Goal: Task Accomplishment & Management: Manage account settings

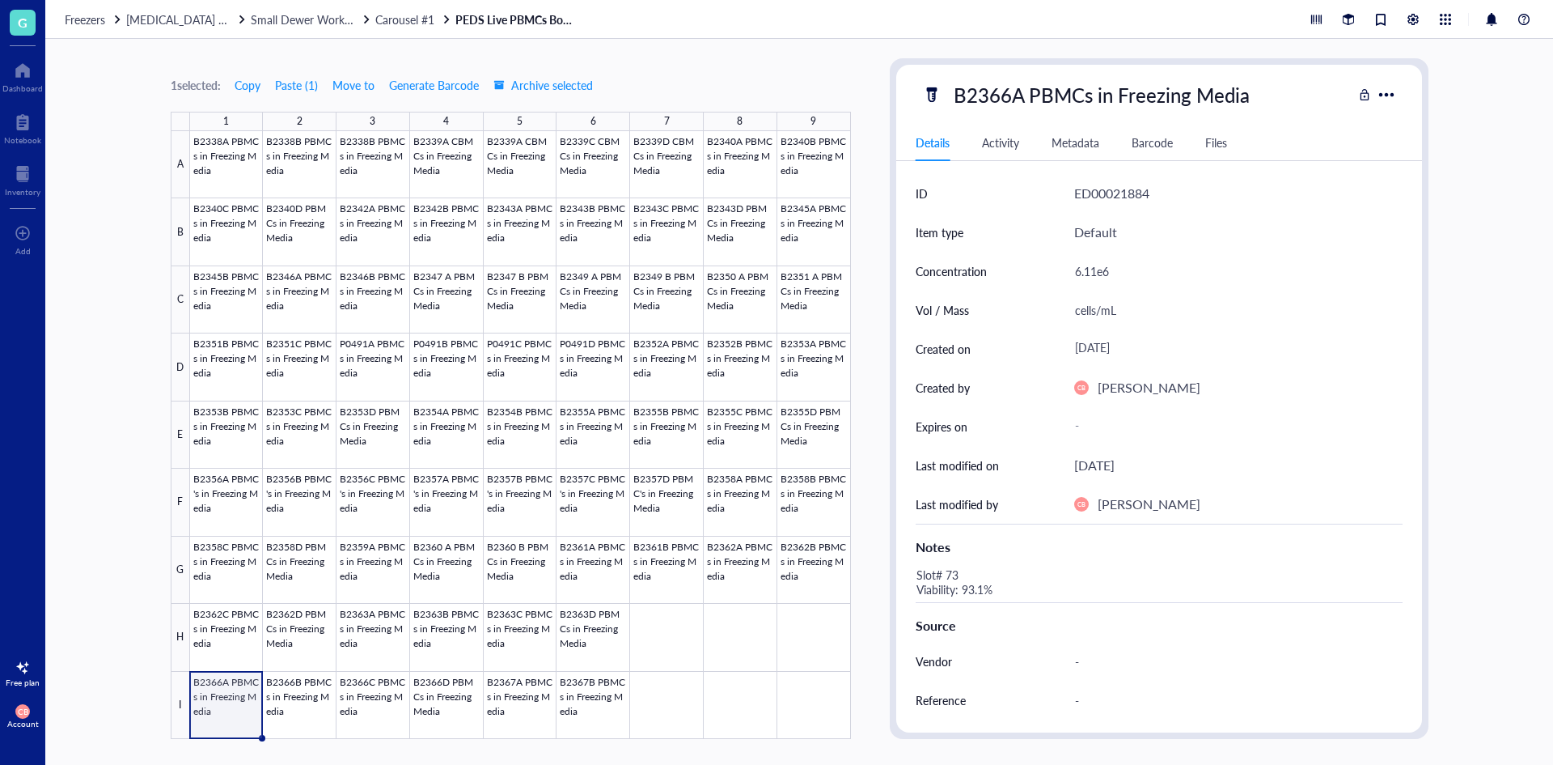
click at [499, 12] on link "PEDS Live PBMCs Box #56" at bounding box center [516, 19] width 121 height 15
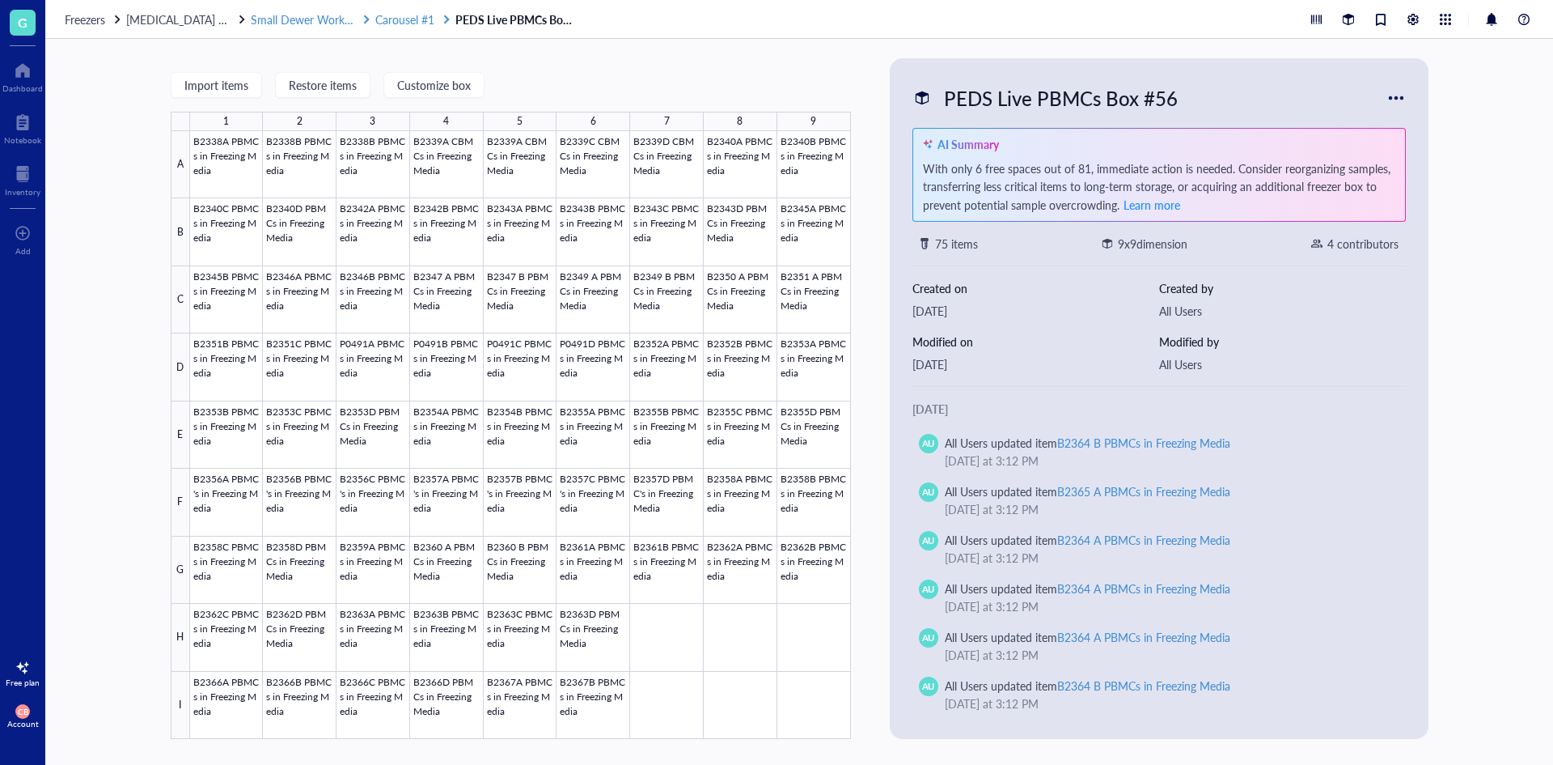
click at [427, 26] on span "Carousel #1" at bounding box center [404, 19] width 59 height 16
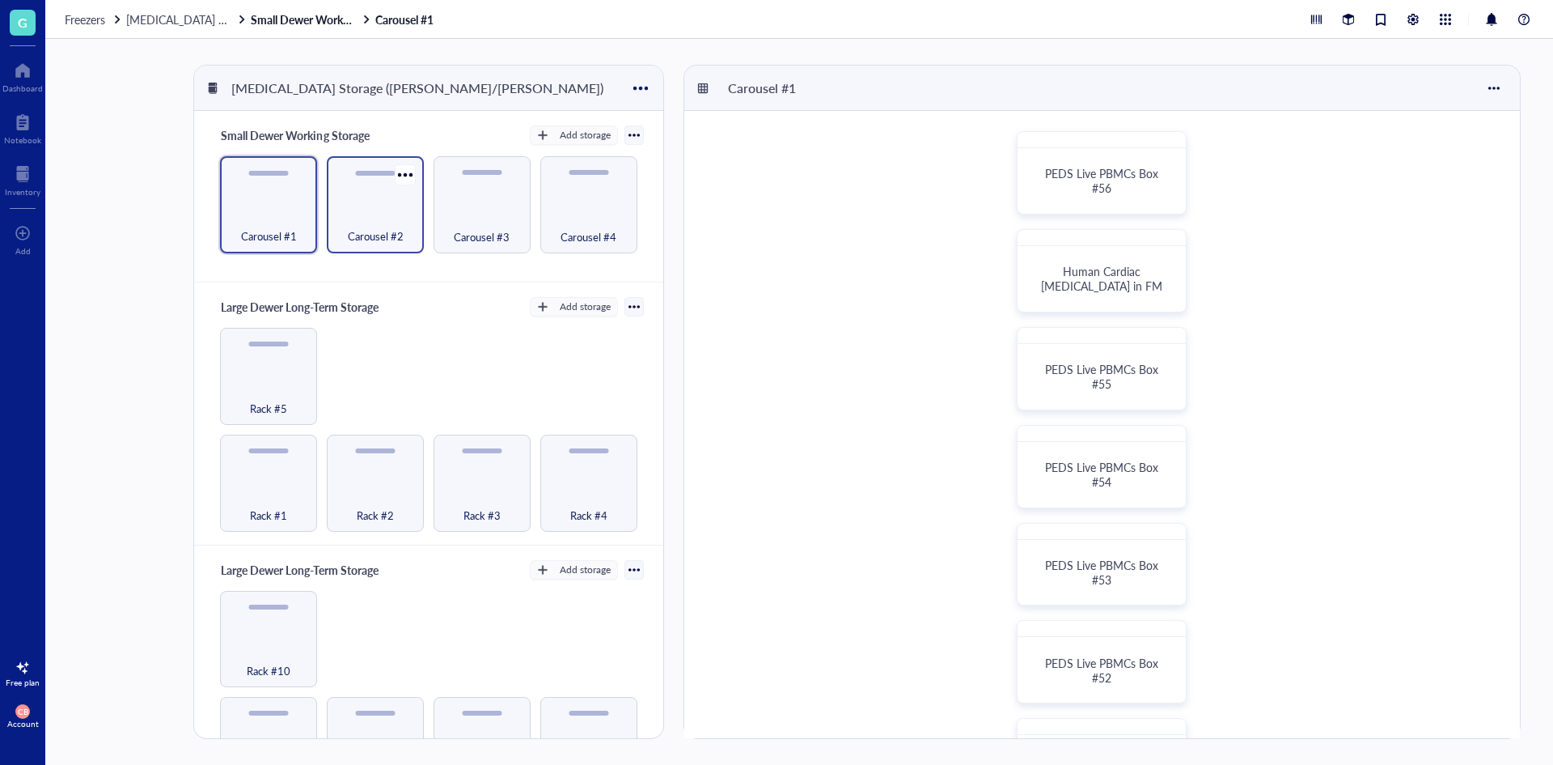
click at [404, 239] on div "Carousel #2" at bounding box center [375, 228] width 81 height 36
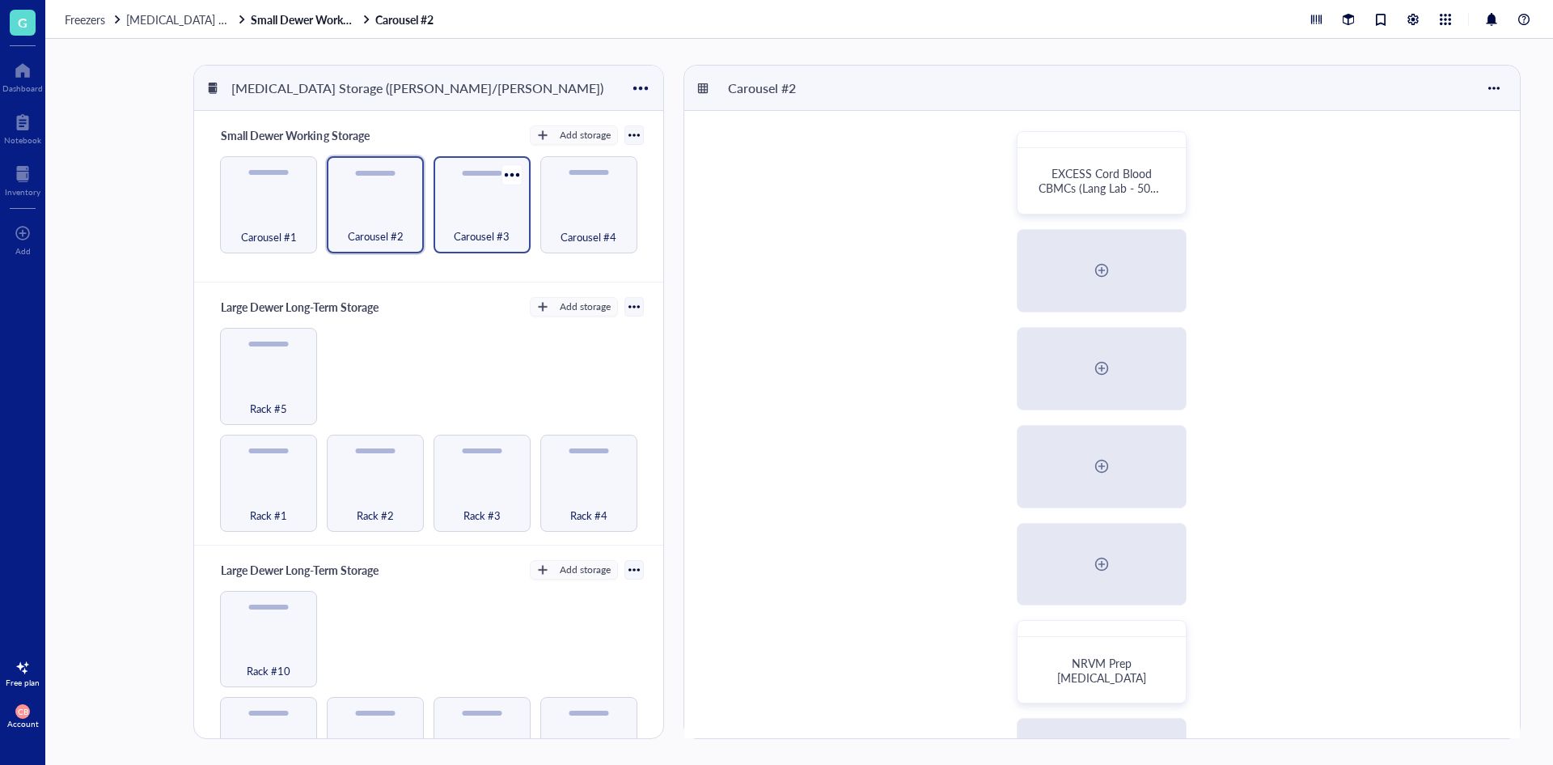
click at [491, 225] on div "Carousel #3" at bounding box center [482, 228] width 81 height 36
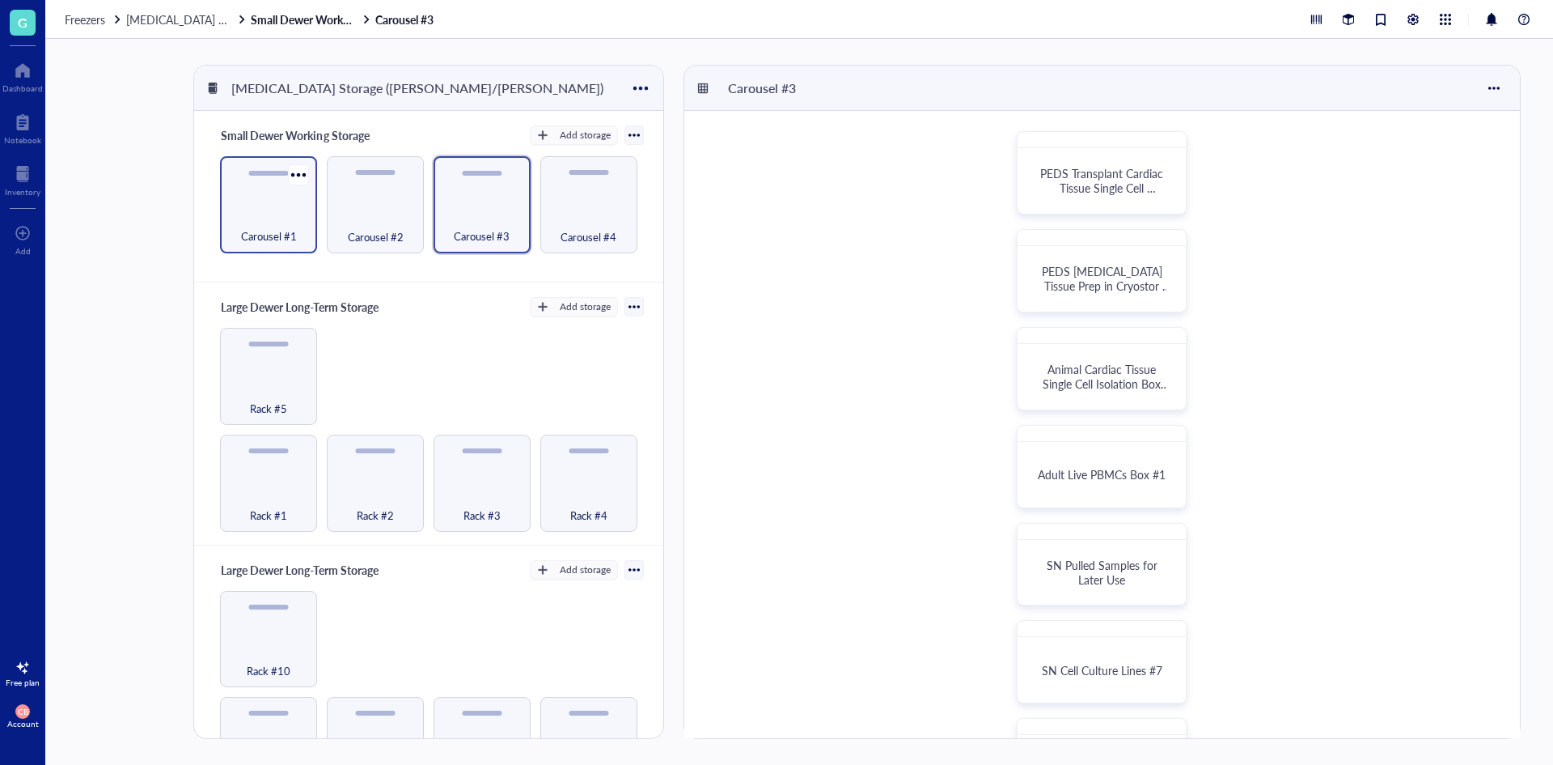
click at [273, 239] on span "Carousel #1" at bounding box center [269, 236] width 56 height 18
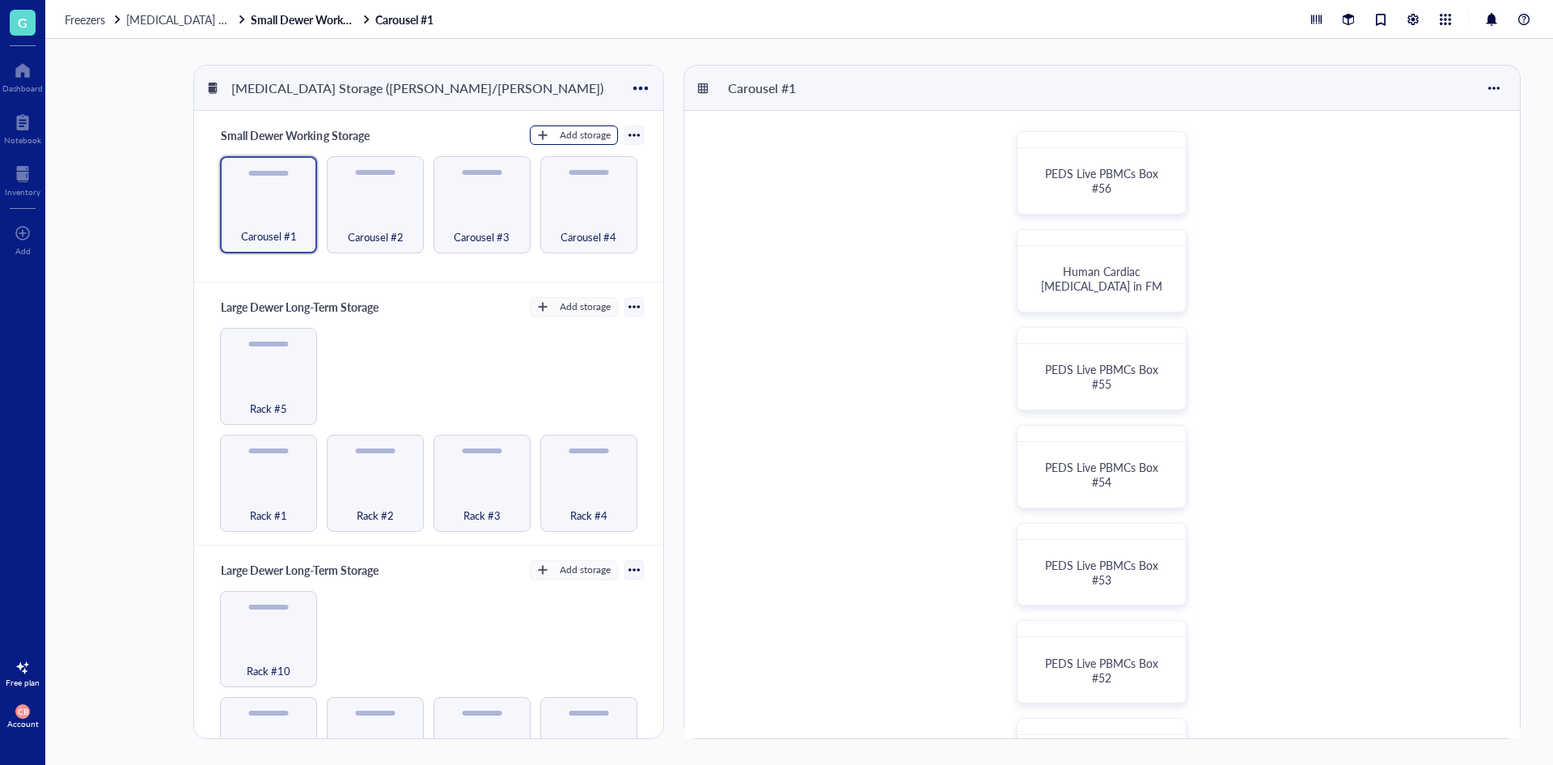
click at [583, 130] on div "Add storage" at bounding box center [585, 135] width 51 height 15
click at [563, 164] on span "Rack" at bounding box center [581, 163] width 92 height 18
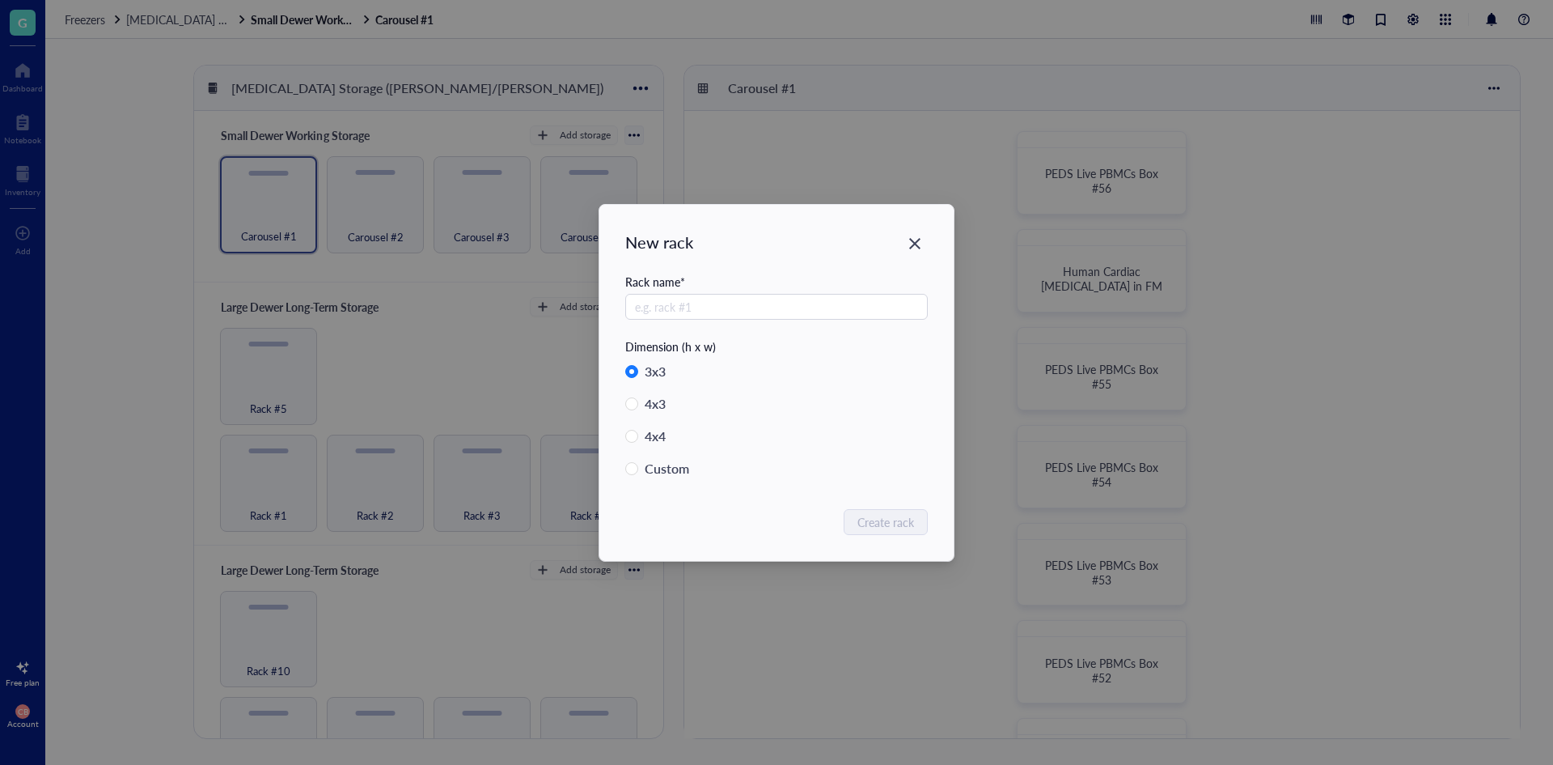
radio input "false"
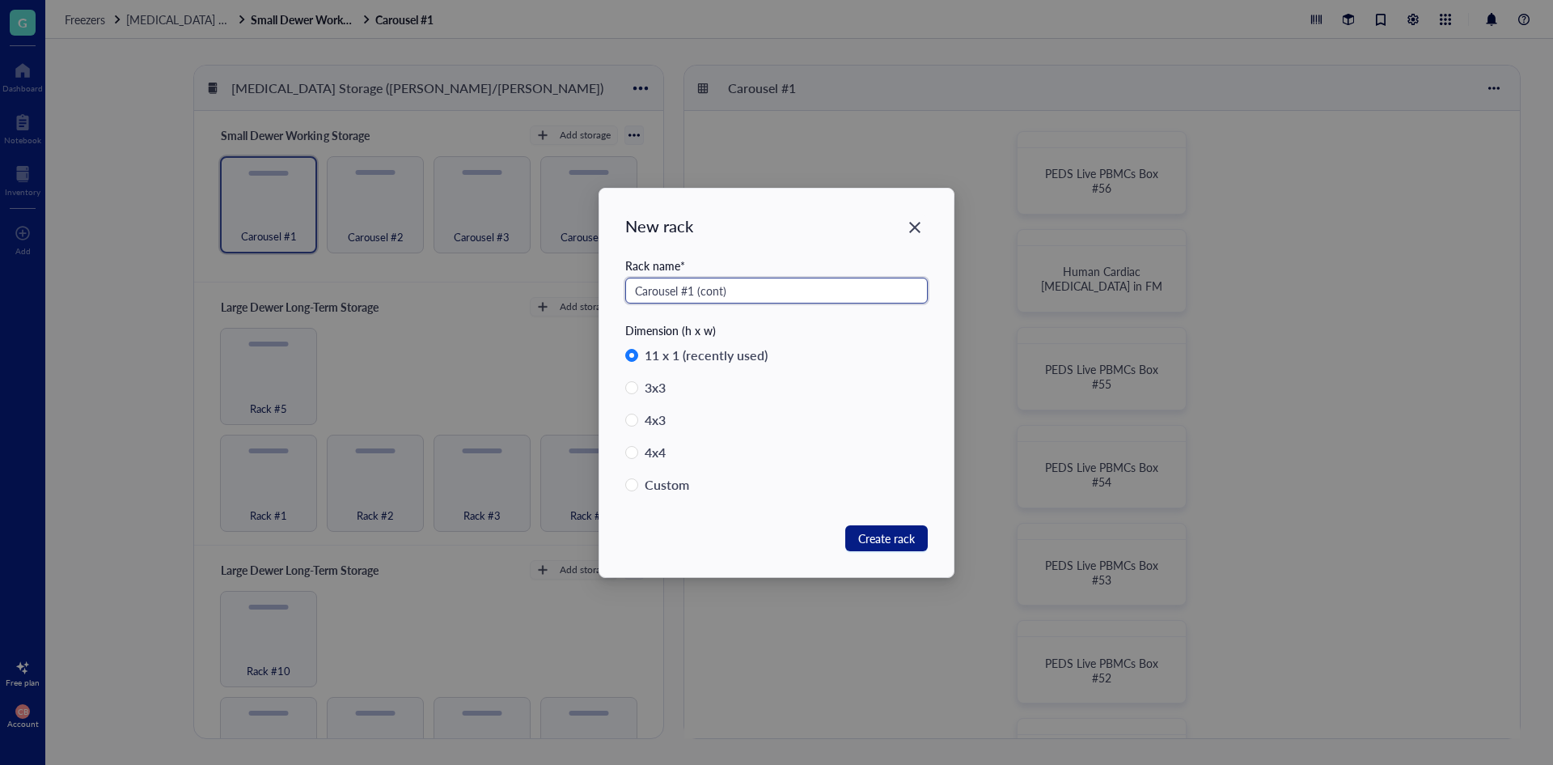
type input "Carousel #1 (cont)"
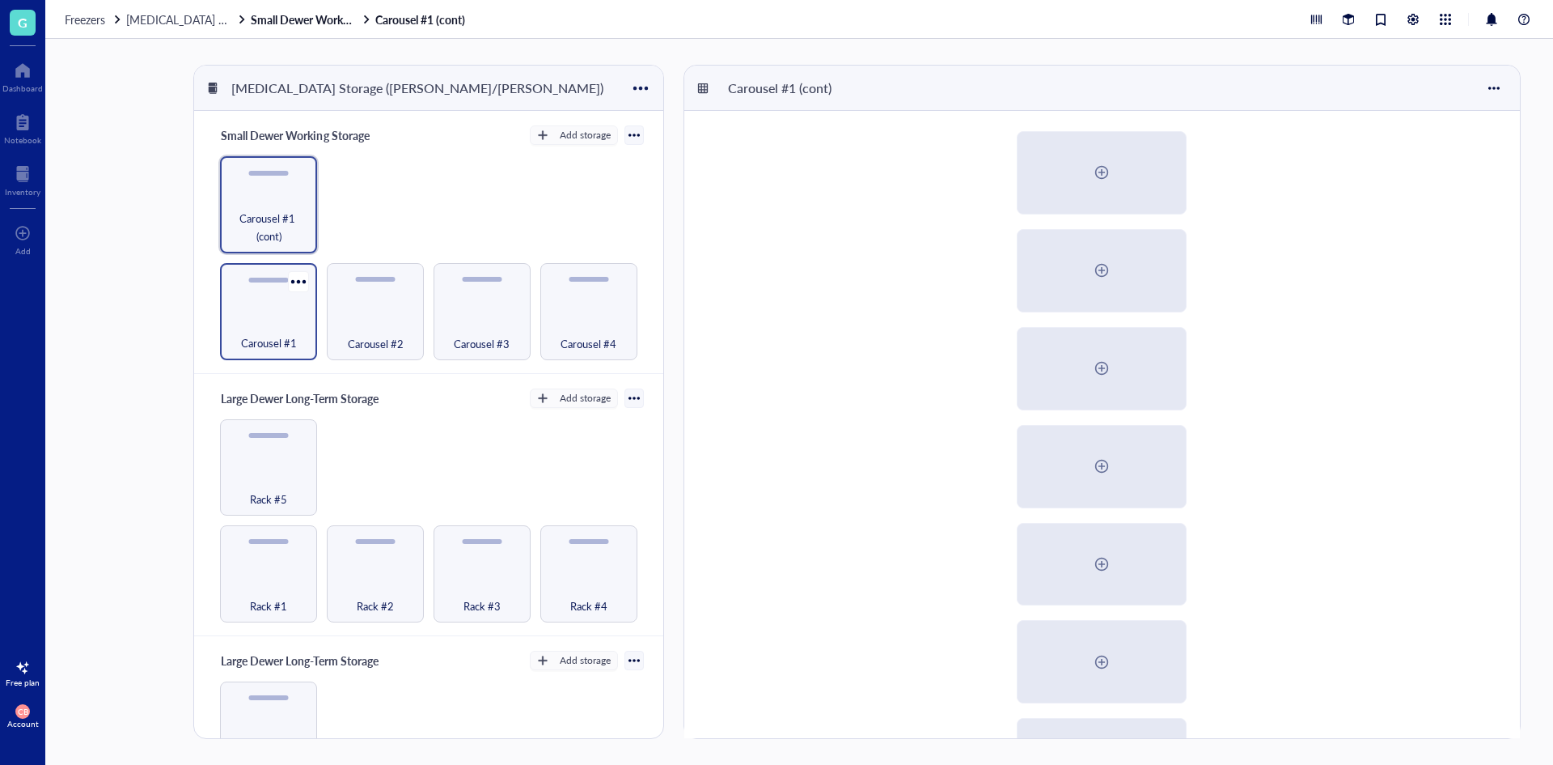
click at [245, 335] on span "Carousel #1" at bounding box center [269, 343] width 56 height 18
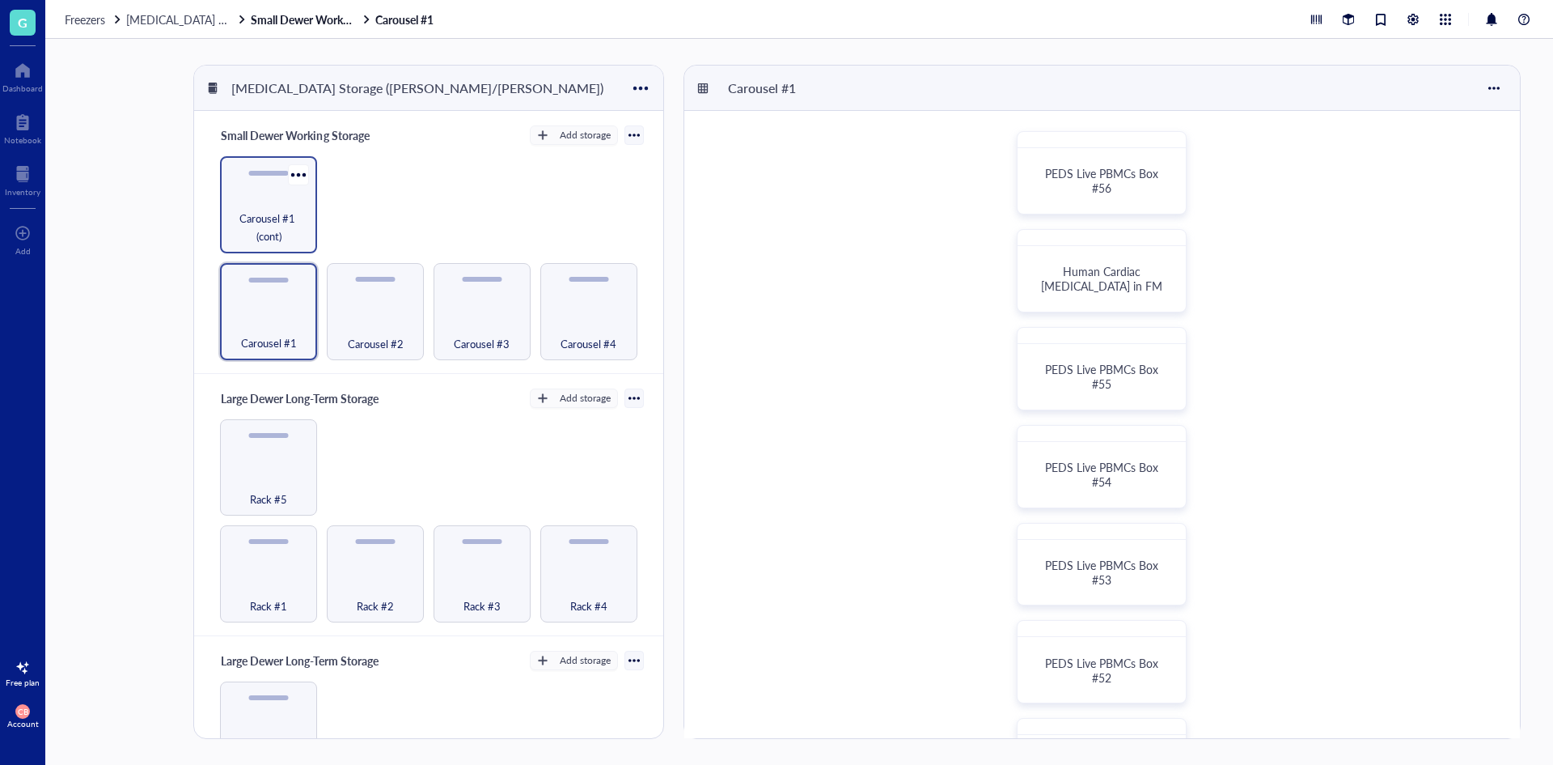
click at [256, 224] on span "Carousel #1 (cont)" at bounding box center [268, 228] width 81 height 36
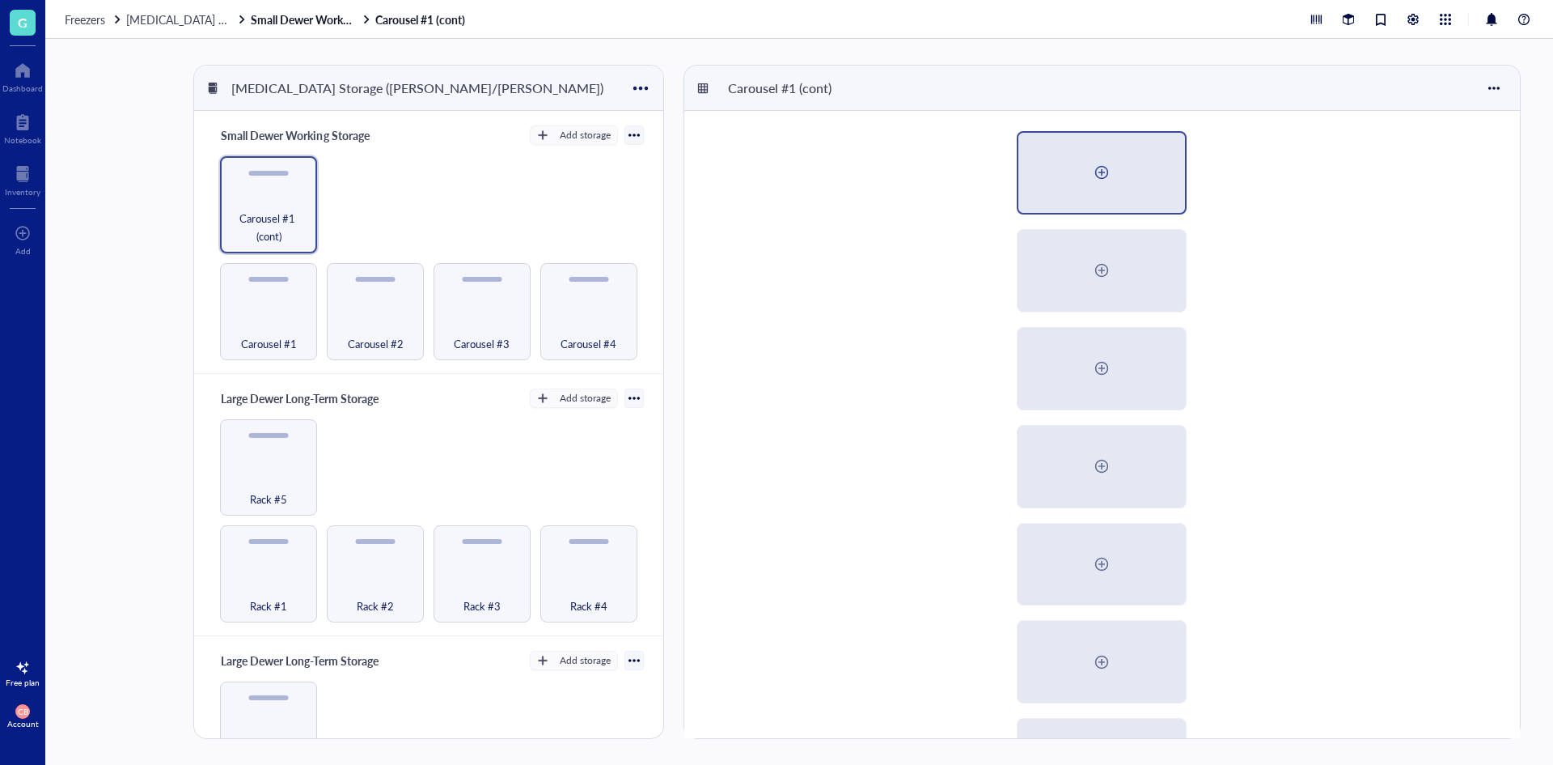
click at [1117, 203] on div at bounding box center [1102, 173] width 167 height 80
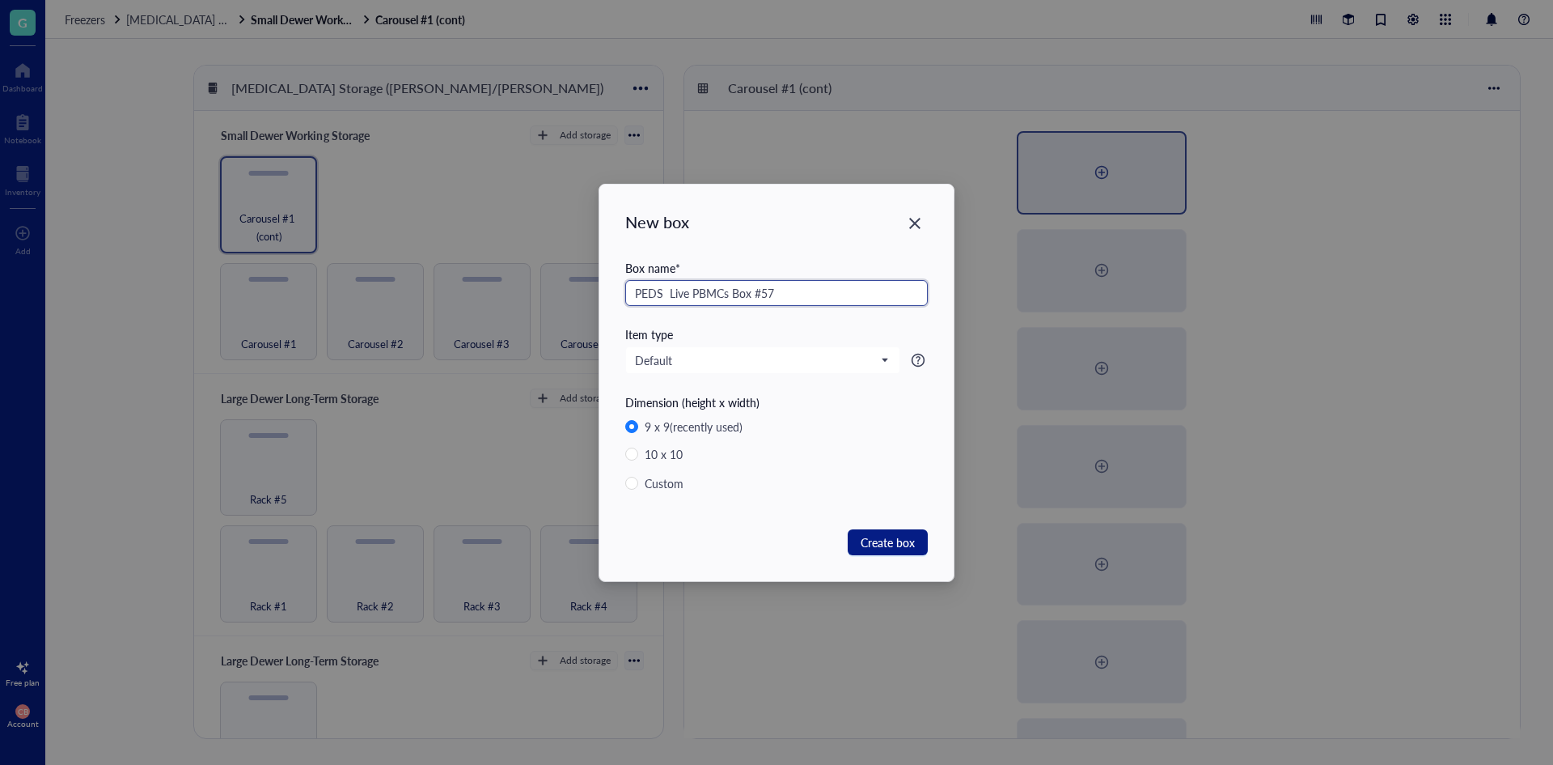
type input "PEDS Live PBMCs Box #57"
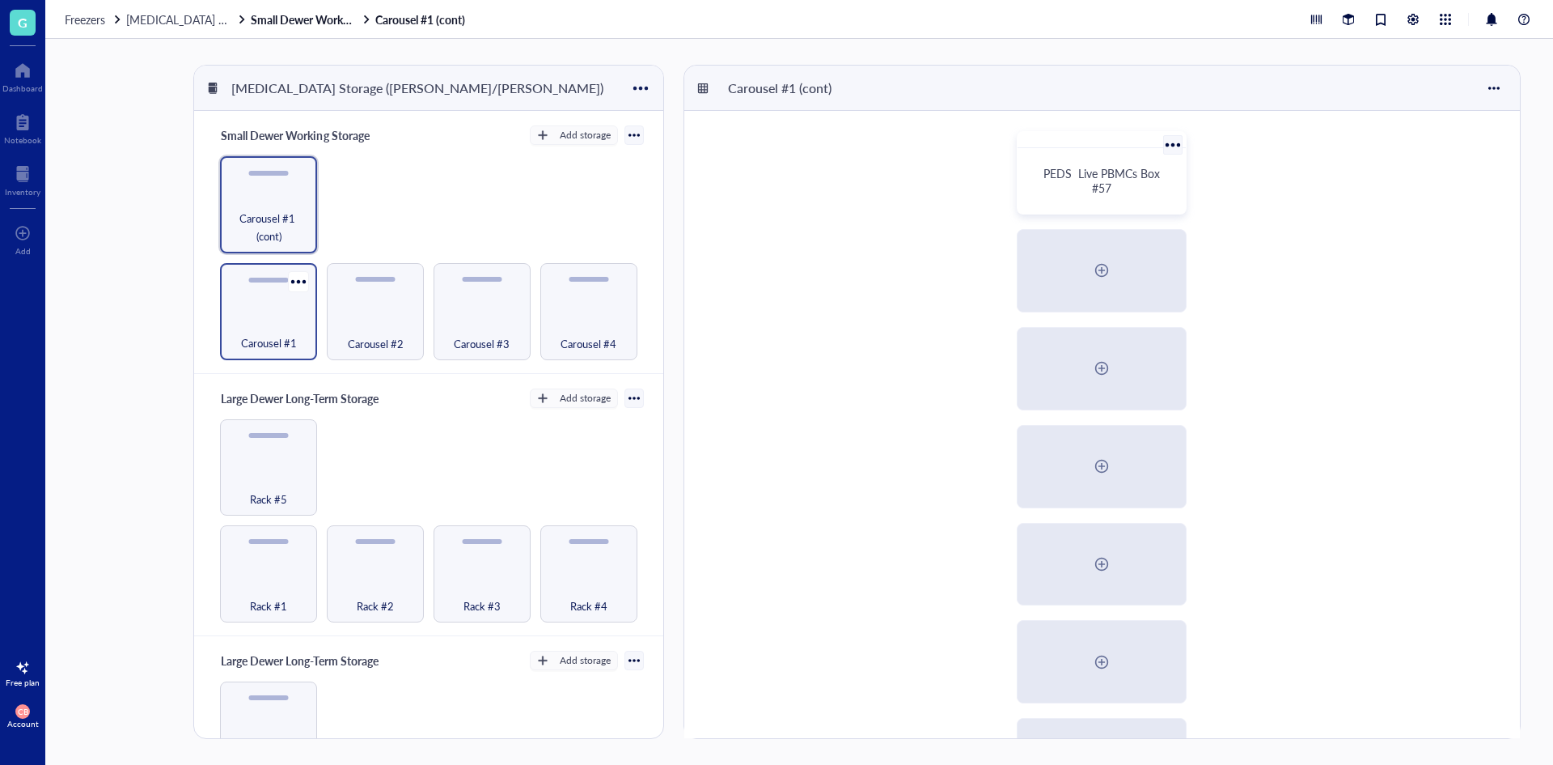
click at [269, 303] on div "Carousel #1" at bounding box center [268, 311] width 97 height 97
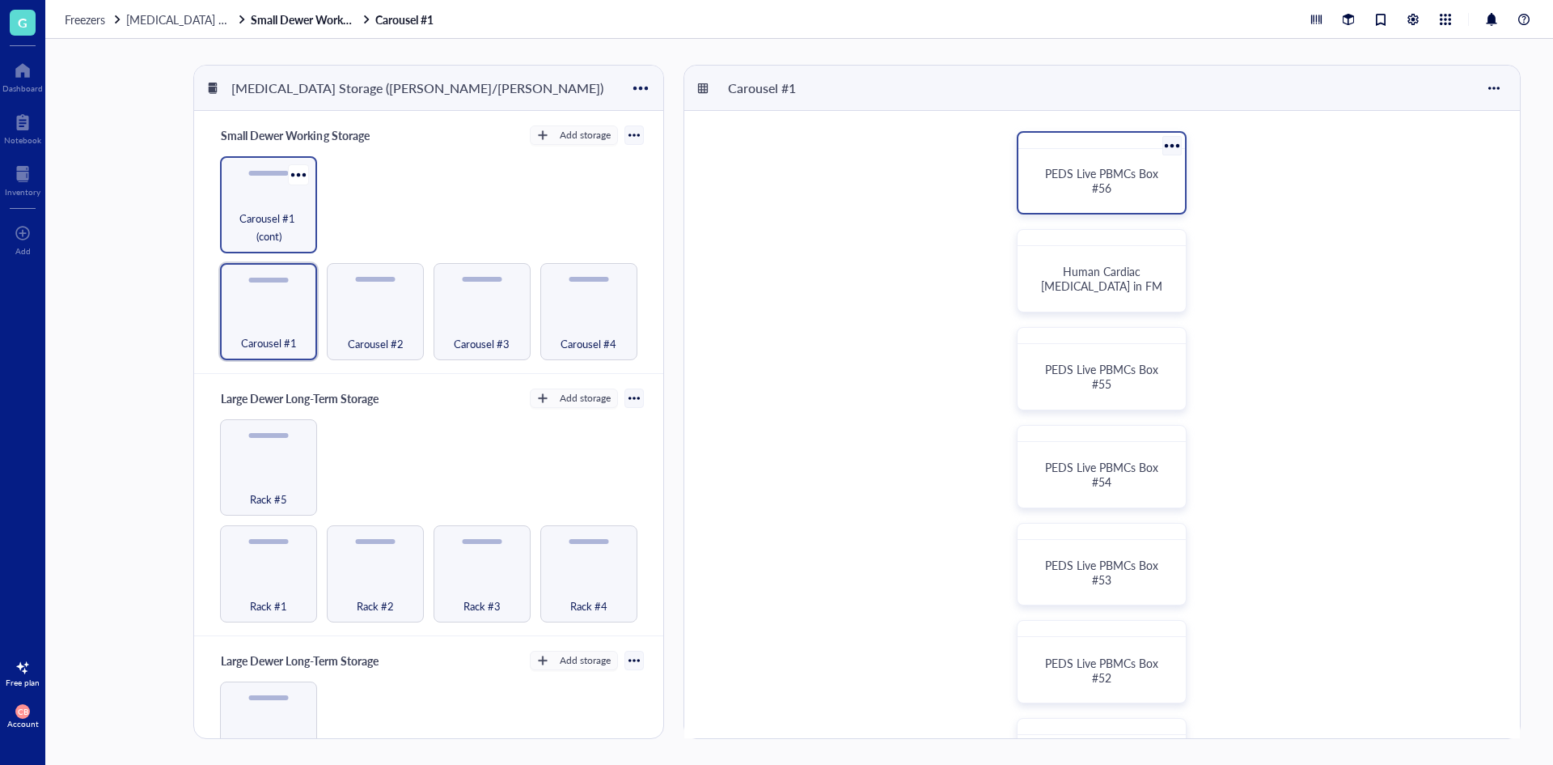
click at [261, 218] on span "Carousel #1 (cont)" at bounding box center [268, 228] width 81 height 36
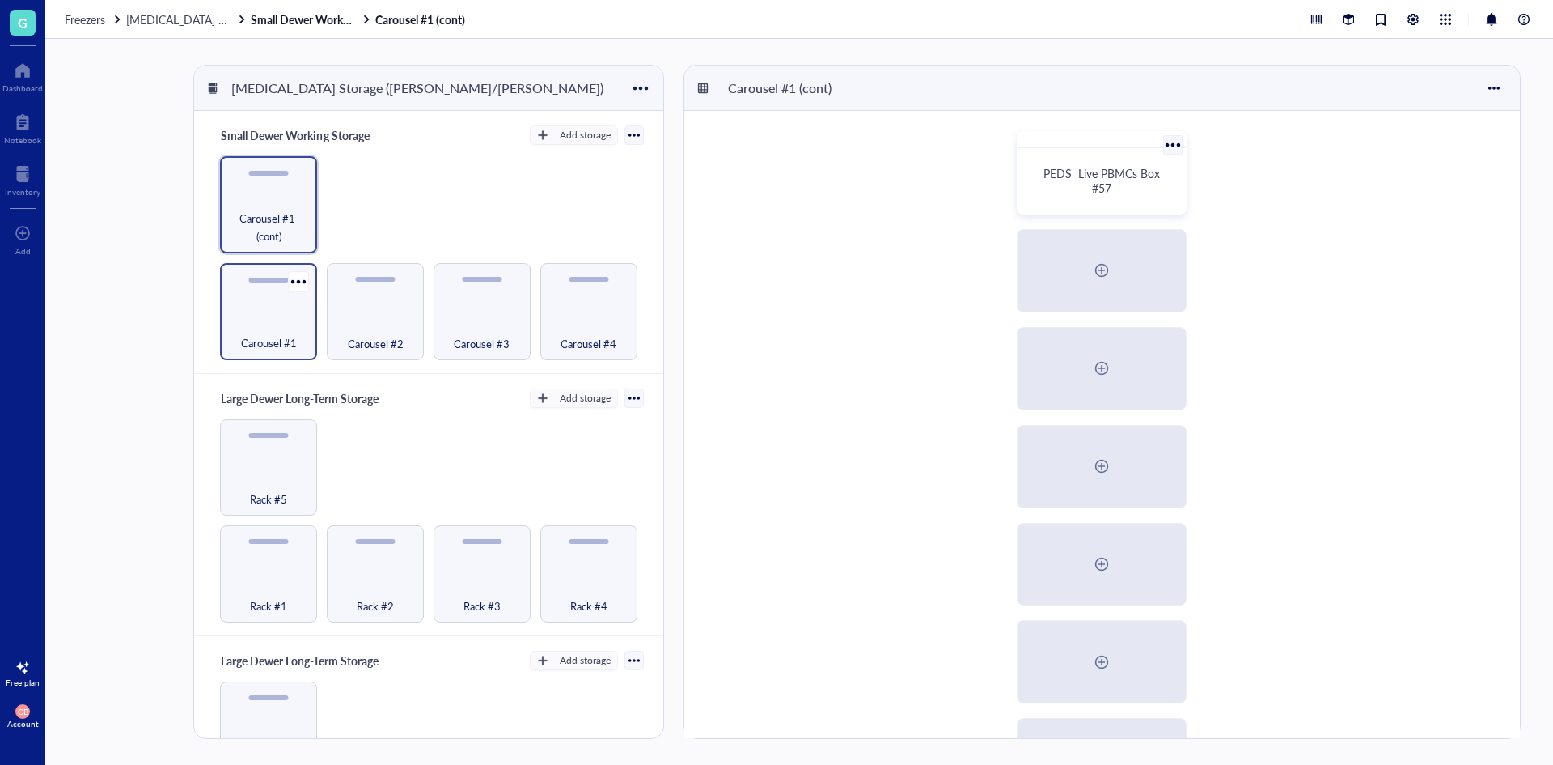
click at [243, 281] on div "Carousel #1" at bounding box center [268, 311] width 97 height 97
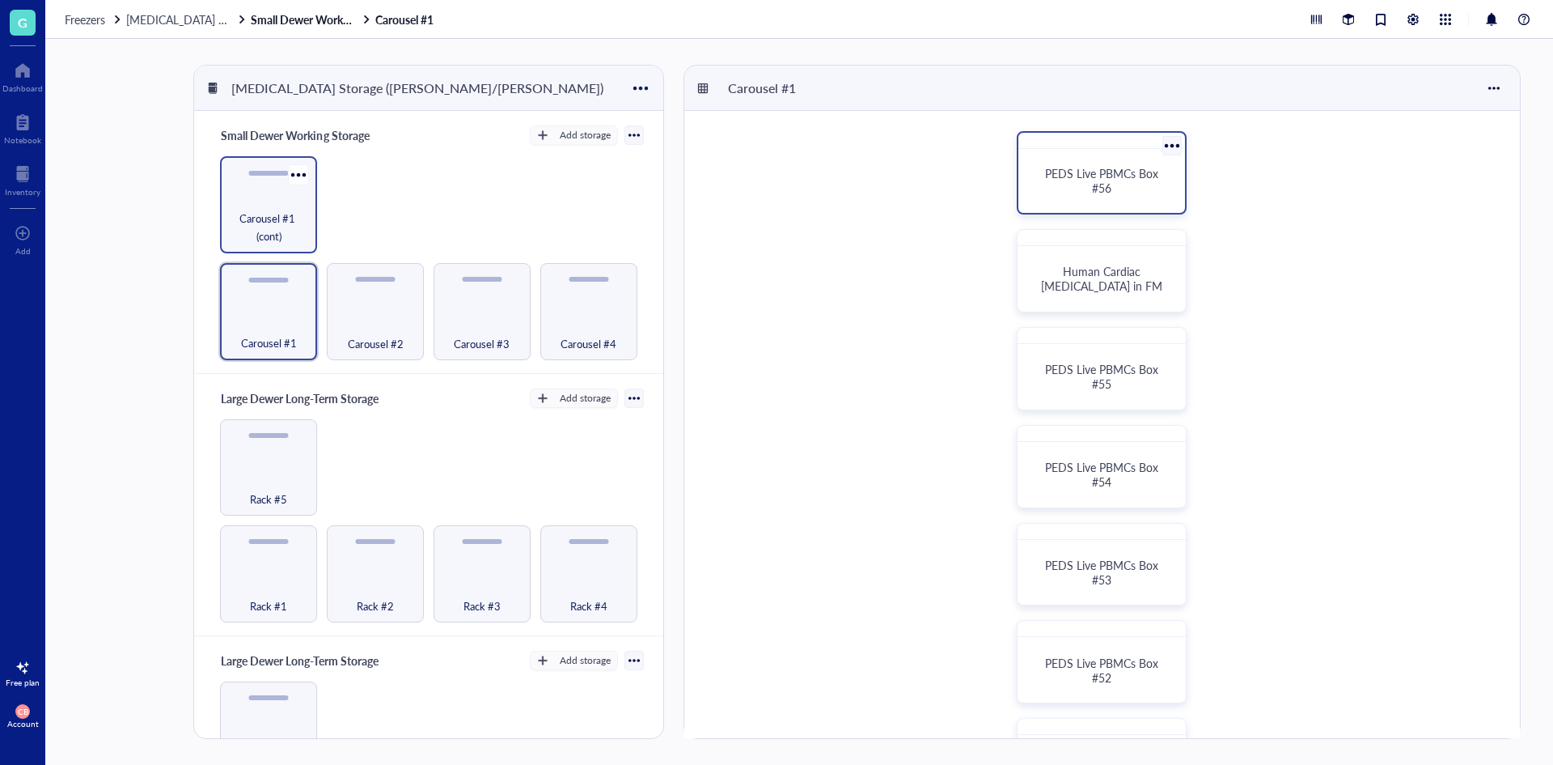
click at [258, 226] on span "Carousel #1 (cont)" at bounding box center [268, 228] width 81 height 36
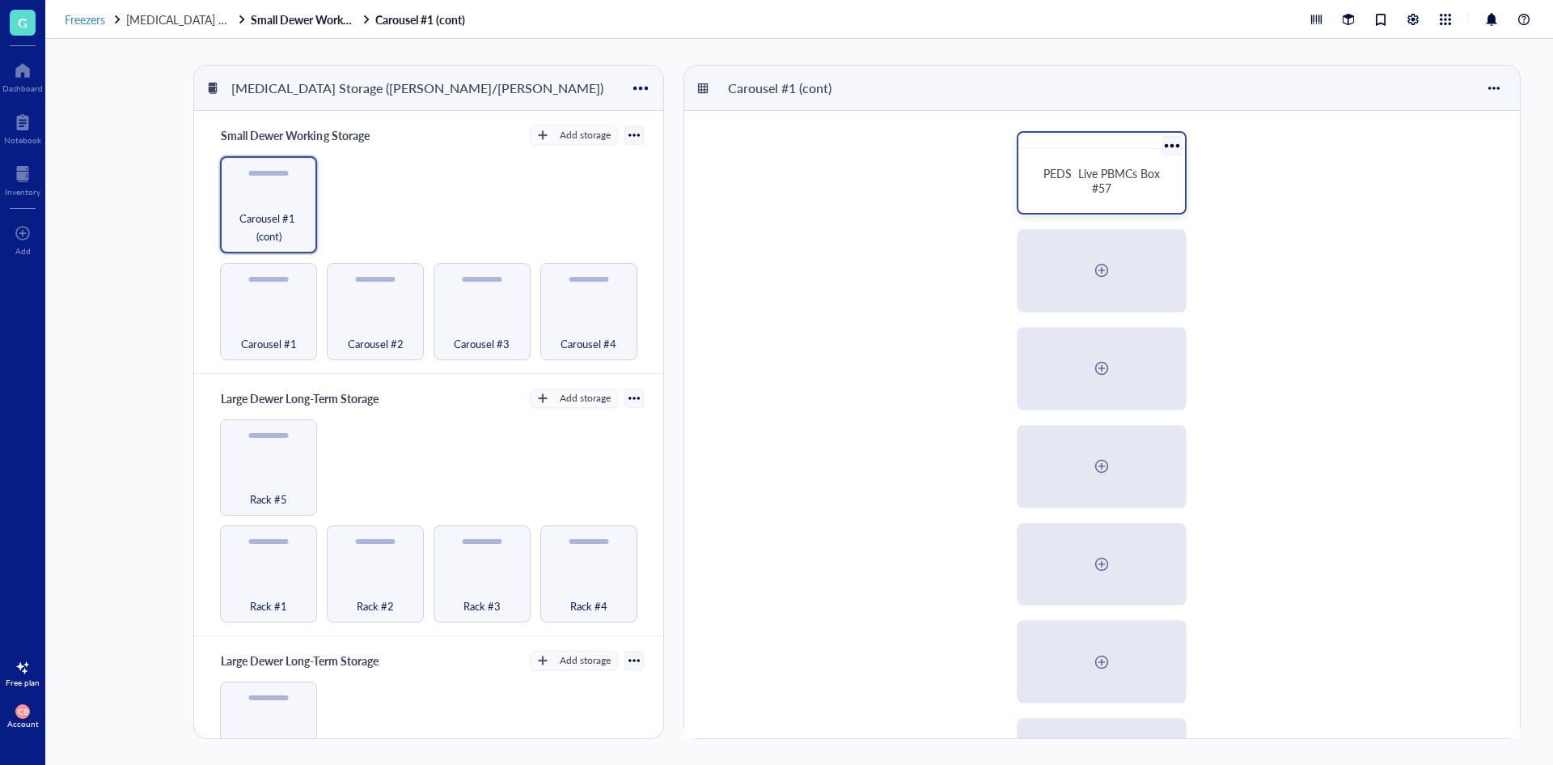
click at [84, 22] on span "Freezers" at bounding box center [85, 19] width 40 height 16
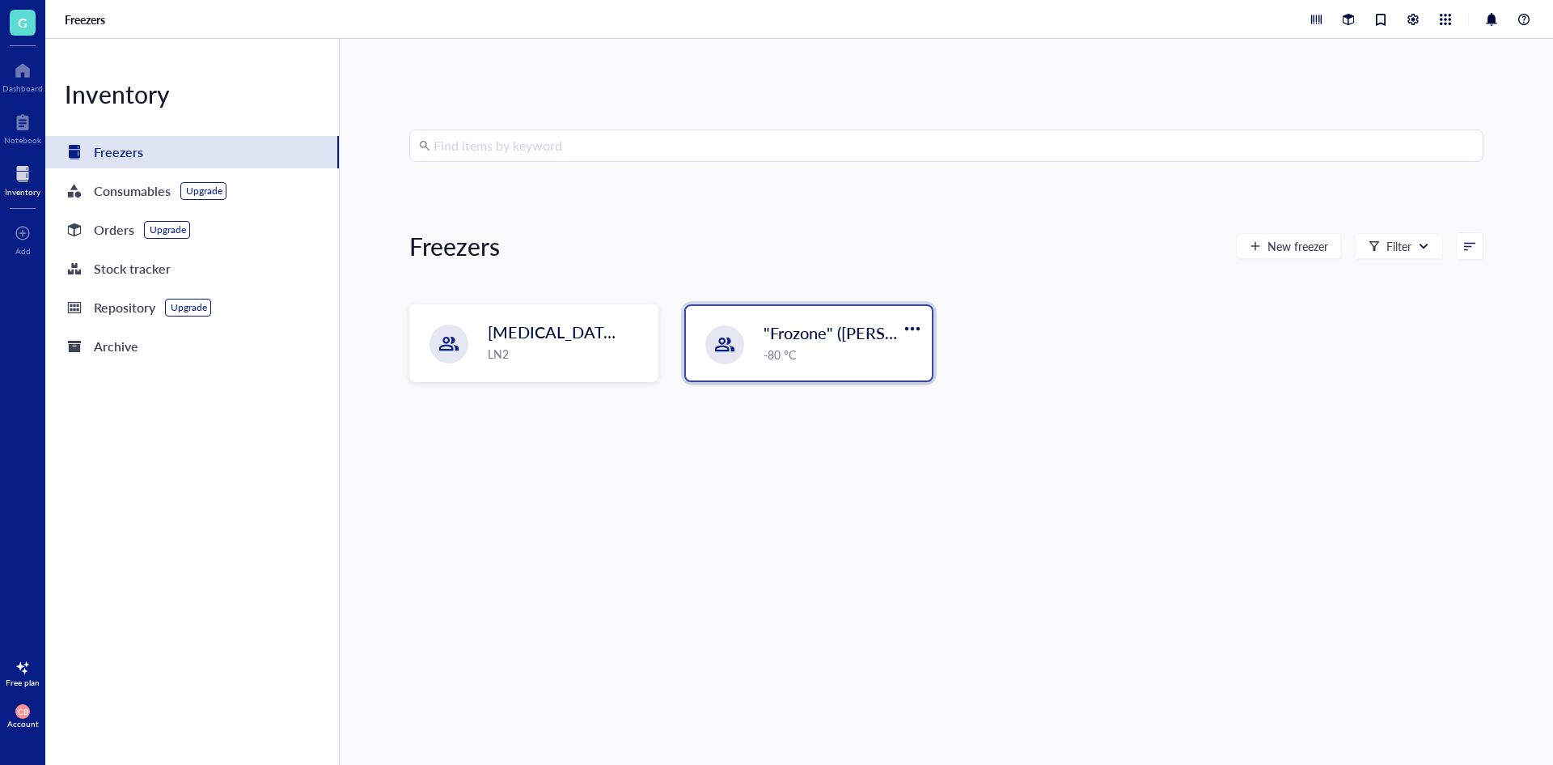
click at [792, 348] on div "-80 °C" at bounding box center [843, 354] width 159 height 18
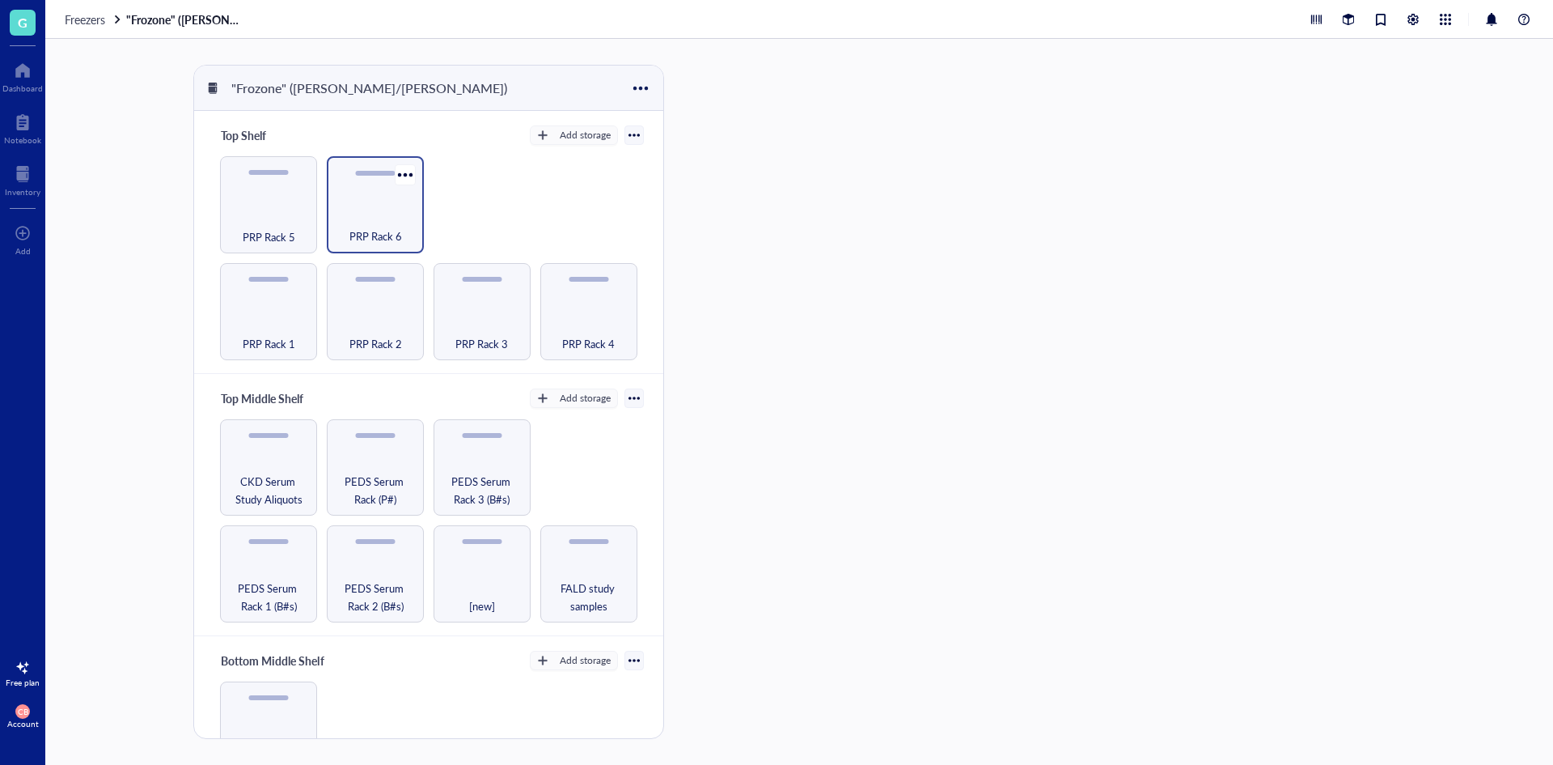
click at [361, 218] on div "PRP Rack 6" at bounding box center [375, 228] width 81 height 36
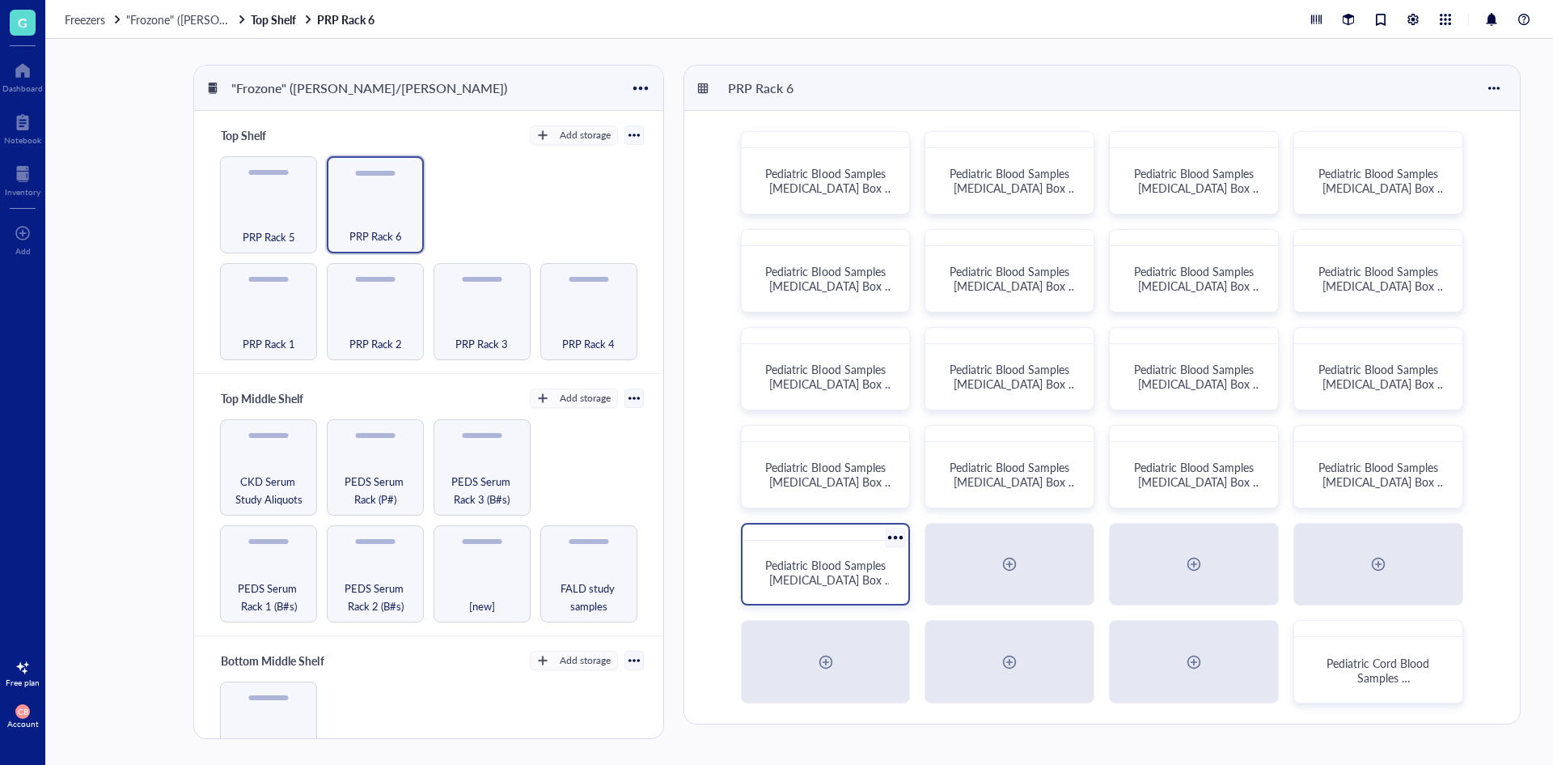
click at [898, 593] on div "Pediatric Blood Samples [MEDICAL_DATA] Box #136" at bounding box center [826, 572] width 154 height 51
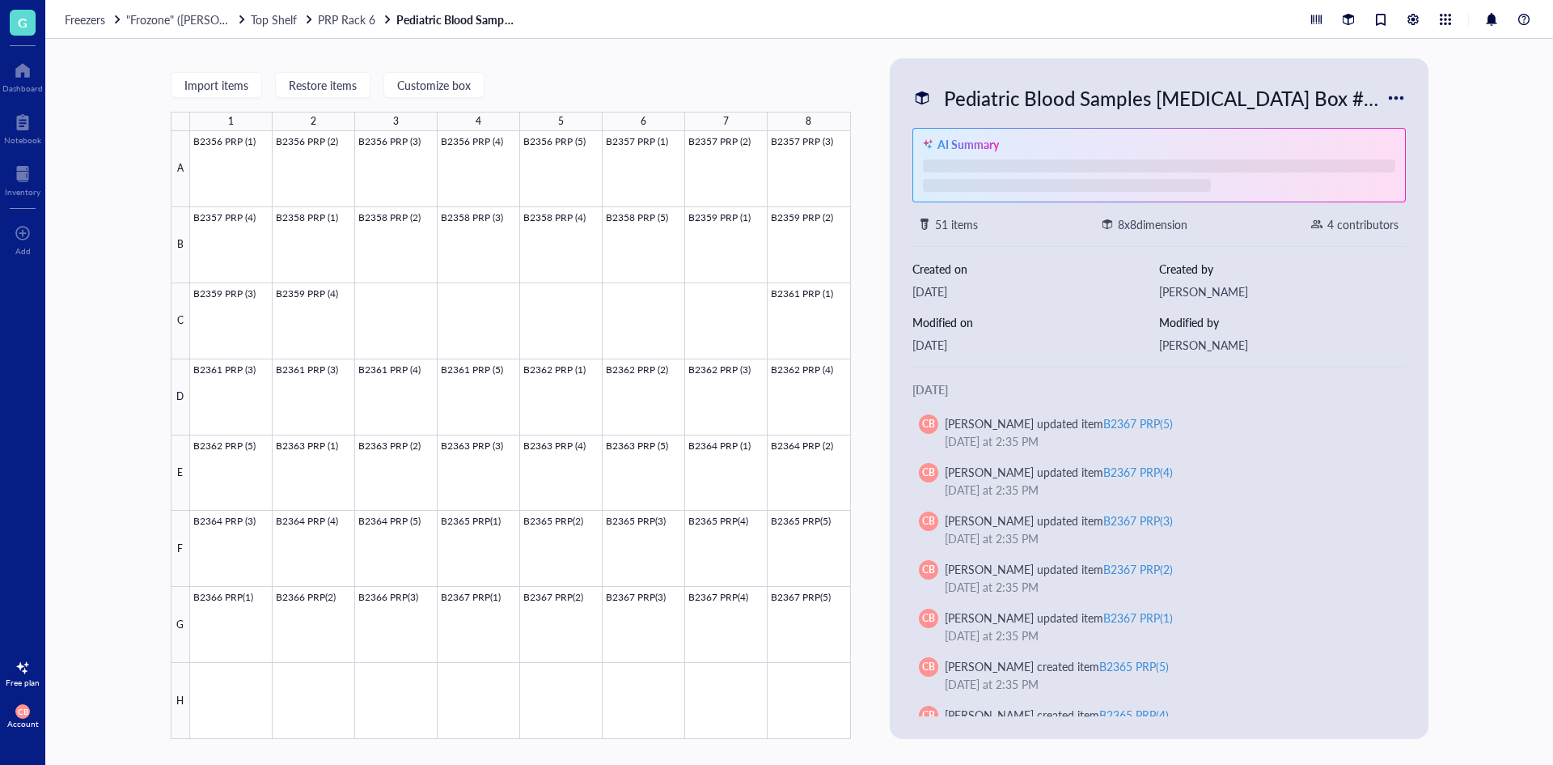
click at [1114, 89] on div "Pediatric Blood Samples [MEDICAL_DATA] Box #136" at bounding box center [1162, 98] width 450 height 34
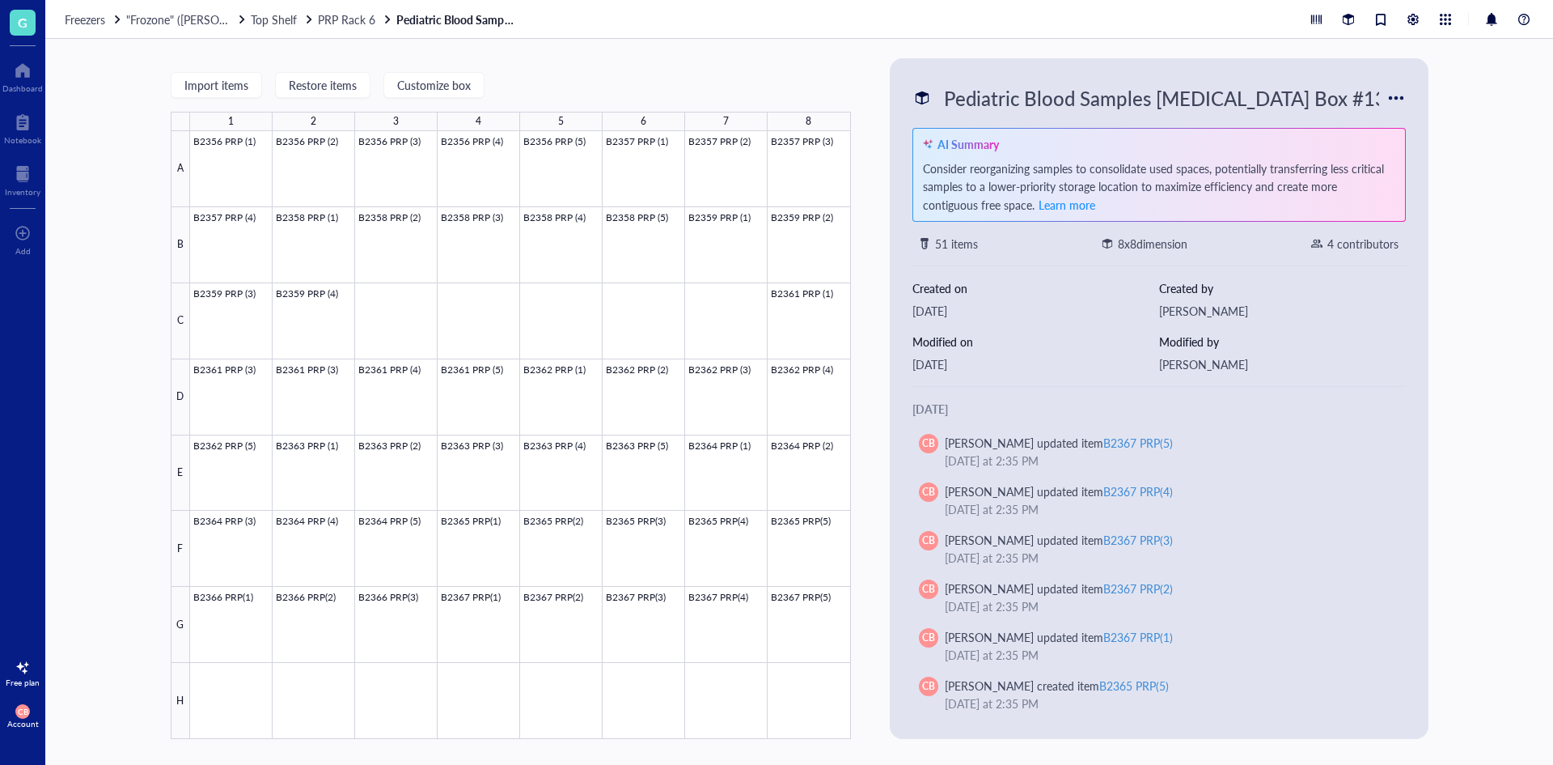
scroll to position [0, 35]
click at [1114, 89] on input "Pediatric Blood Samples [MEDICAL_DATA] Box #136" at bounding box center [1162, 98] width 448 height 32
click at [348, 23] on span "PRP Rack 6" at bounding box center [346, 19] width 57 height 16
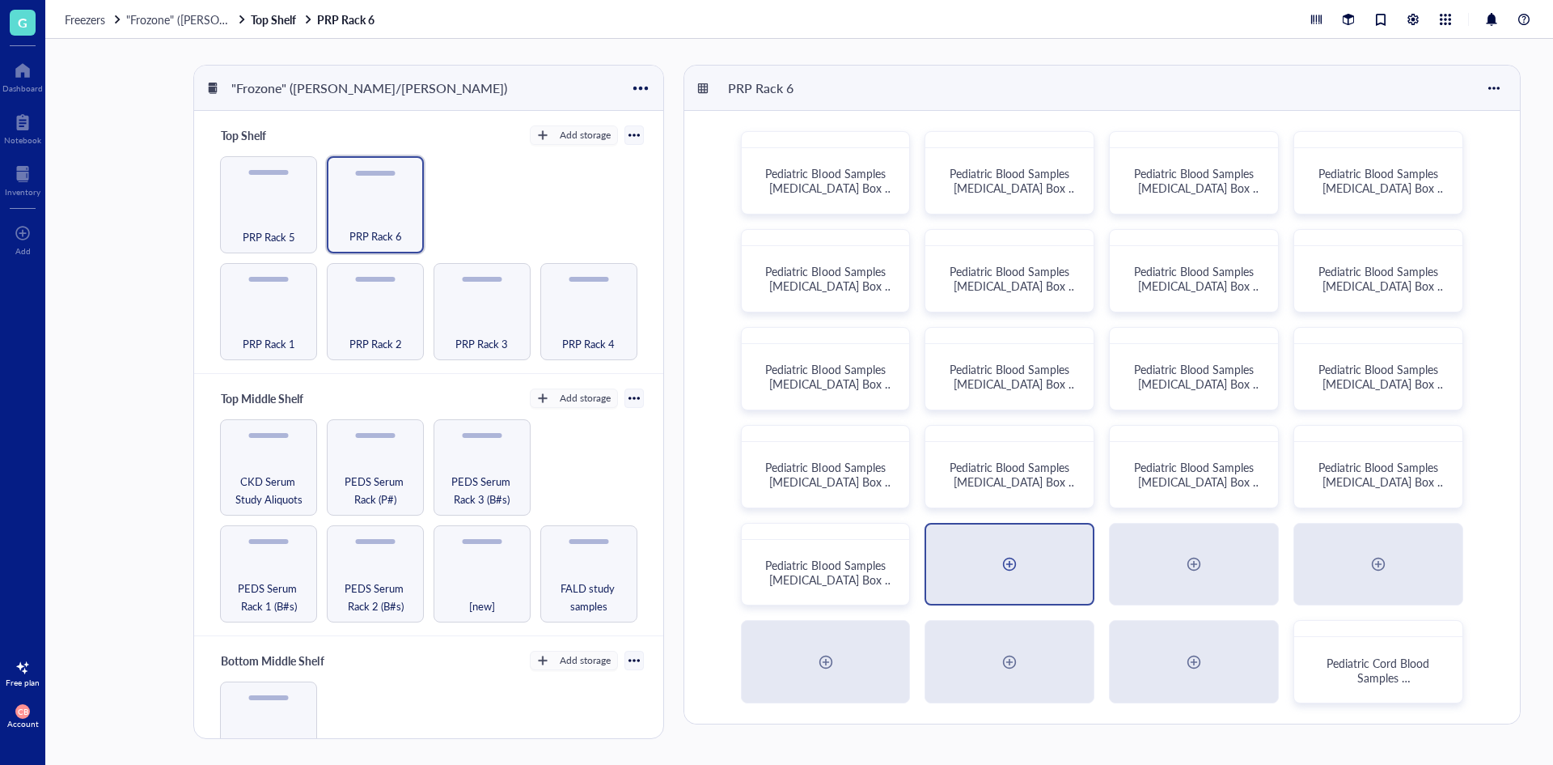
click at [981, 557] on div at bounding box center [1009, 564] width 167 height 80
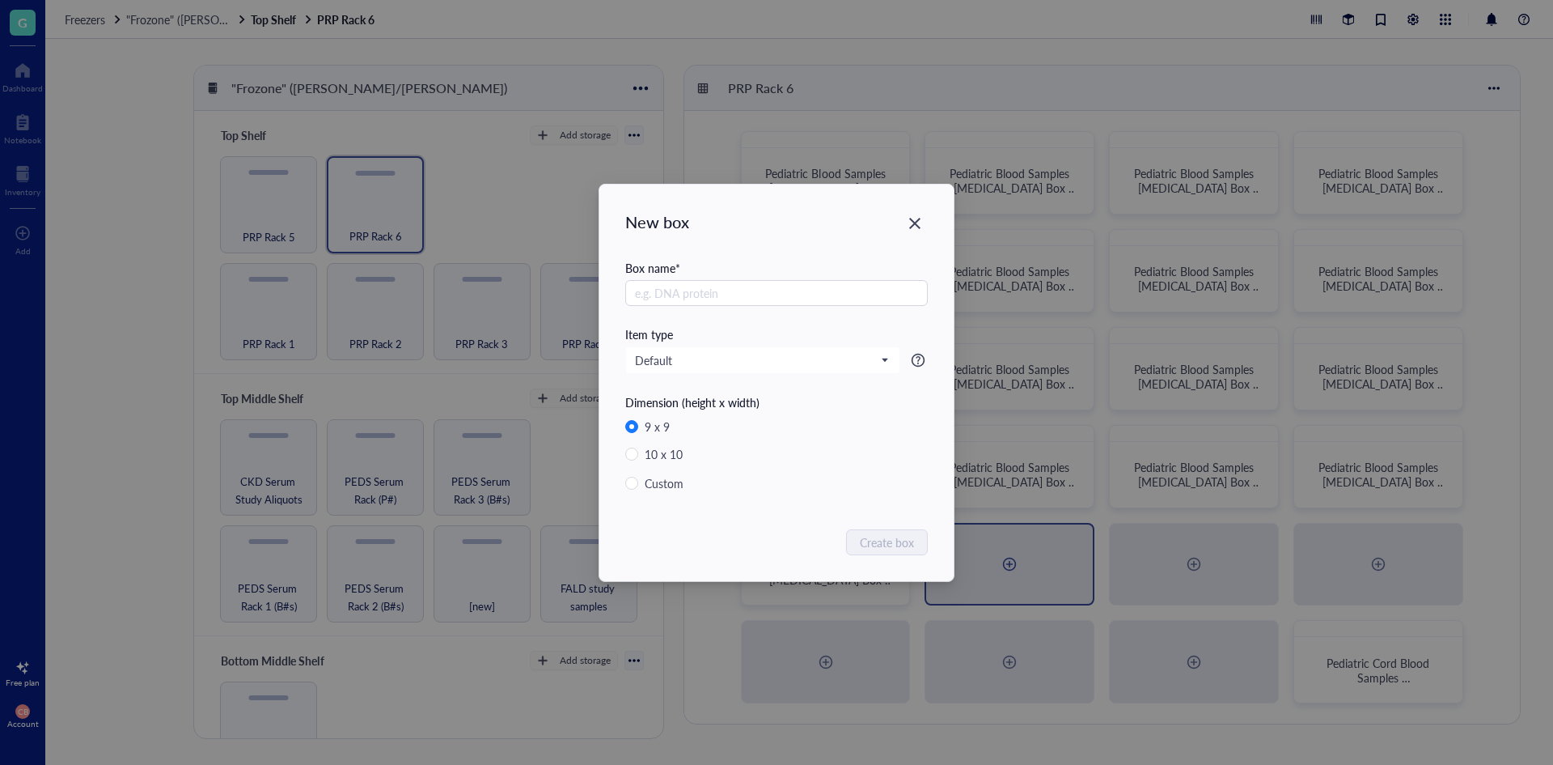
radio input "false"
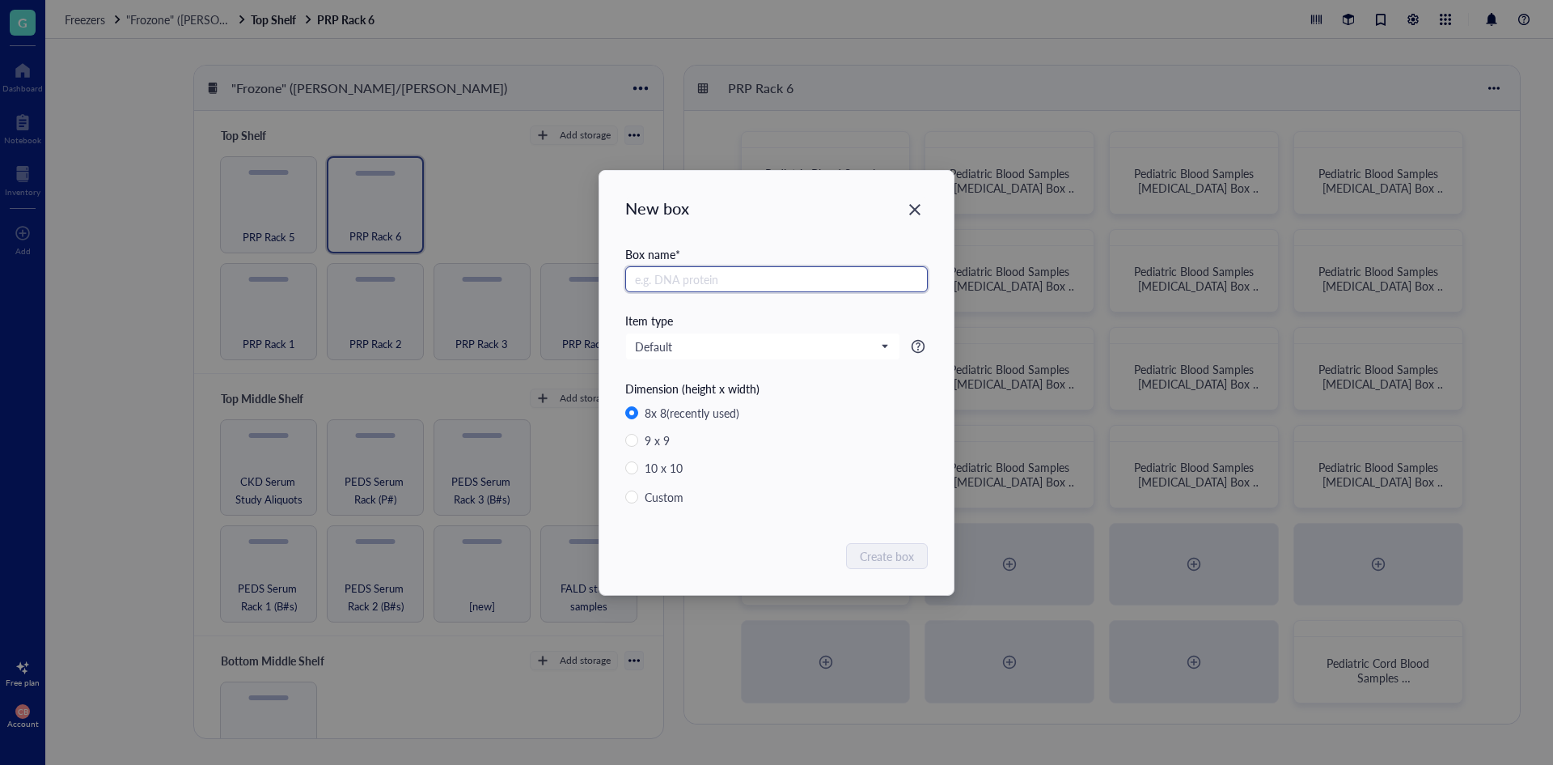
paste input "Pediatric Blood Samples [MEDICAL_DATA] Box #136"
type input "Pediatric Blood Samples [MEDICAL_DATA] Box #137"
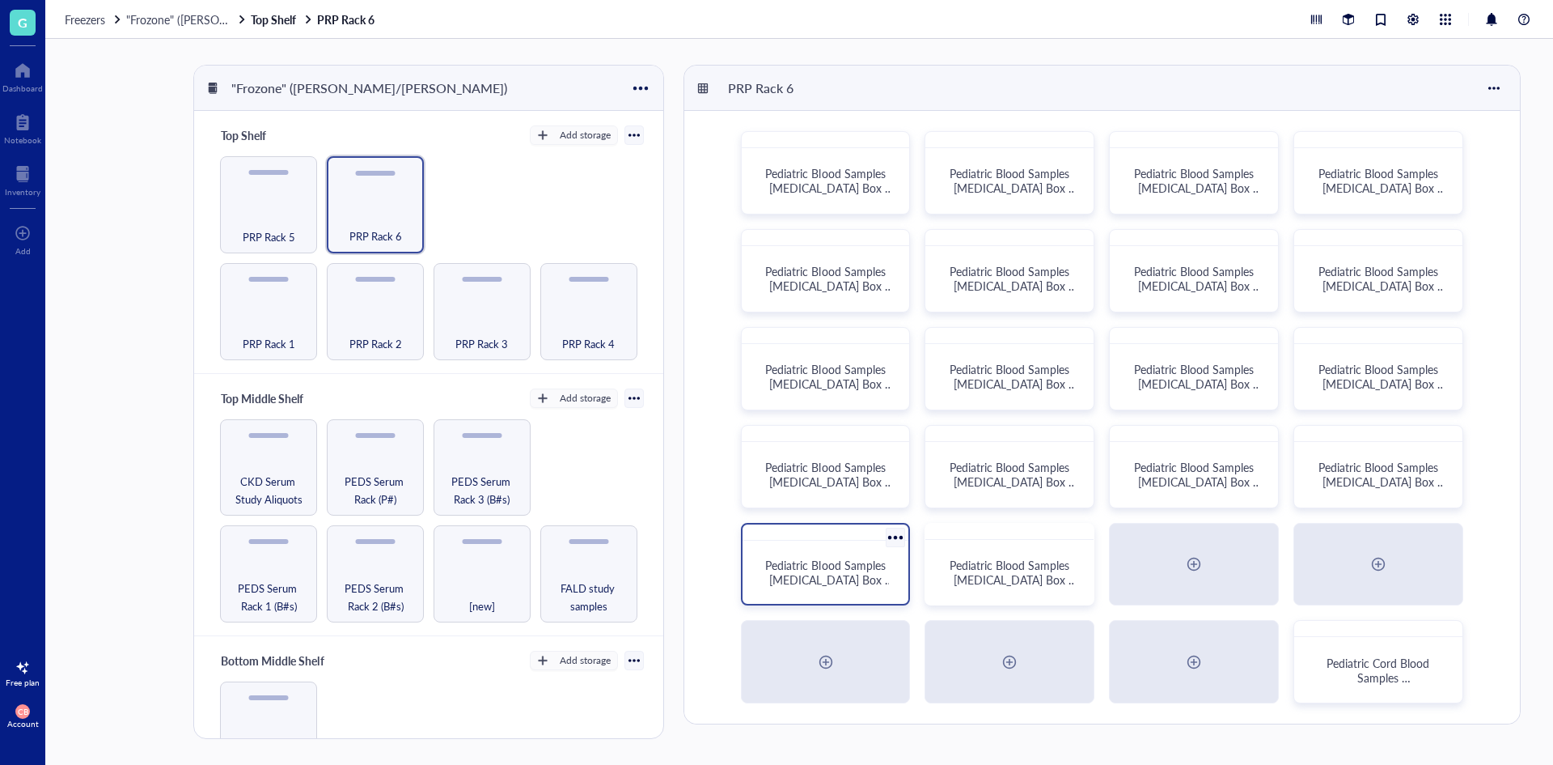
click at [869, 566] on span "Pediatric Blood Samples [MEDICAL_DATA] Box #136" at bounding box center [829, 579] width 128 height 45
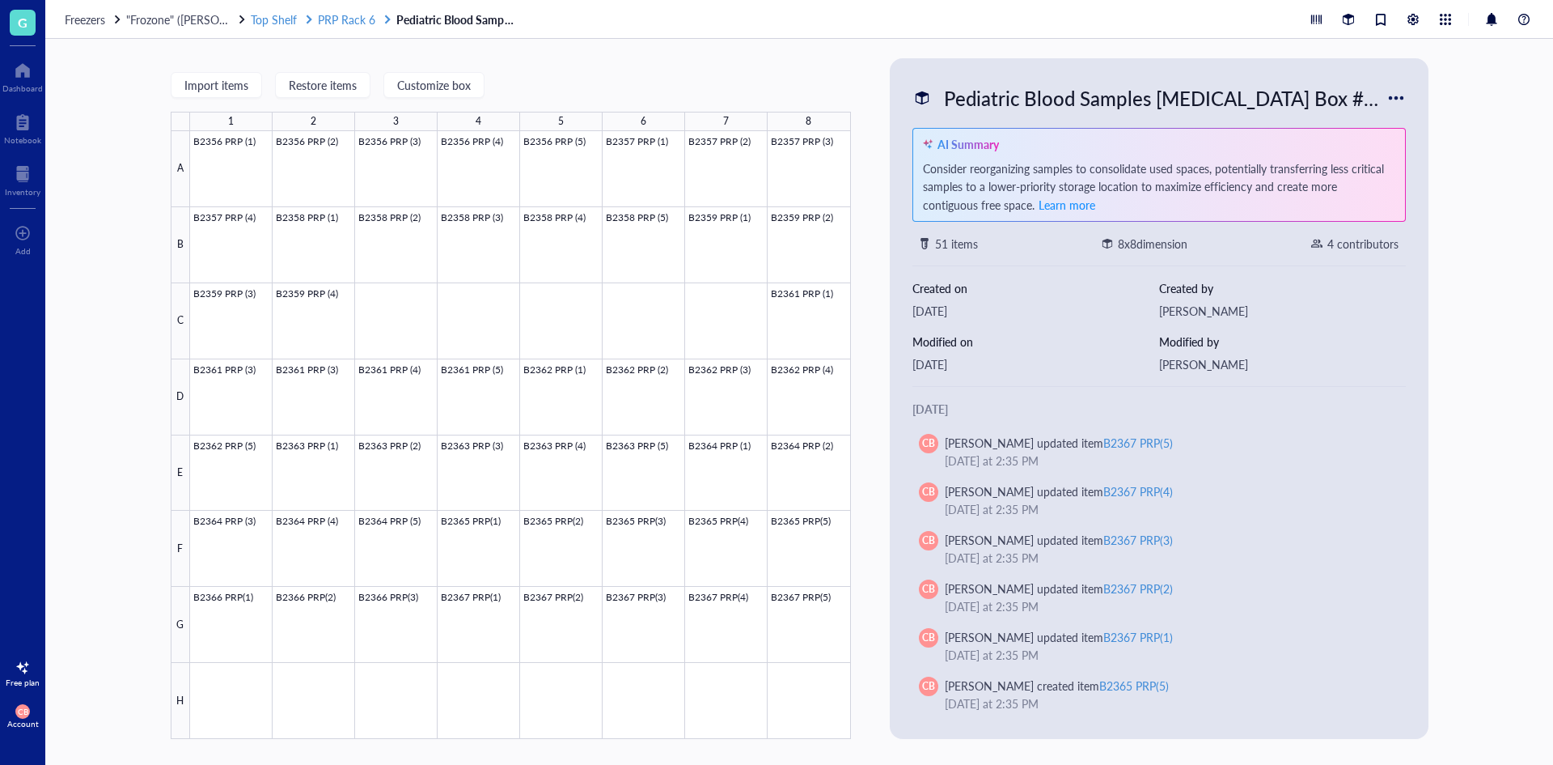
click at [341, 13] on span "PRP Rack 6" at bounding box center [346, 19] width 57 height 16
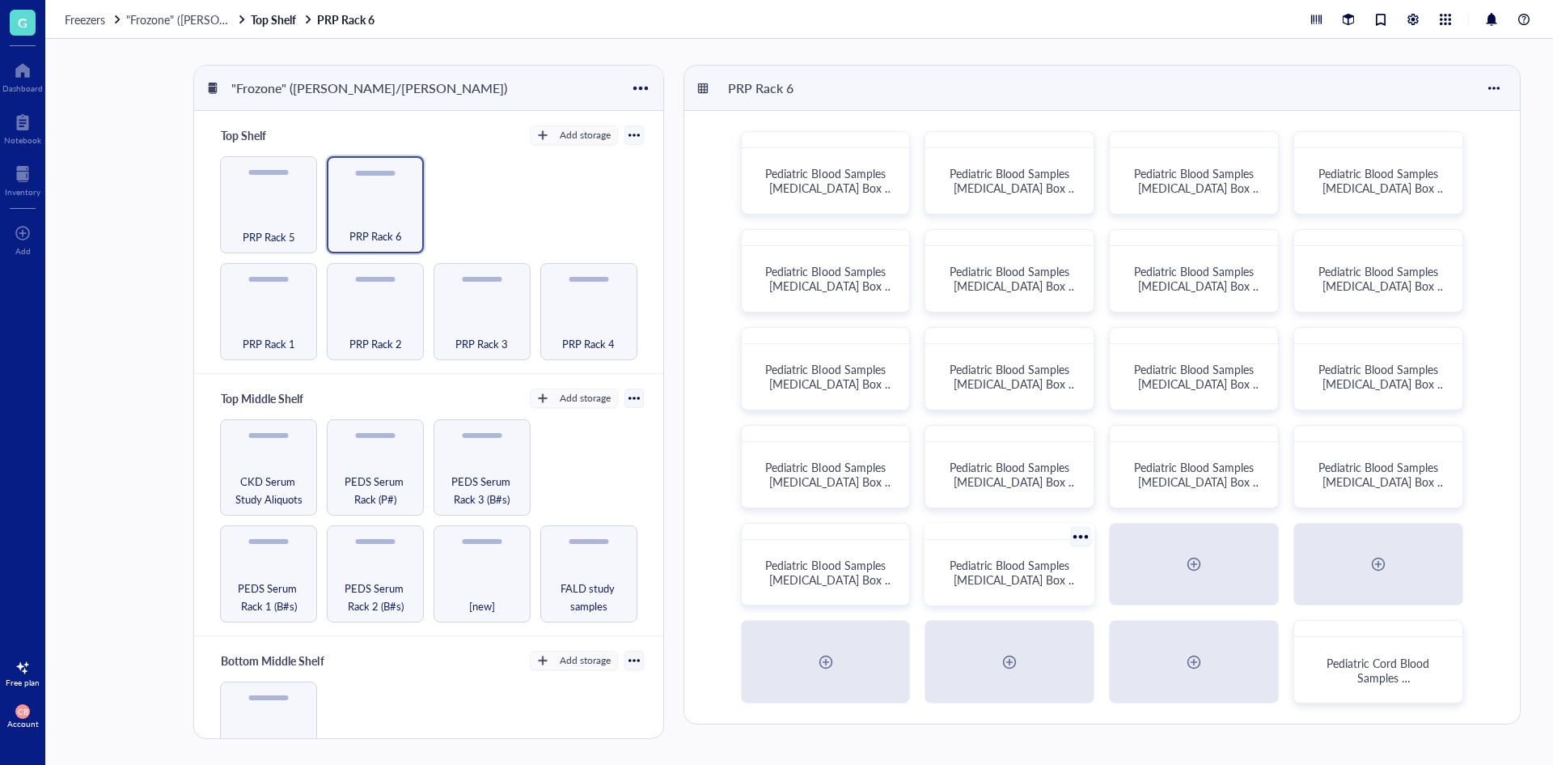
click at [1023, 564] on span "Pediatric Blood Samples [MEDICAL_DATA] Box #137" at bounding box center [1014, 579] width 128 height 45
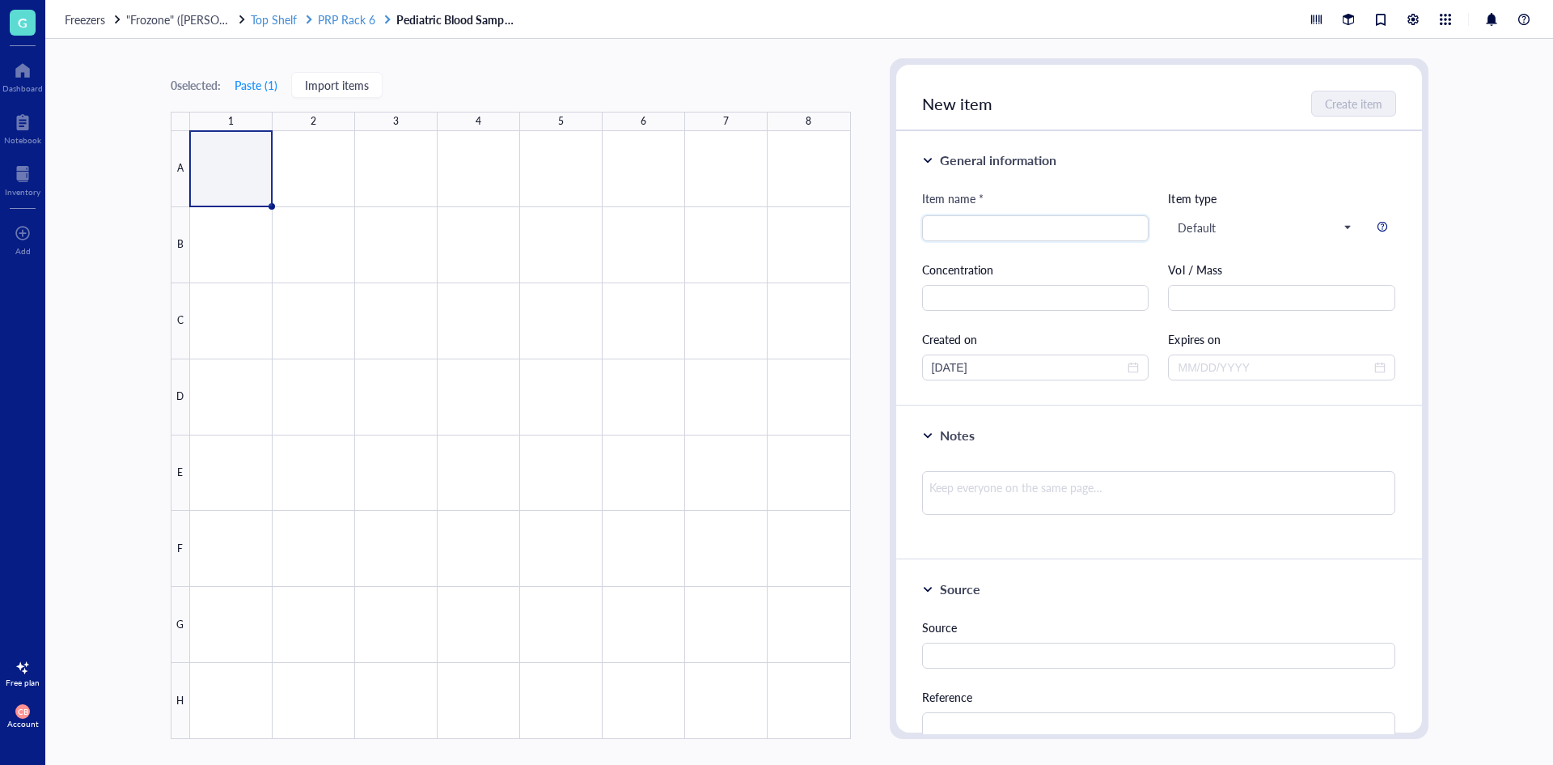
click at [369, 23] on span "PRP Rack 6" at bounding box center [346, 19] width 57 height 16
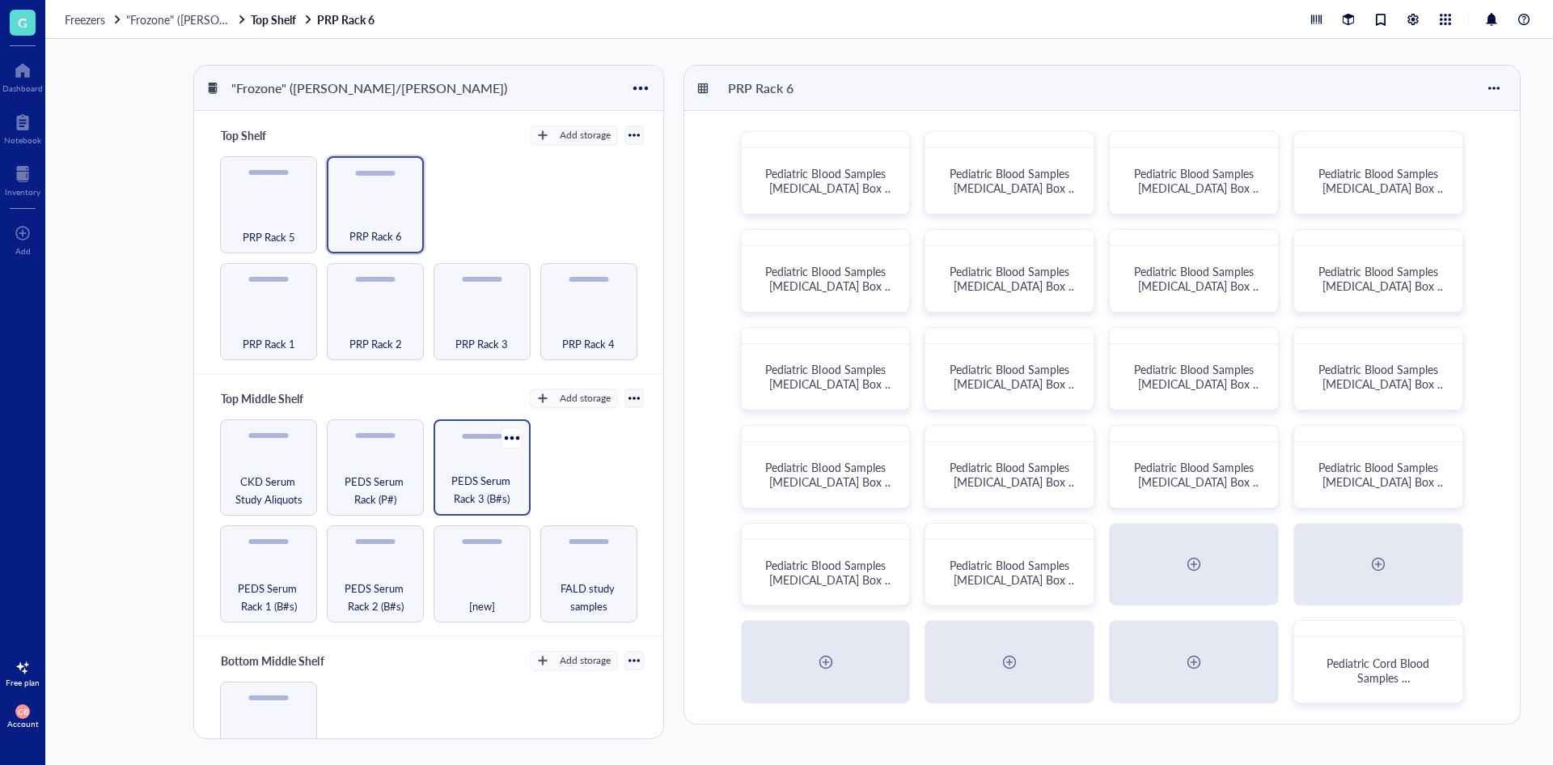
click at [508, 472] on span "PEDS Serum Rack 3 (B#s)" at bounding box center [482, 490] width 81 height 36
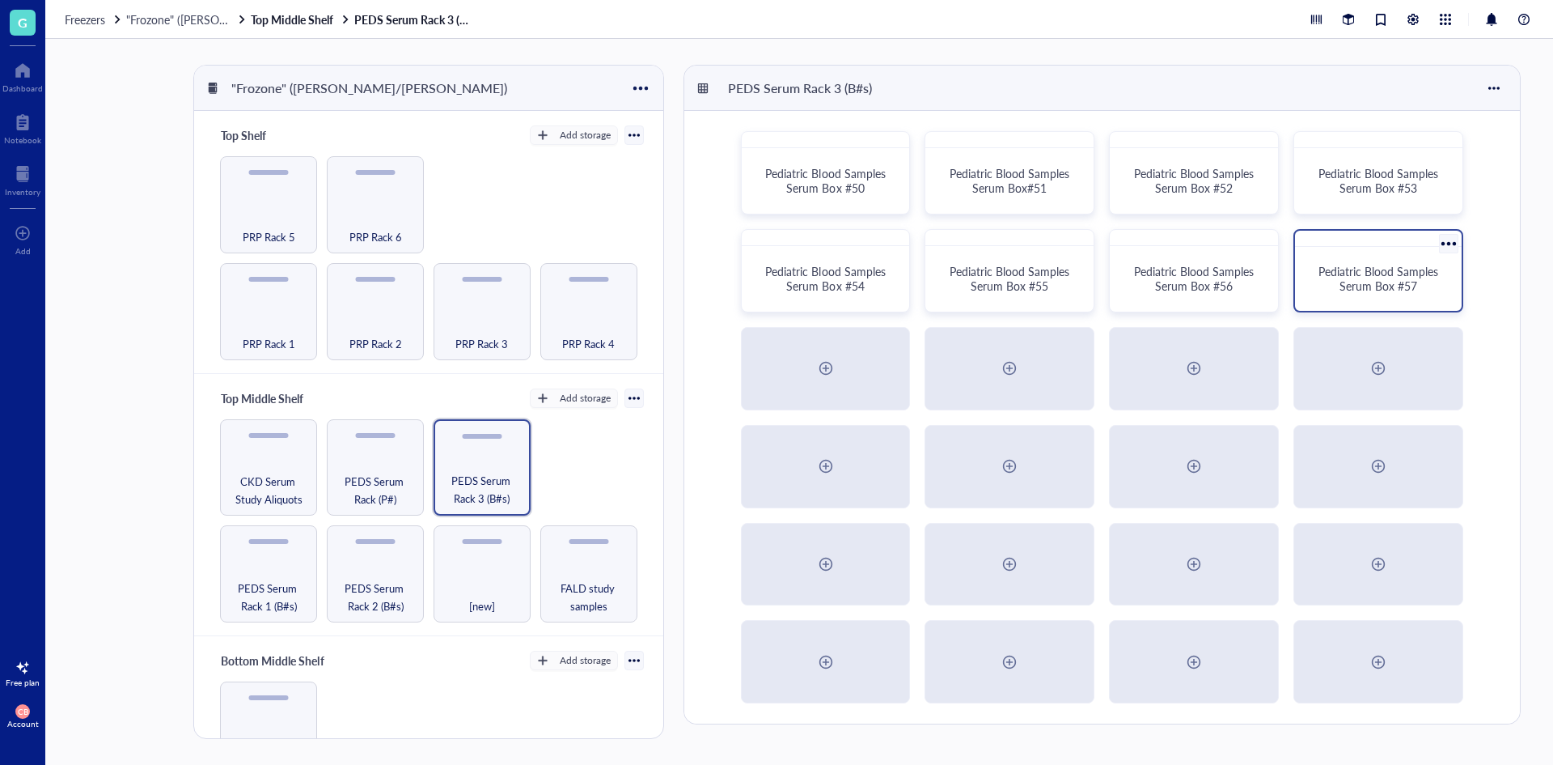
click at [1341, 277] on span "Pediatric Blood Samples Serum Box #57" at bounding box center [1380, 278] width 123 height 31
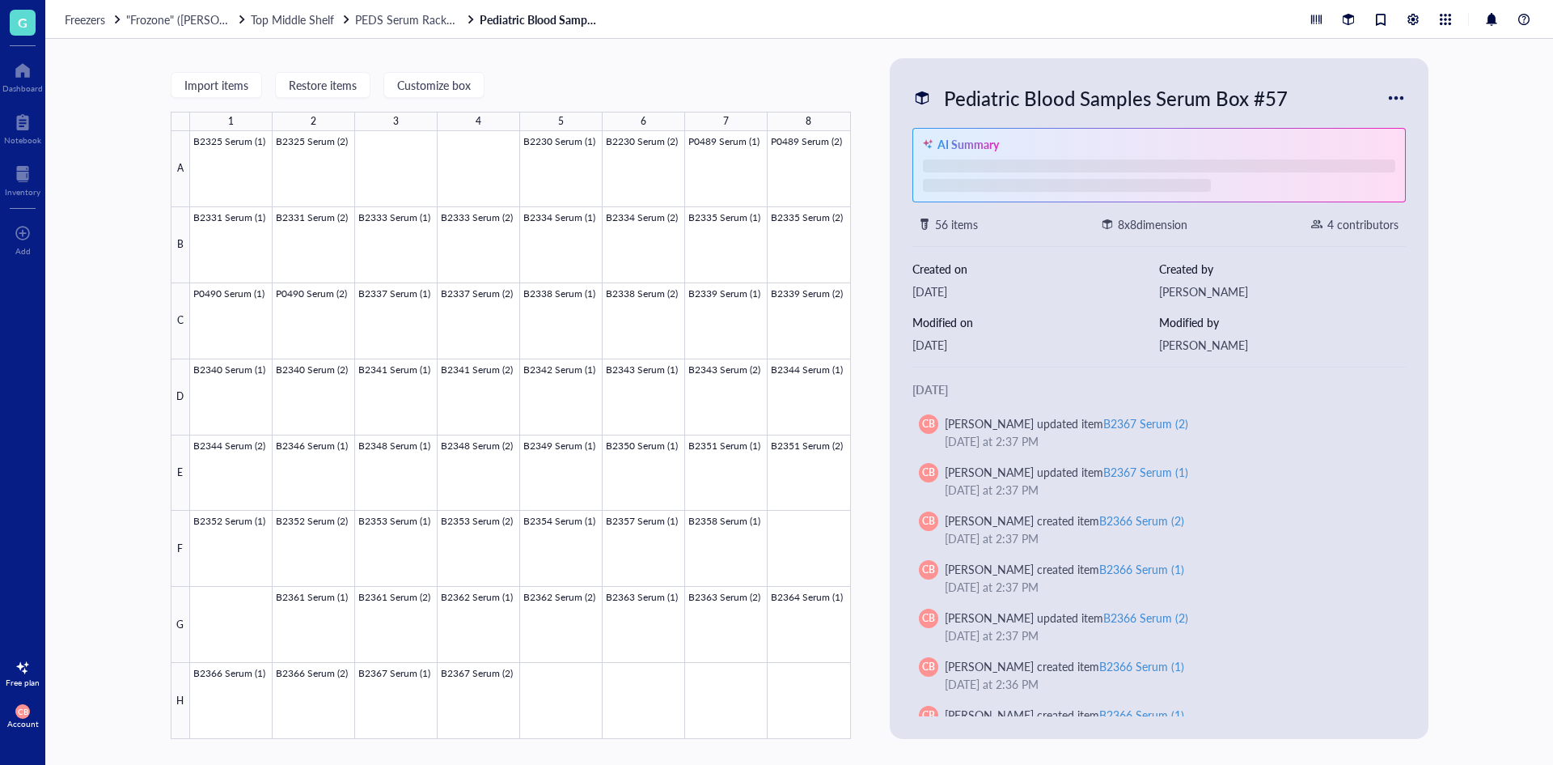
click at [1208, 97] on div "Pediatric Blood Samples Serum Box #57" at bounding box center [1116, 98] width 358 height 34
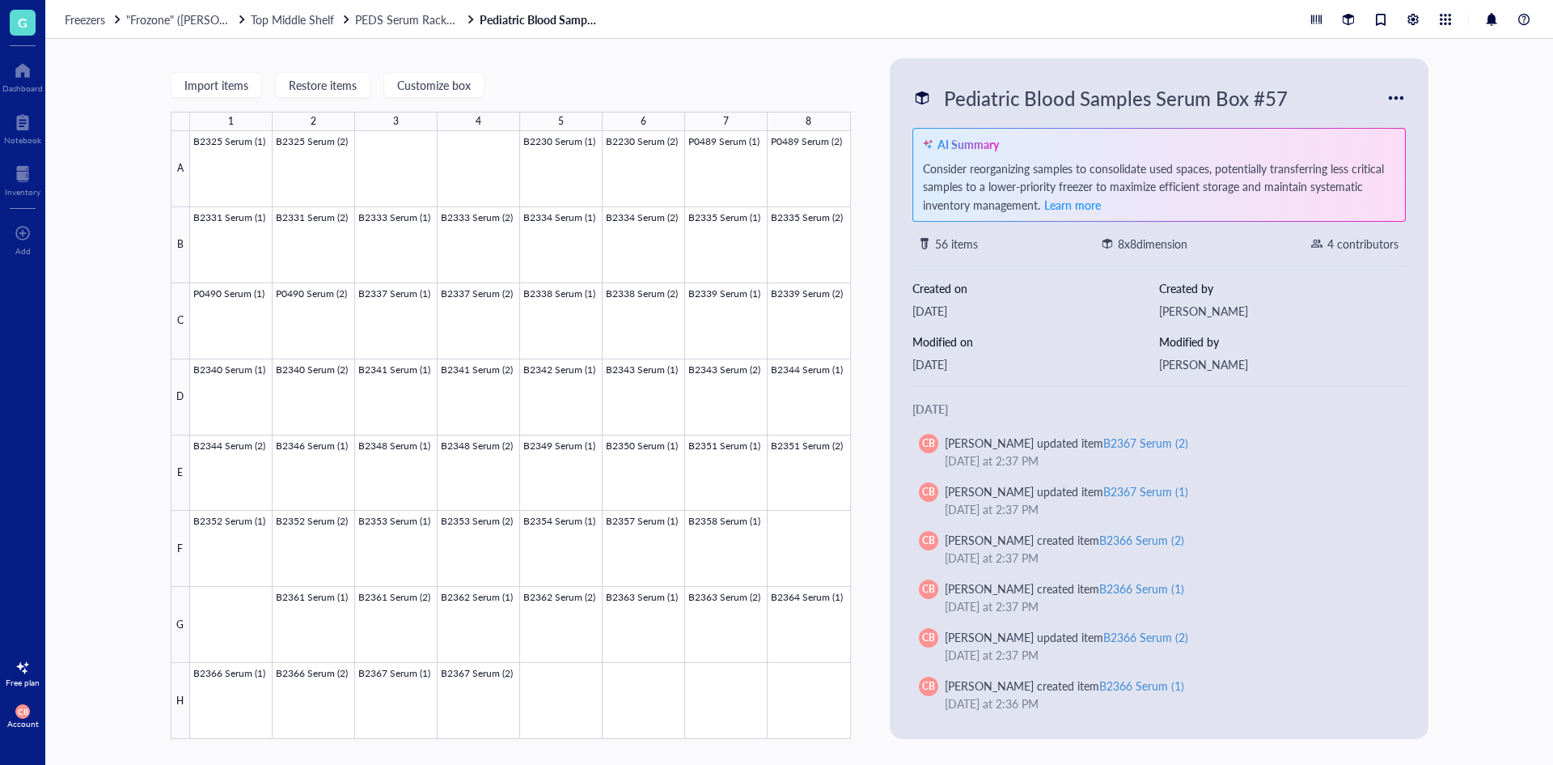
click at [1208, 97] on input "Pediatric Blood Samples Serum Box #57" at bounding box center [1159, 98] width 442 height 32
click at [432, 25] on span "PEDS Serum Rack 3 (B#s)" at bounding box center [419, 19] width 129 height 16
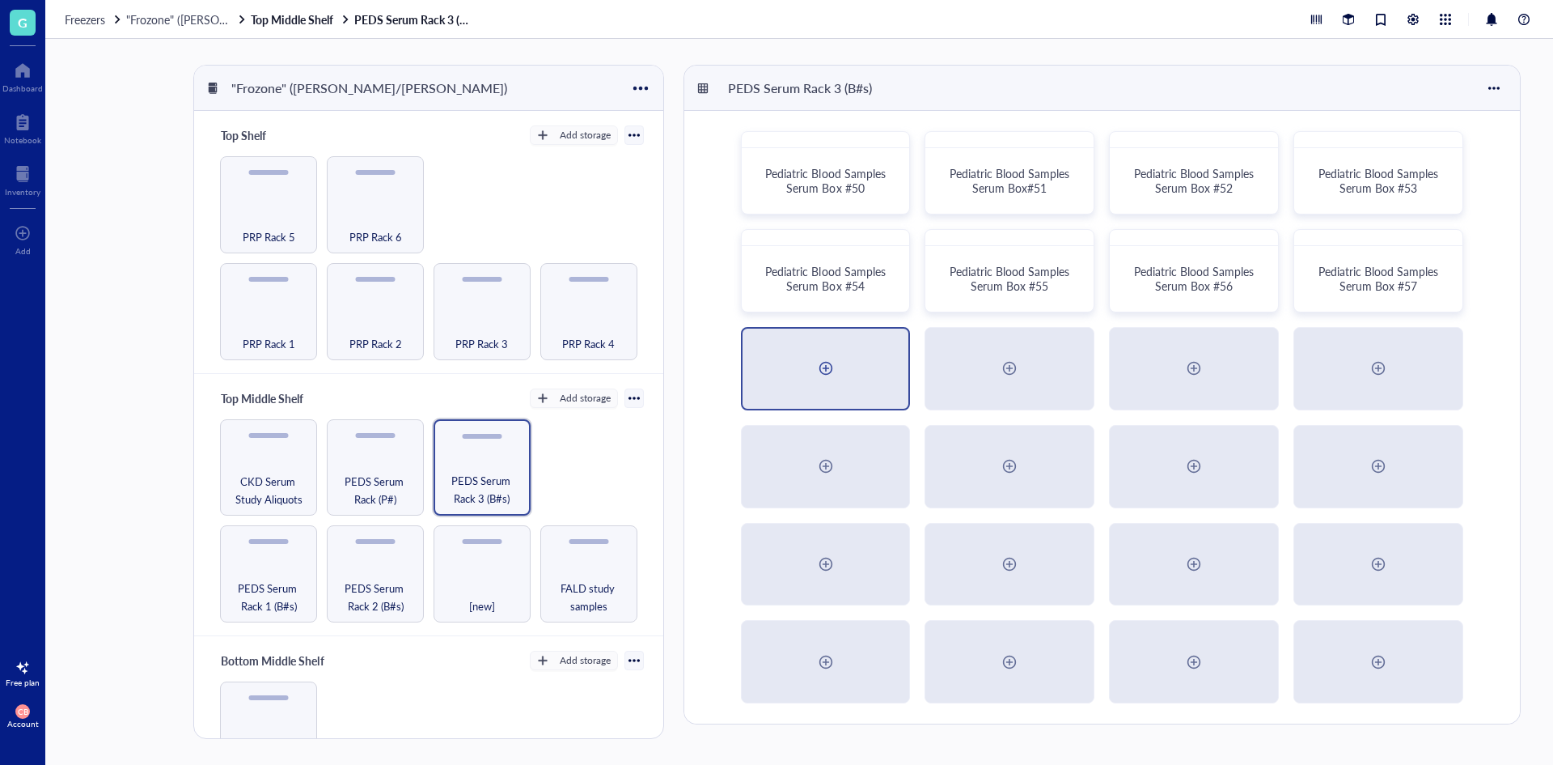
click at [812, 350] on div at bounding box center [826, 368] width 167 height 80
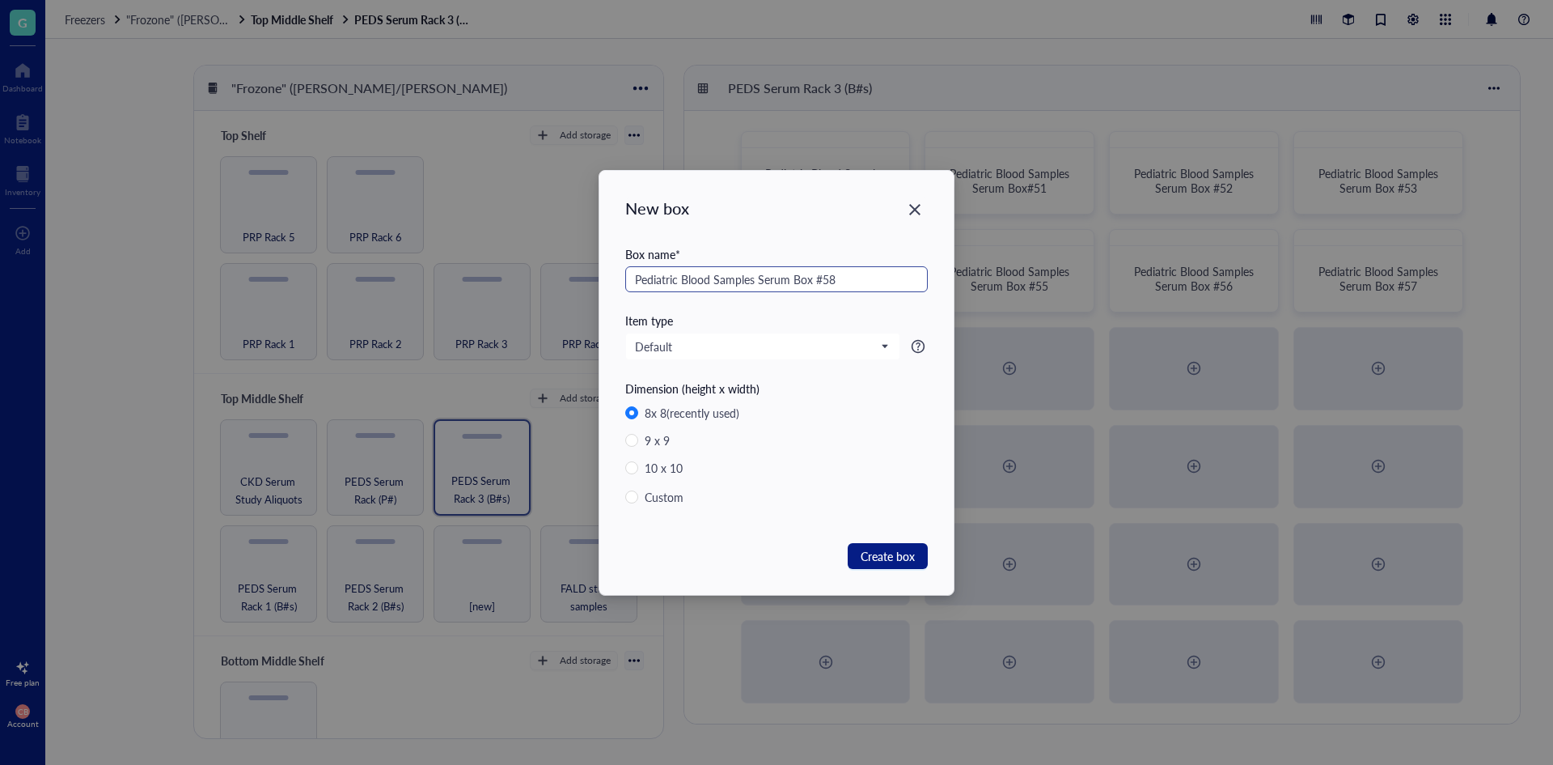
type input "Pediatric Blood Samples Serum Box #58"
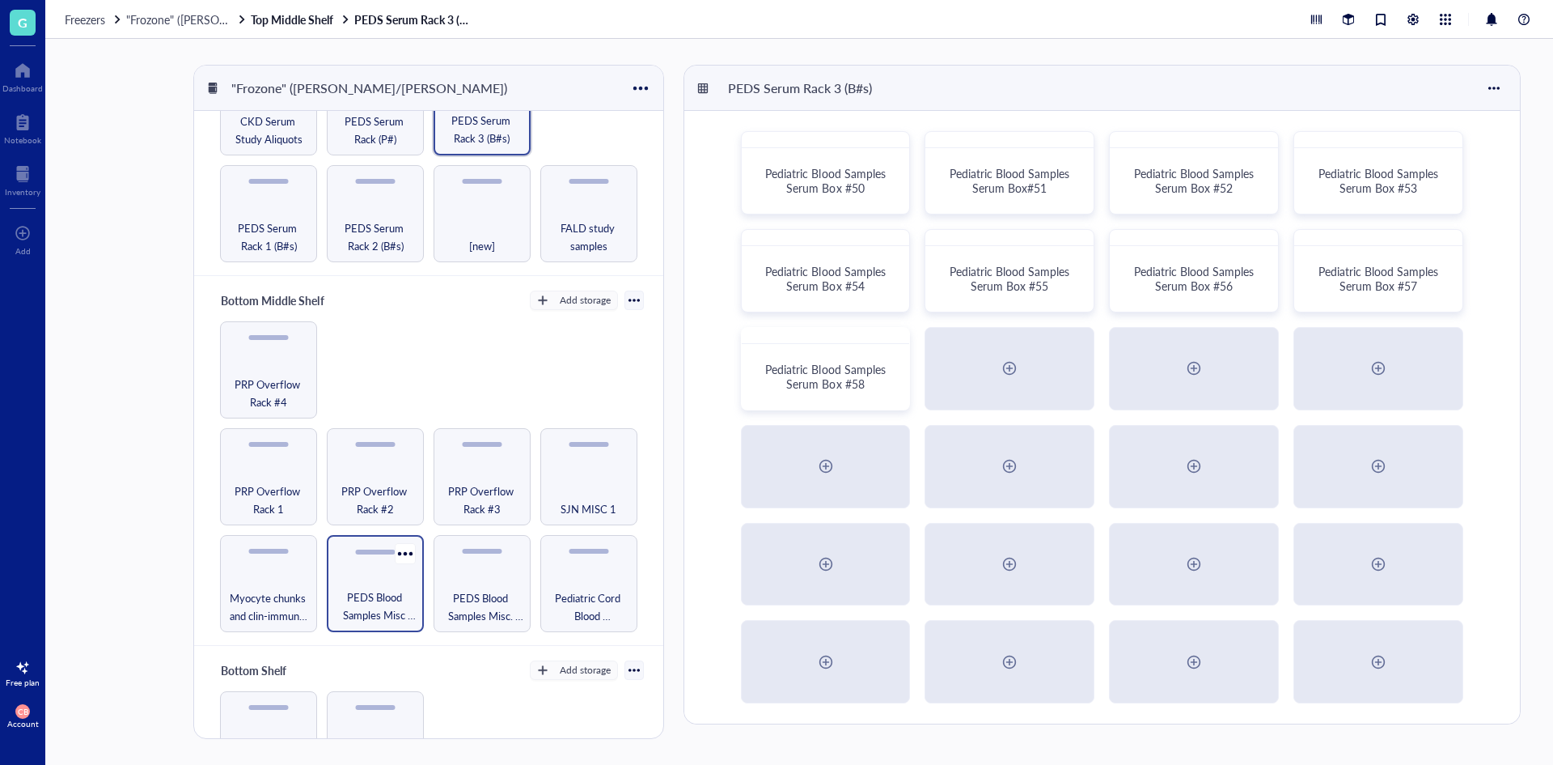
scroll to position [405, 0]
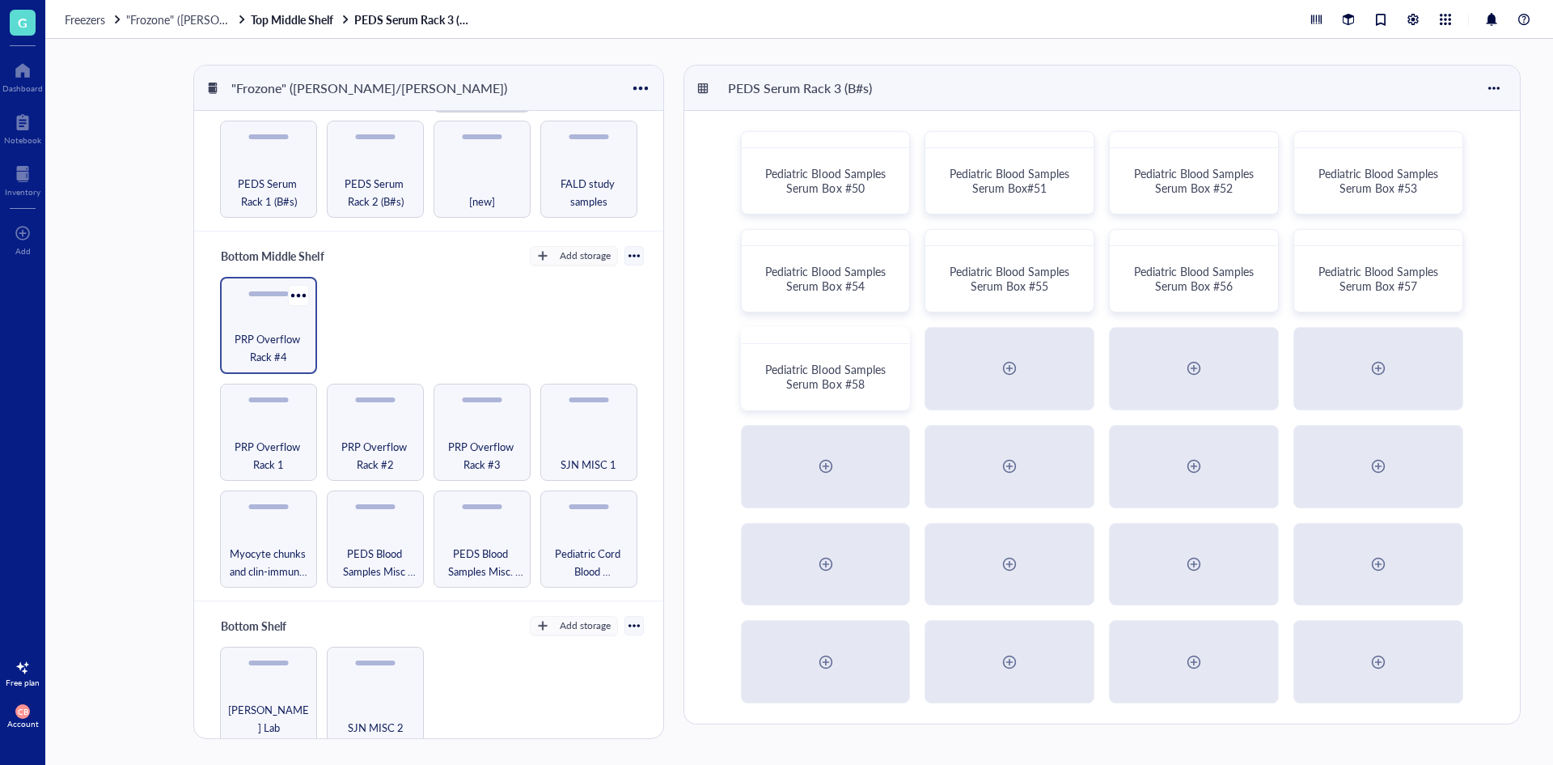
click at [301, 319] on div "PRP Overflow Rack #4" at bounding box center [268, 325] width 97 height 97
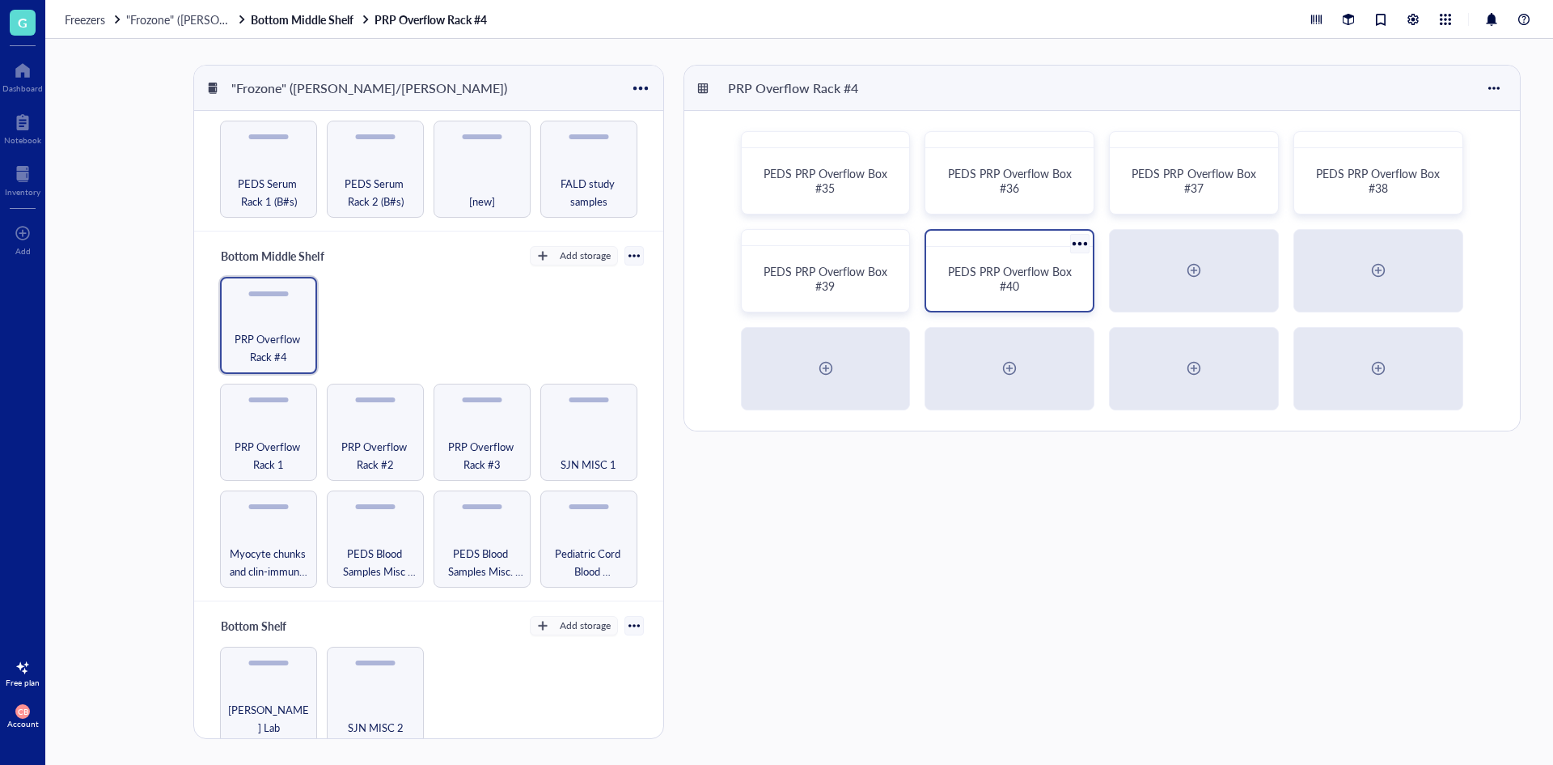
click at [975, 282] on div "PEDS PRP Overflow Box #40" at bounding box center [1010, 278] width 128 height 29
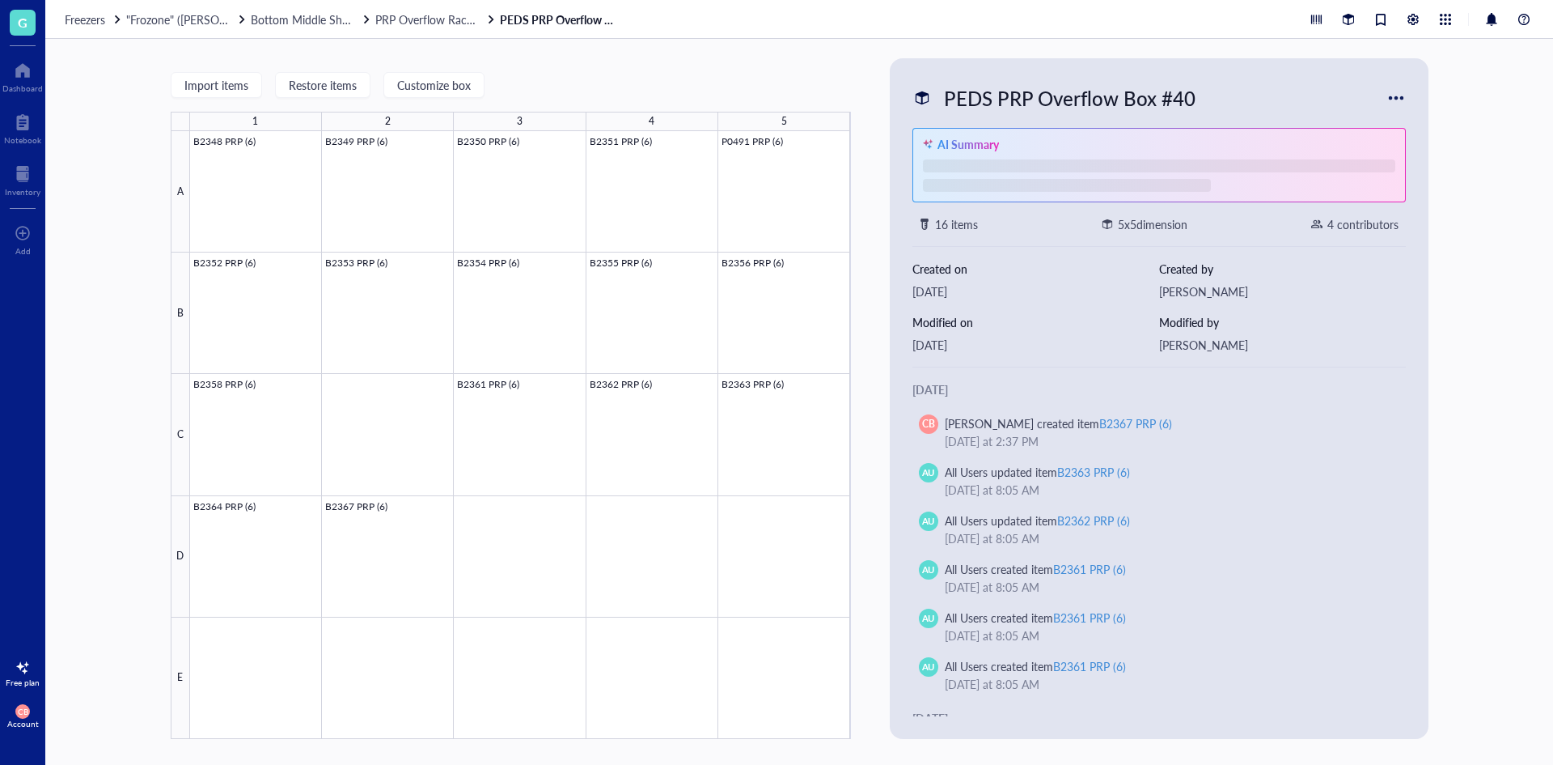
click at [1019, 90] on div "PEDS PRP Overflow Box #40" at bounding box center [1070, 98] width 266 height 34
click at [1019, 90] on input "PEDS PRP Overflow Box #40" at bounding box center [1091, 98] width 306 height 32
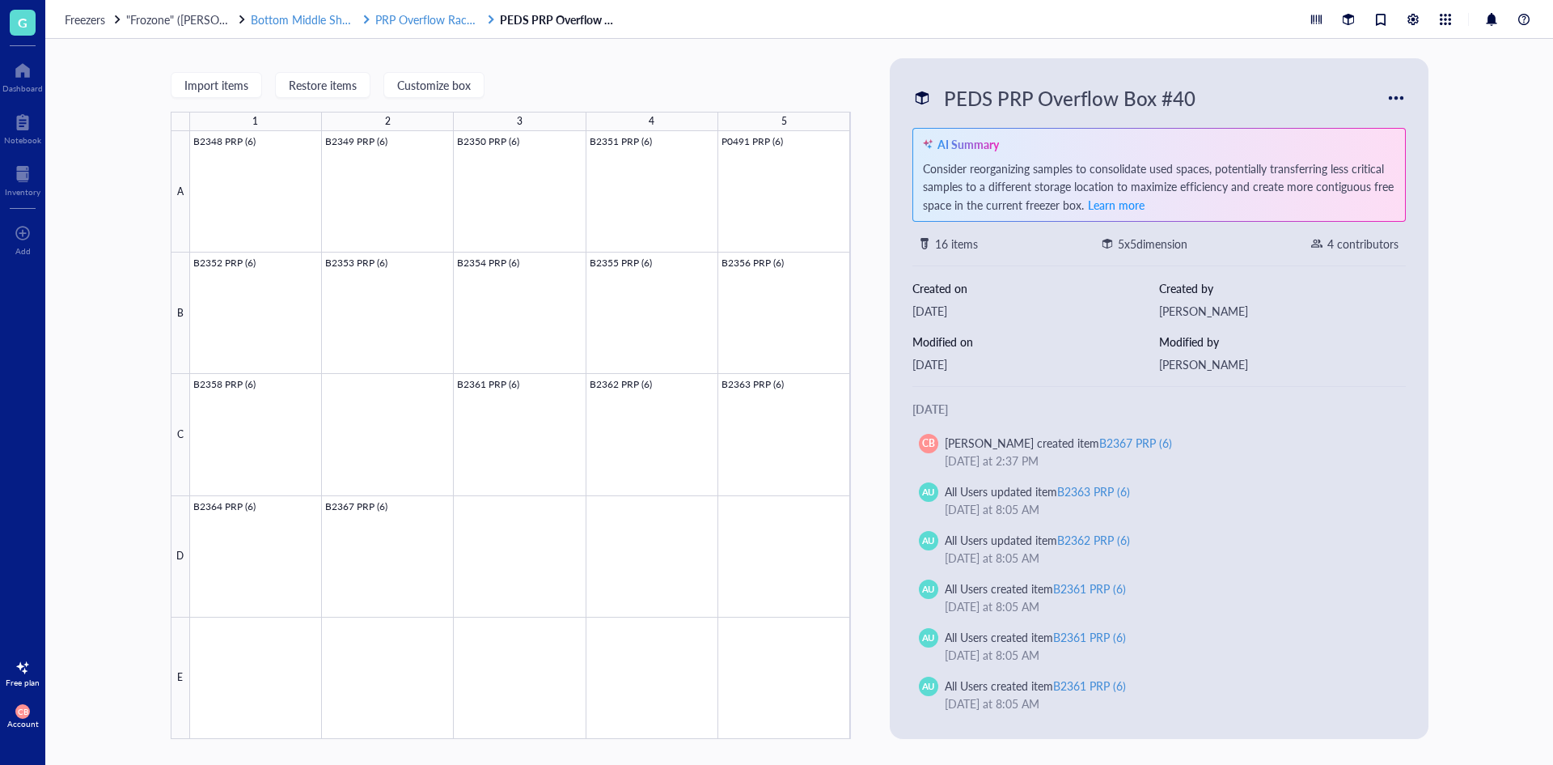
click at [464, 19] on span "PRP Overflow Rack #4" at bounding box center [431, 19] width 113 height 16
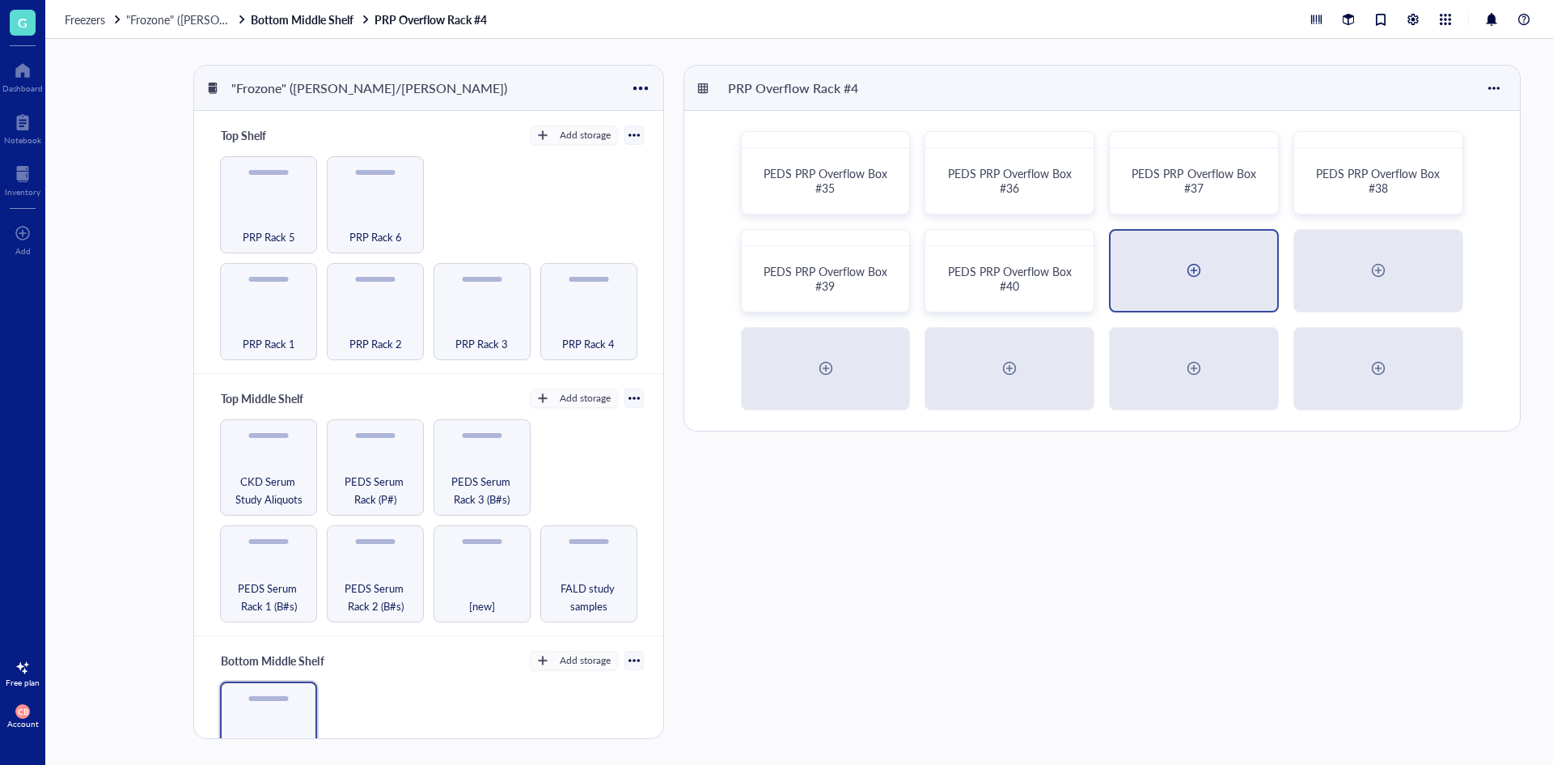
click at [1146, 286] on div at bounding box center [1194, 271] width 167 height 80
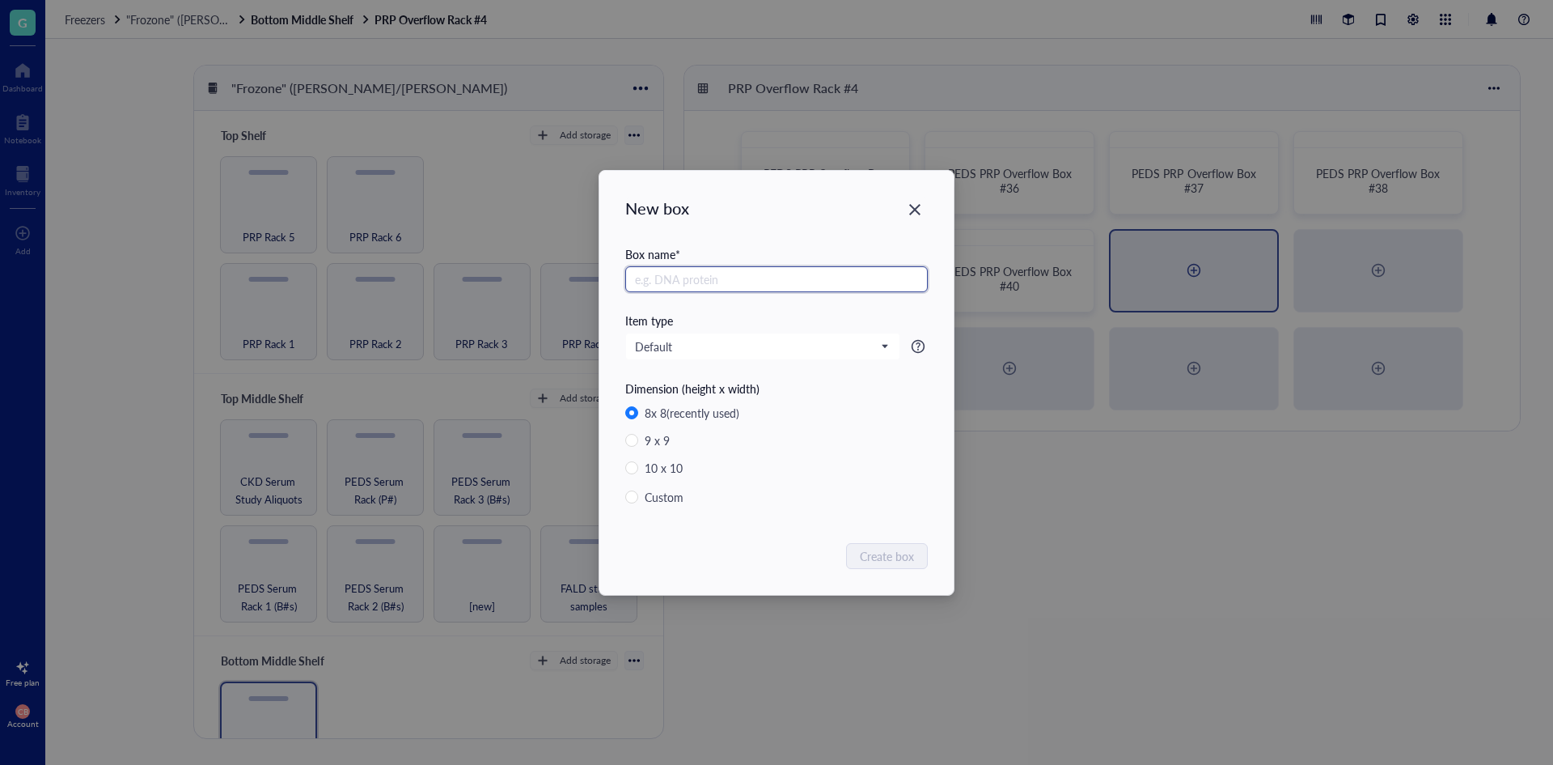
paste input "PEDS PRP Overflow Box #40"
type input "PEDS PRP Overflow Box #41"
click at [688, 494] on span "Custom" at bounding box center [670, 496] width 65 height 21
click at [638, 494] on input "Custom" at bounding box center [631, 496] width 13 height 13
radio input "true"
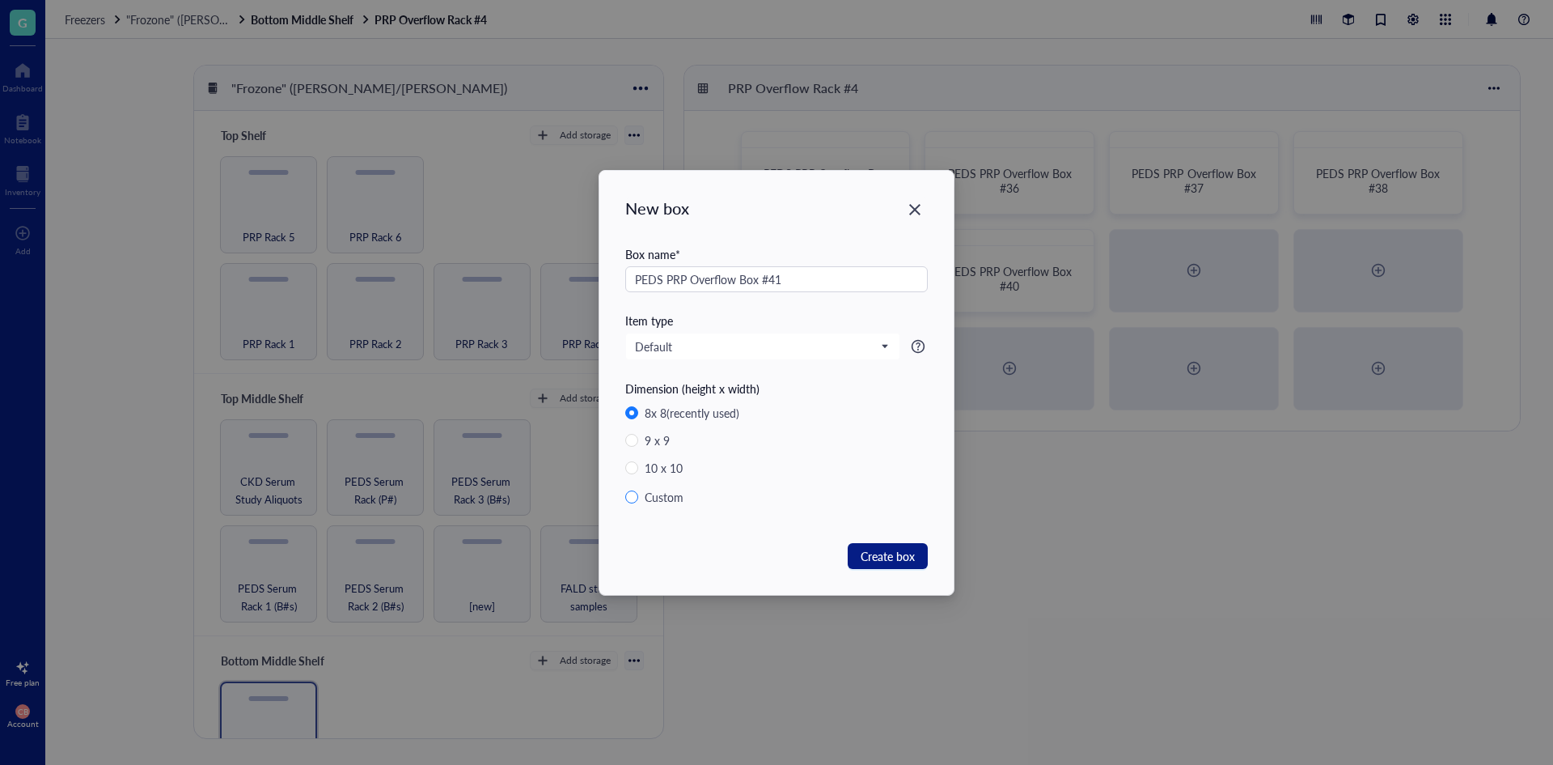
radio input "false"
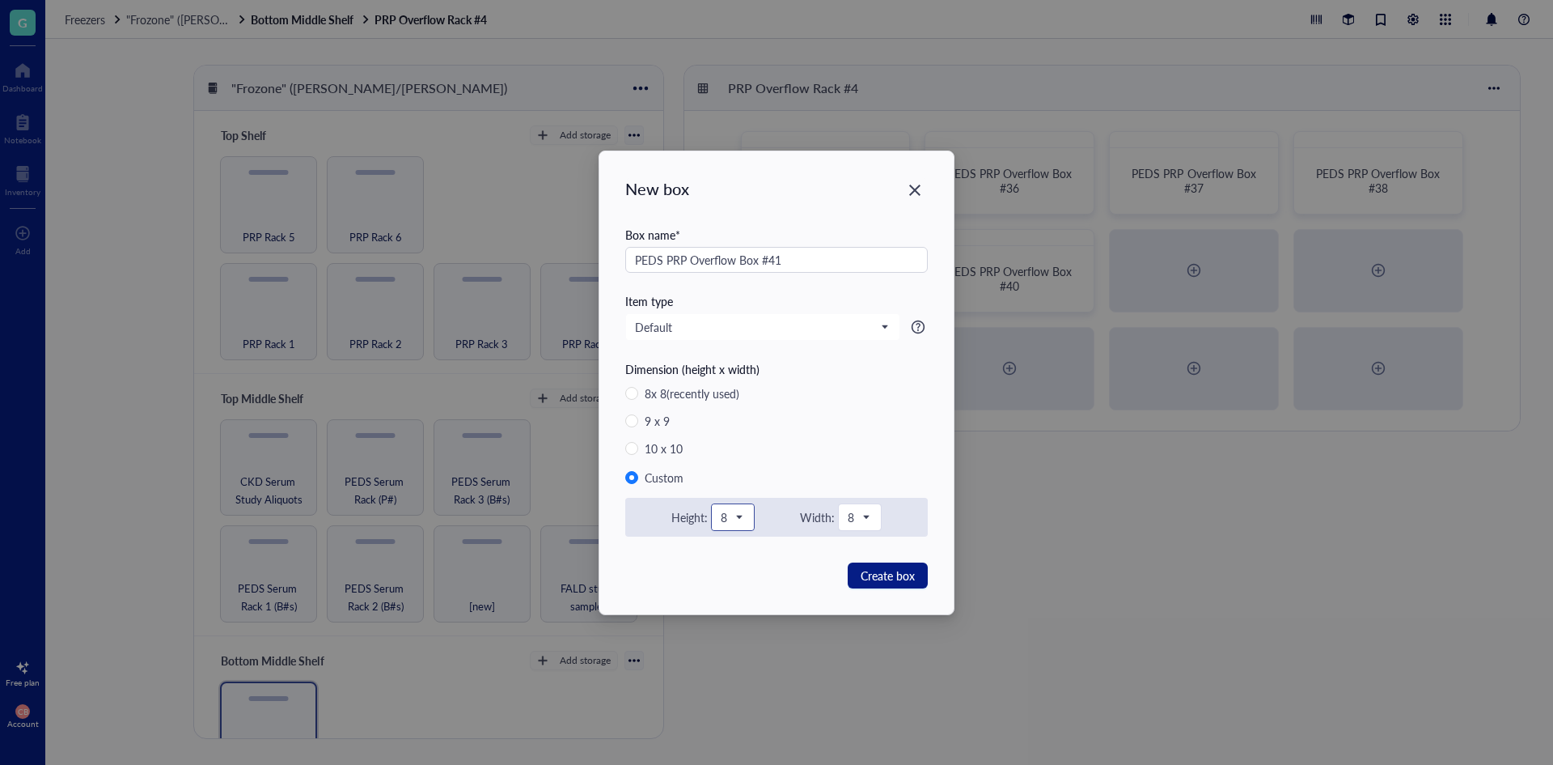
click at [747, 522] on div "8" at bounding box center [733, 517] width 42 height 26
click at [726, 686] on div "5" at bounding box center [733, 687] width 15 height 15
click at [865, 523] on span "8" at bounding box center [858, 517] width 21 height 15
click at [862, 685] on div "5" at bounding box center [860, 687] width 15 height 15
click at [897, 575] on span "Create box" at bounding box center [888, 575] width 54 height 18
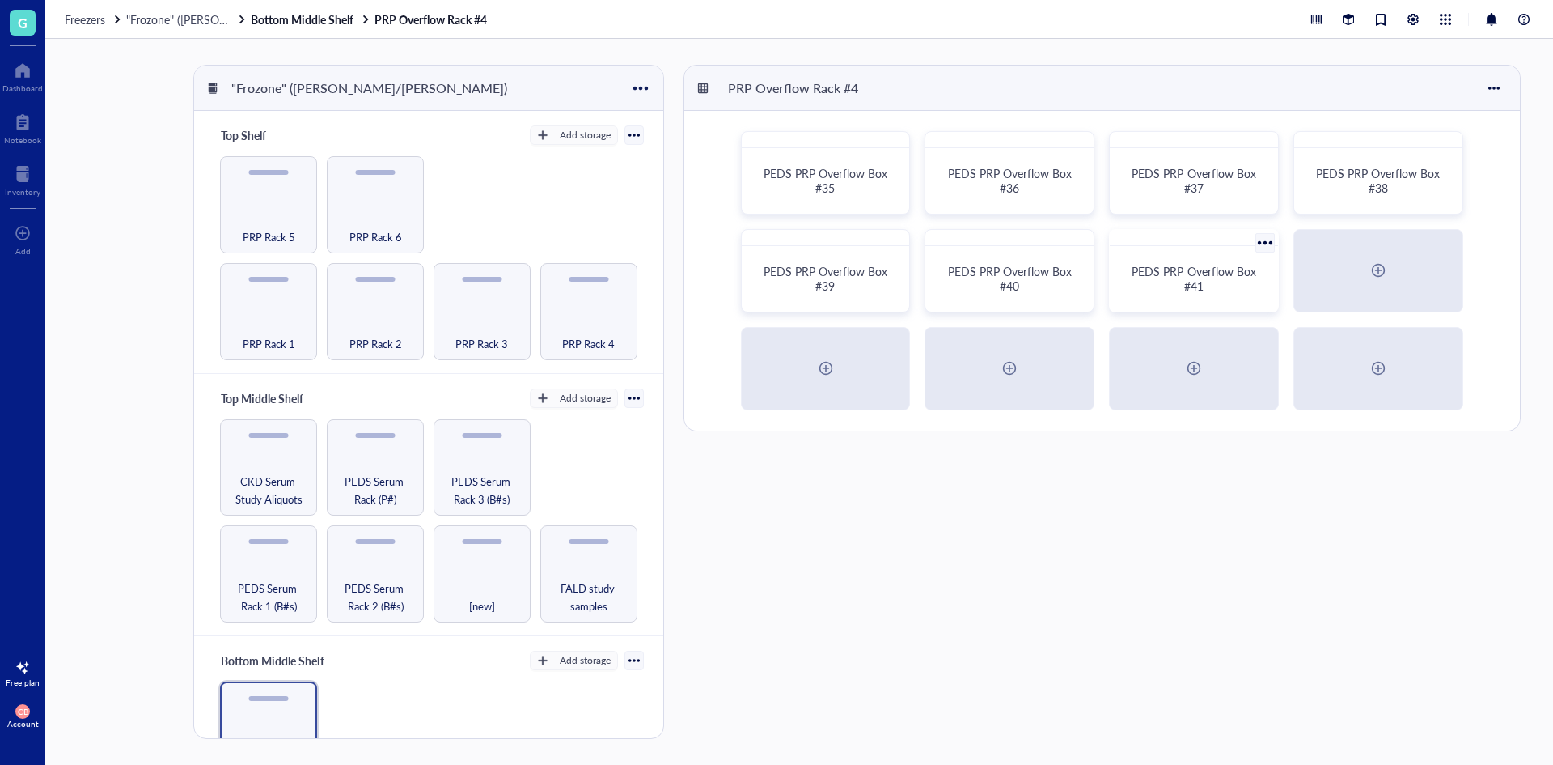
click at [1180, 302] on div "PEDS PRP Overflow Box #41" at bounding box center [1194, 278] width 155 height 53
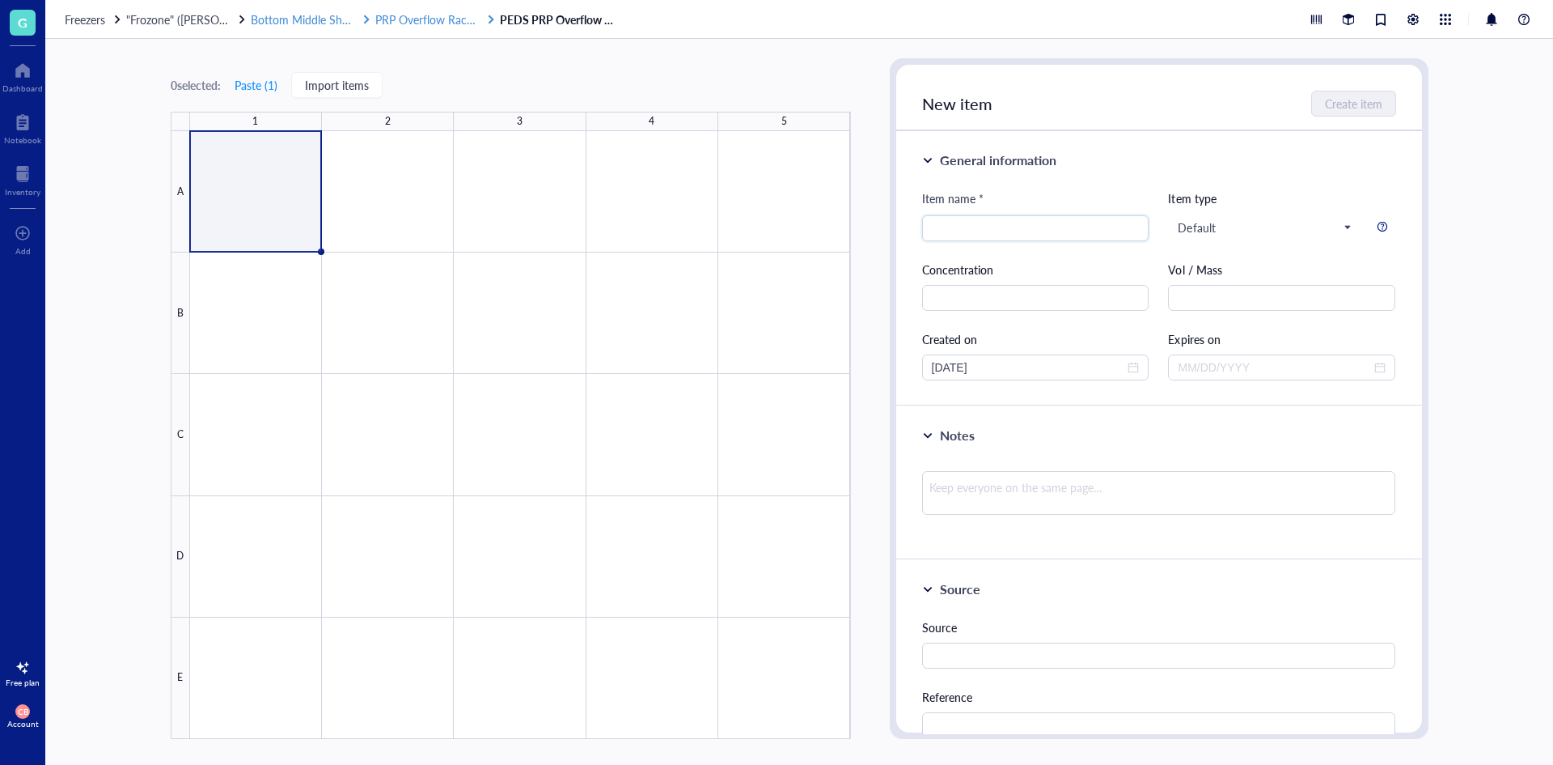
click at [455, 17] on span "PRP Overflow Rack #4" at bounding box center [431, 19] width 113 height 16
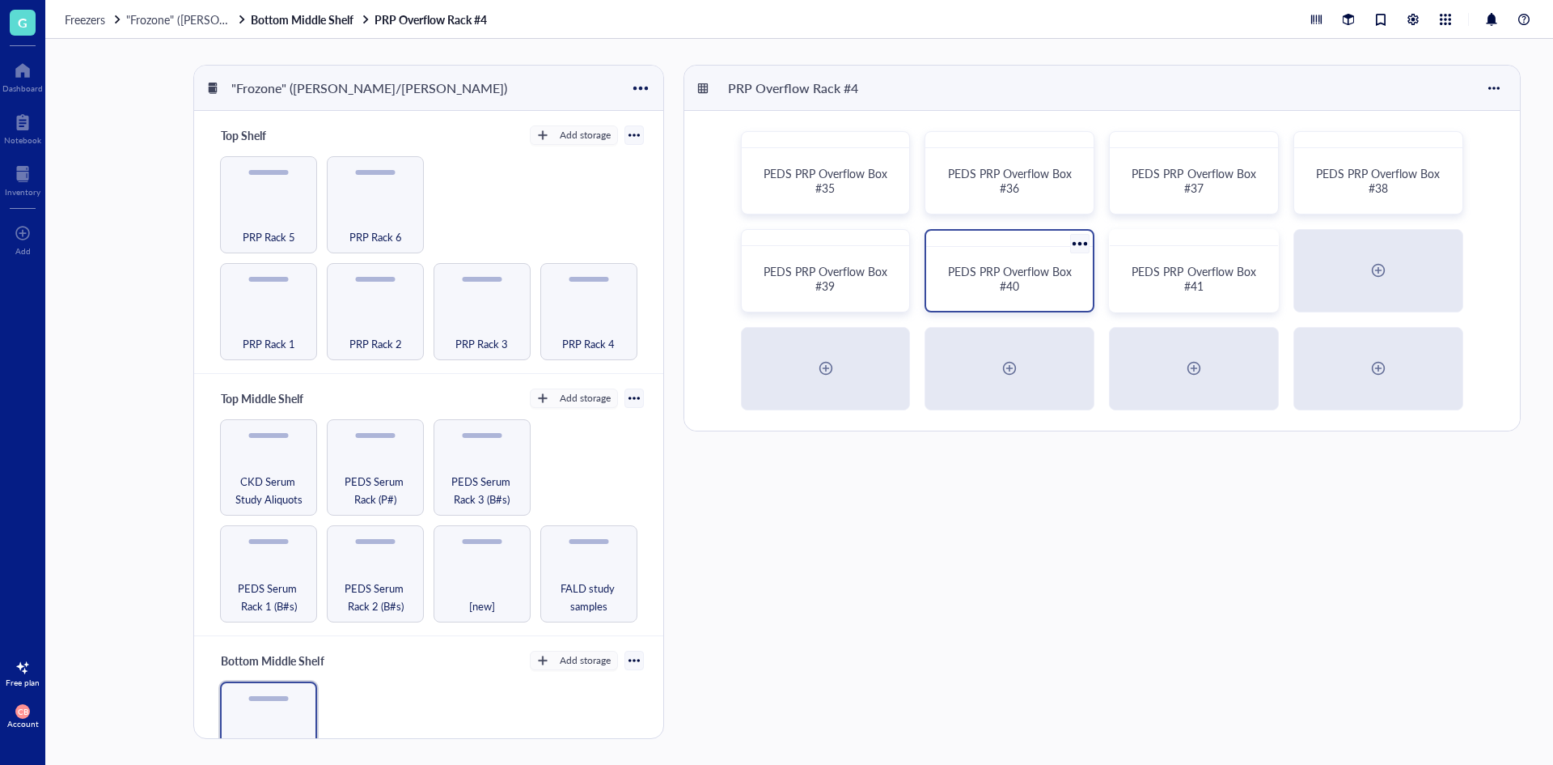
click at [1009, 256] on div "PEDS PRP Overflow Box #40" at bounding box center [1010, 278] width 154 height 51
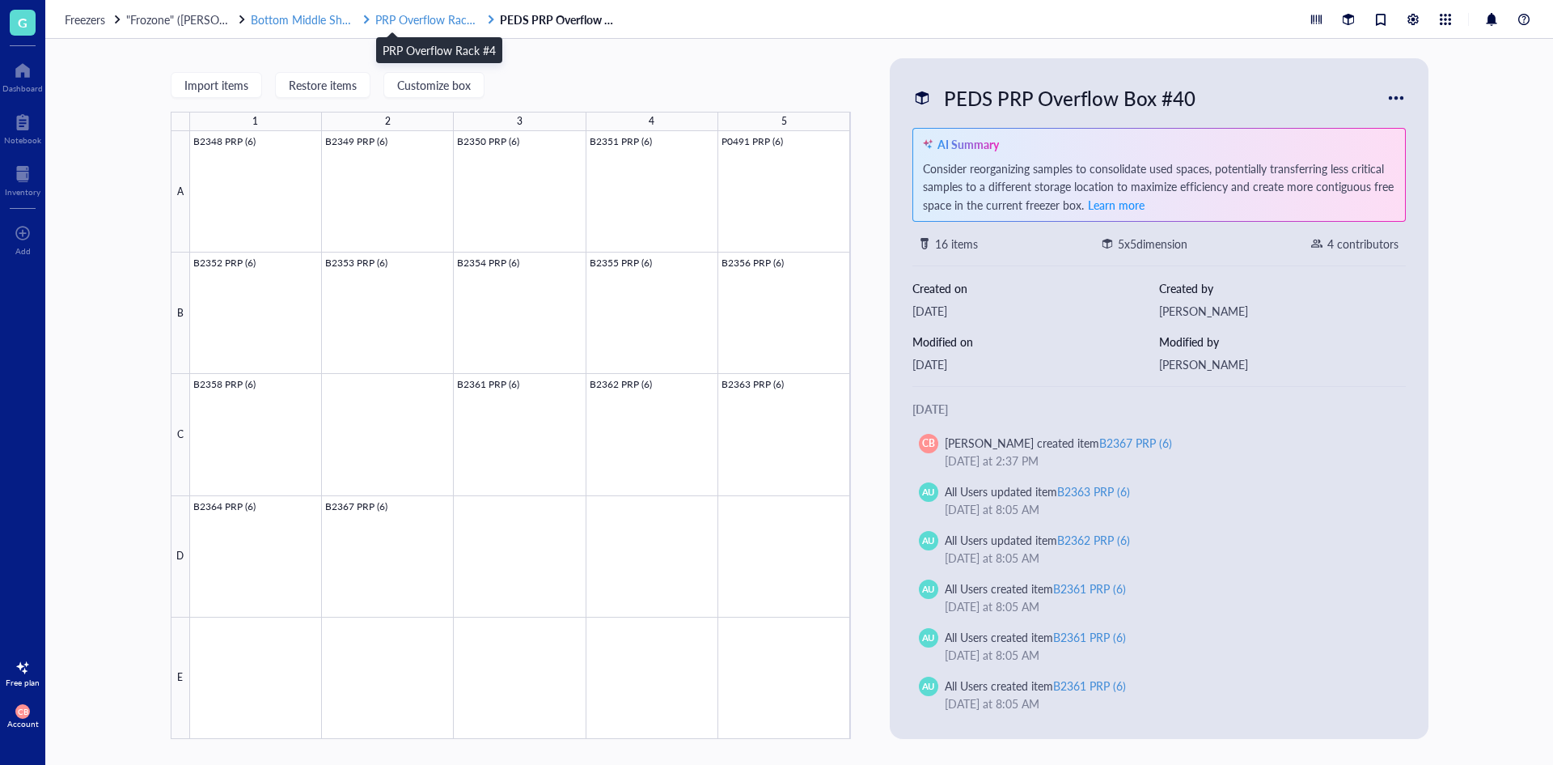
click at [460, 22] on span "PRP Overflow Rack #4" at bounding box center [431, 19] width 113 height 16
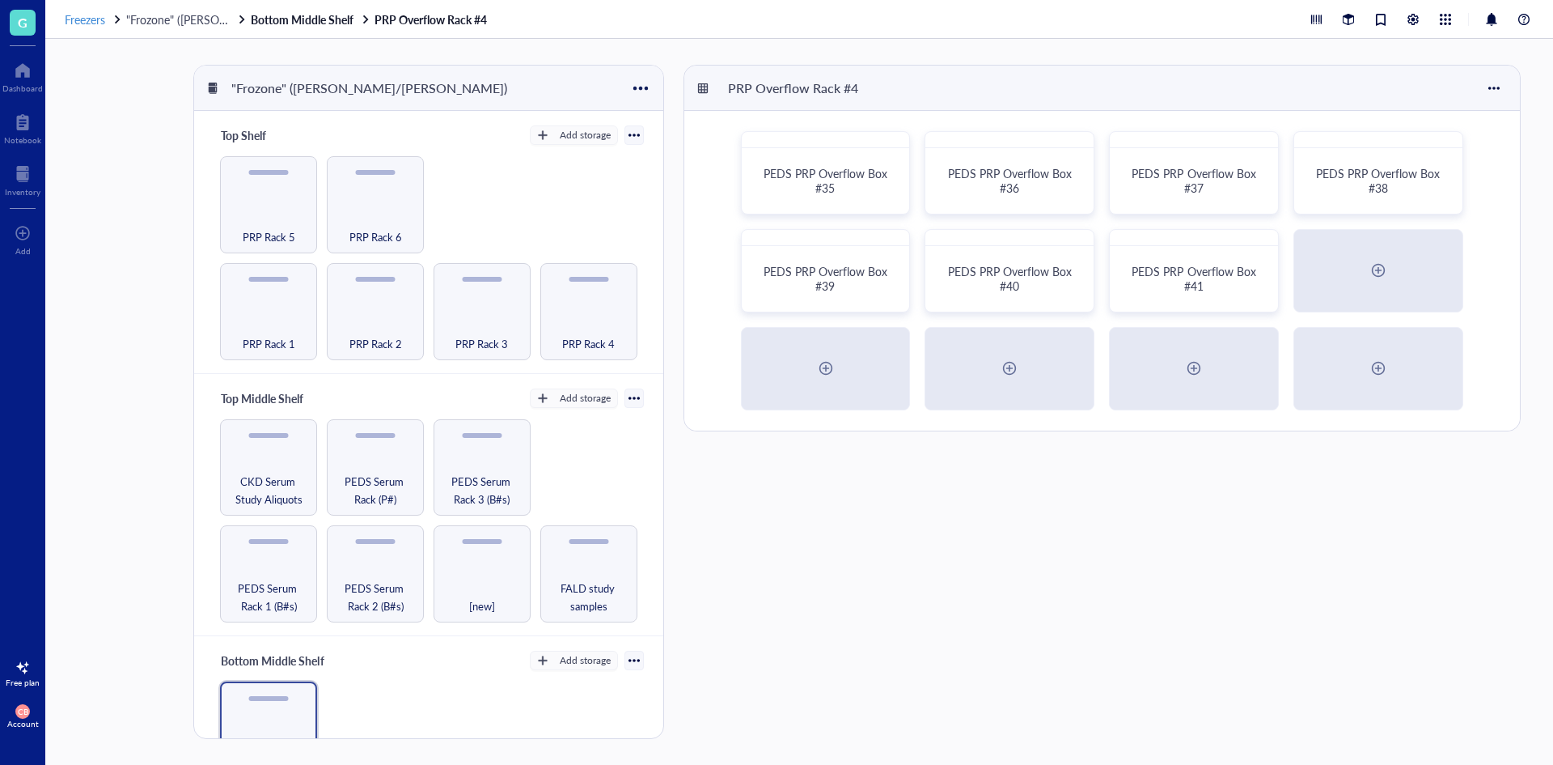
click at [88, 18] on span "Freezers" at bounding box center [85, 19] width 40 height 16
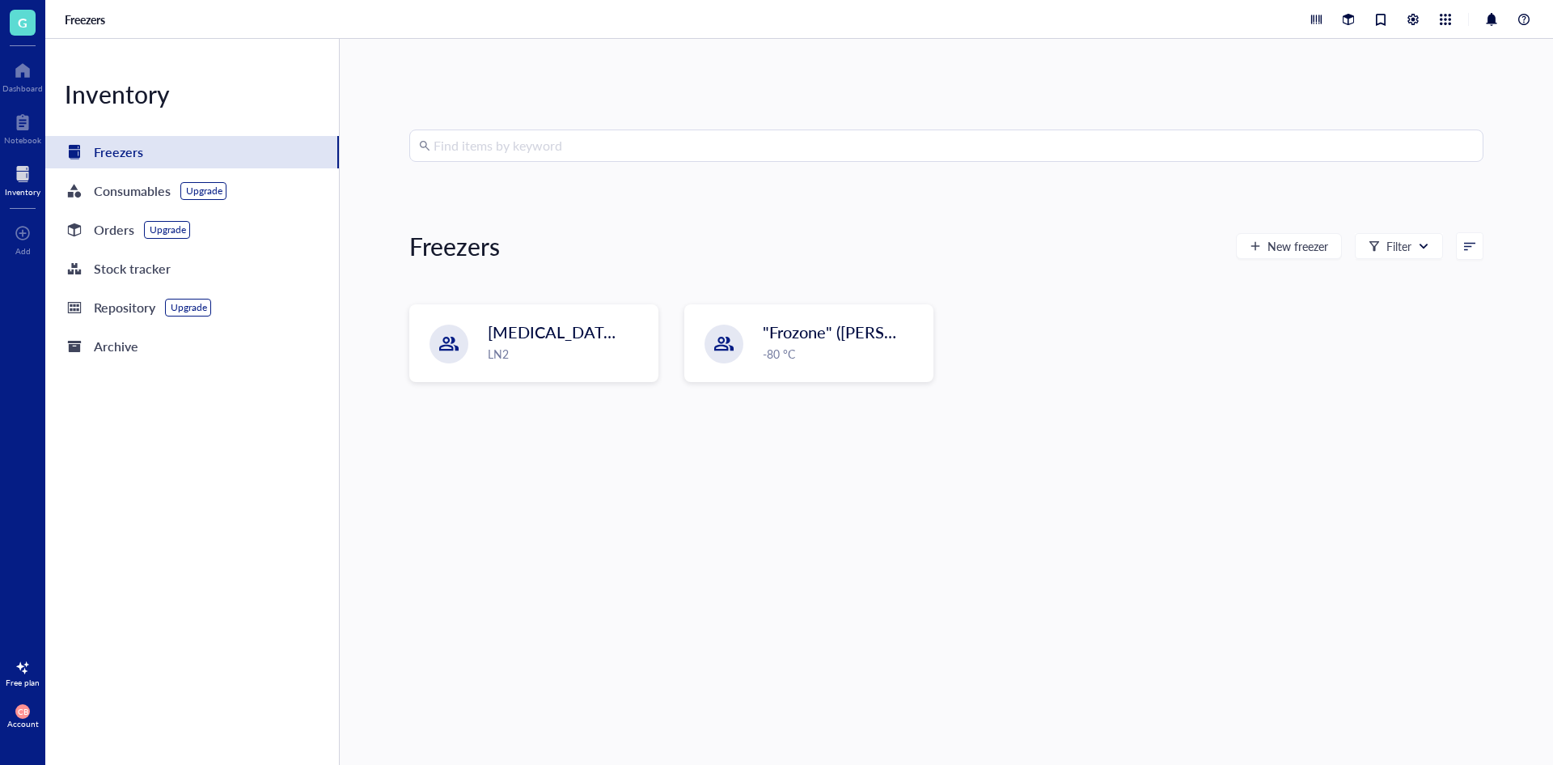
click at [810, 392] on div "[MEDICAL_DATA] Storage ([PERSON_NAME]/[PERSON_NAME]) LN2 "Frozone" ([PERSON_NAM…" at bounding box center [946, 356] width 1074 height 104
click at [615, 344] on div "[MEDICAL_DATA] Storage ([PERSON_NAME]/[PERSON_NAME]) LN2" at bounding box center [568, 342] width 159 height 42
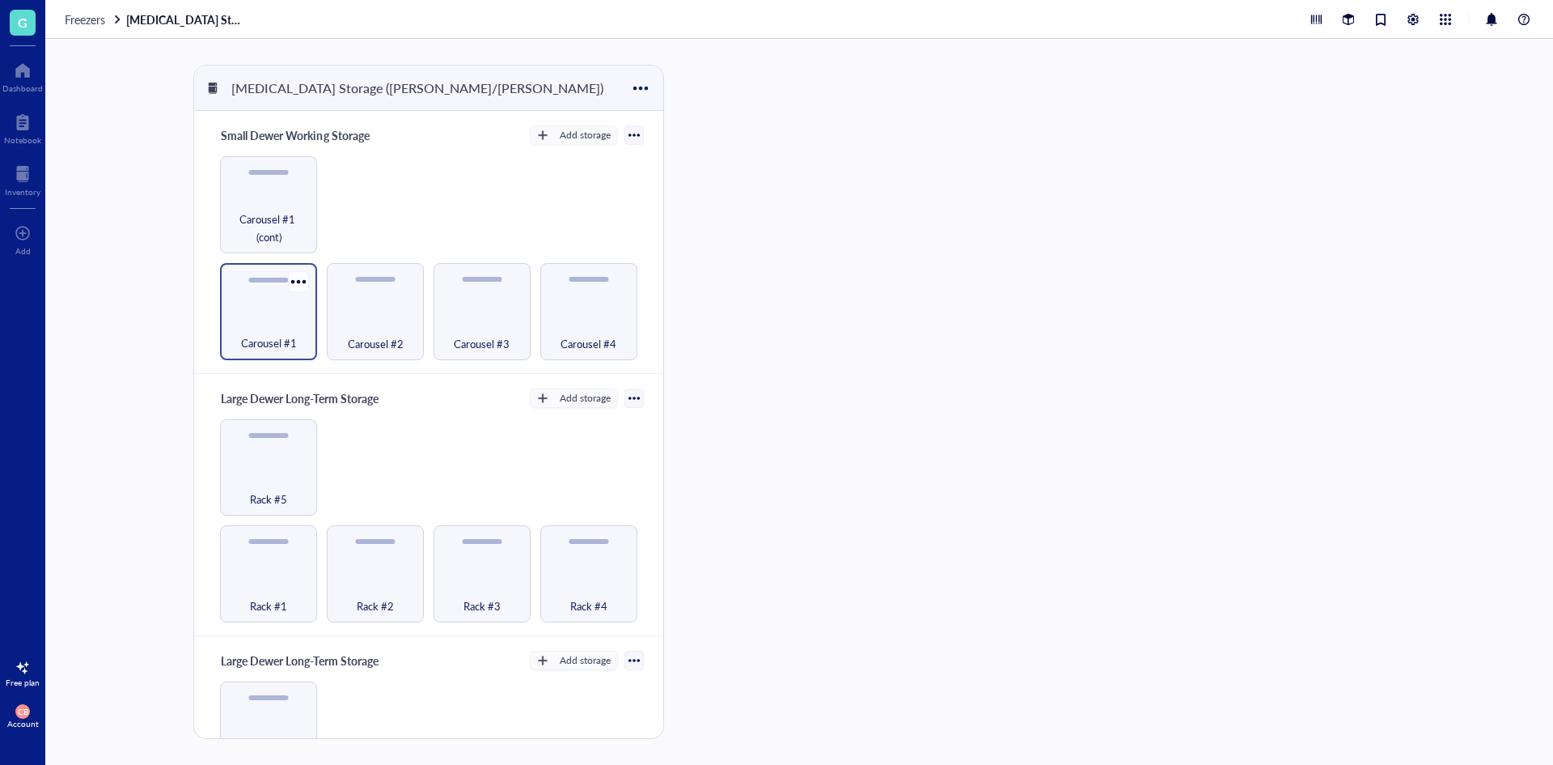
click at [283, 324] on div "Carousel #1" at bounding box center [268, 334] width 81 height 36
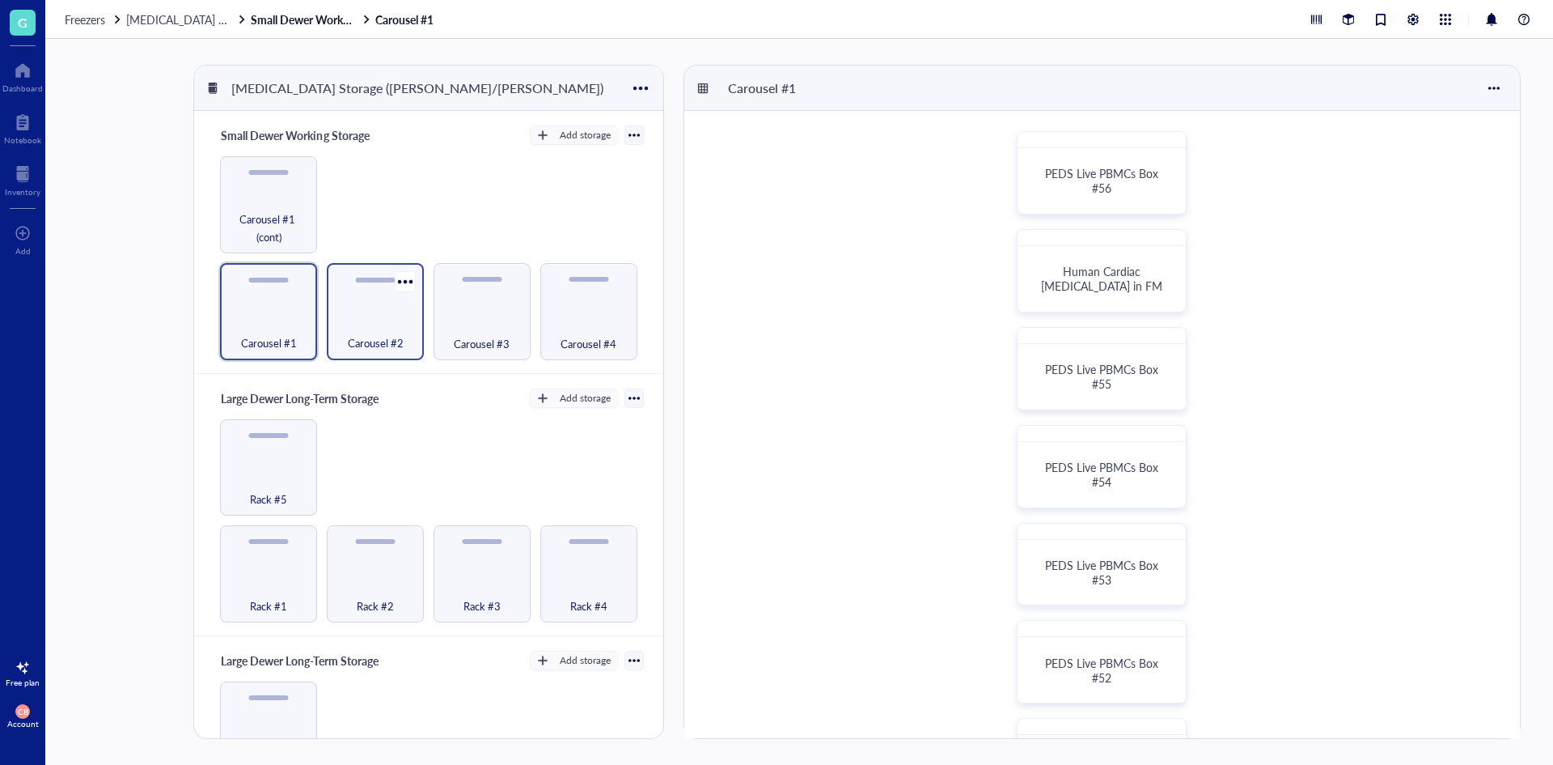
click at [381, 325] on div "Carousel #2" at bounding box center [375, 334] width 81 height 36
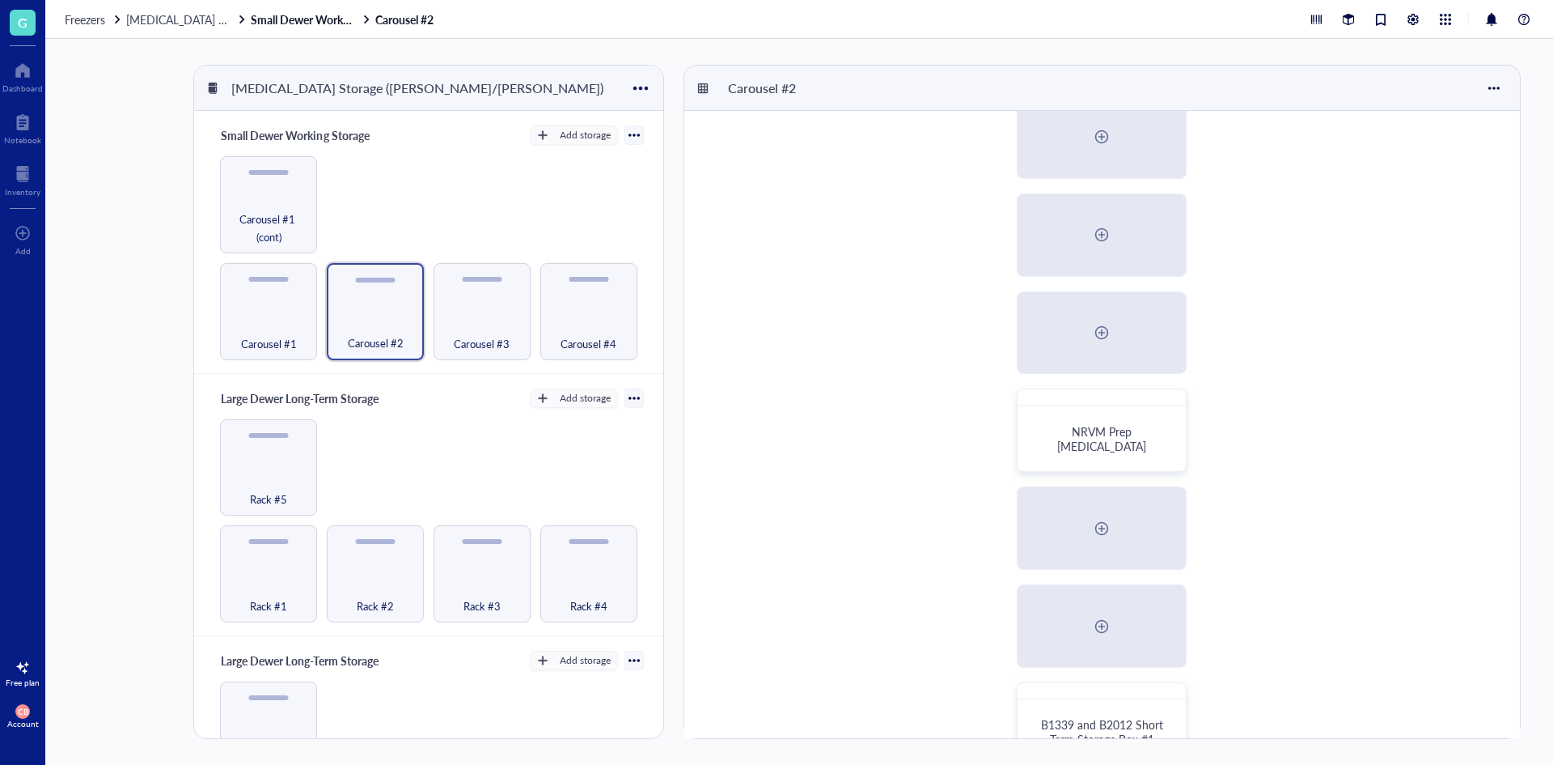
scroll to position [377, 0]
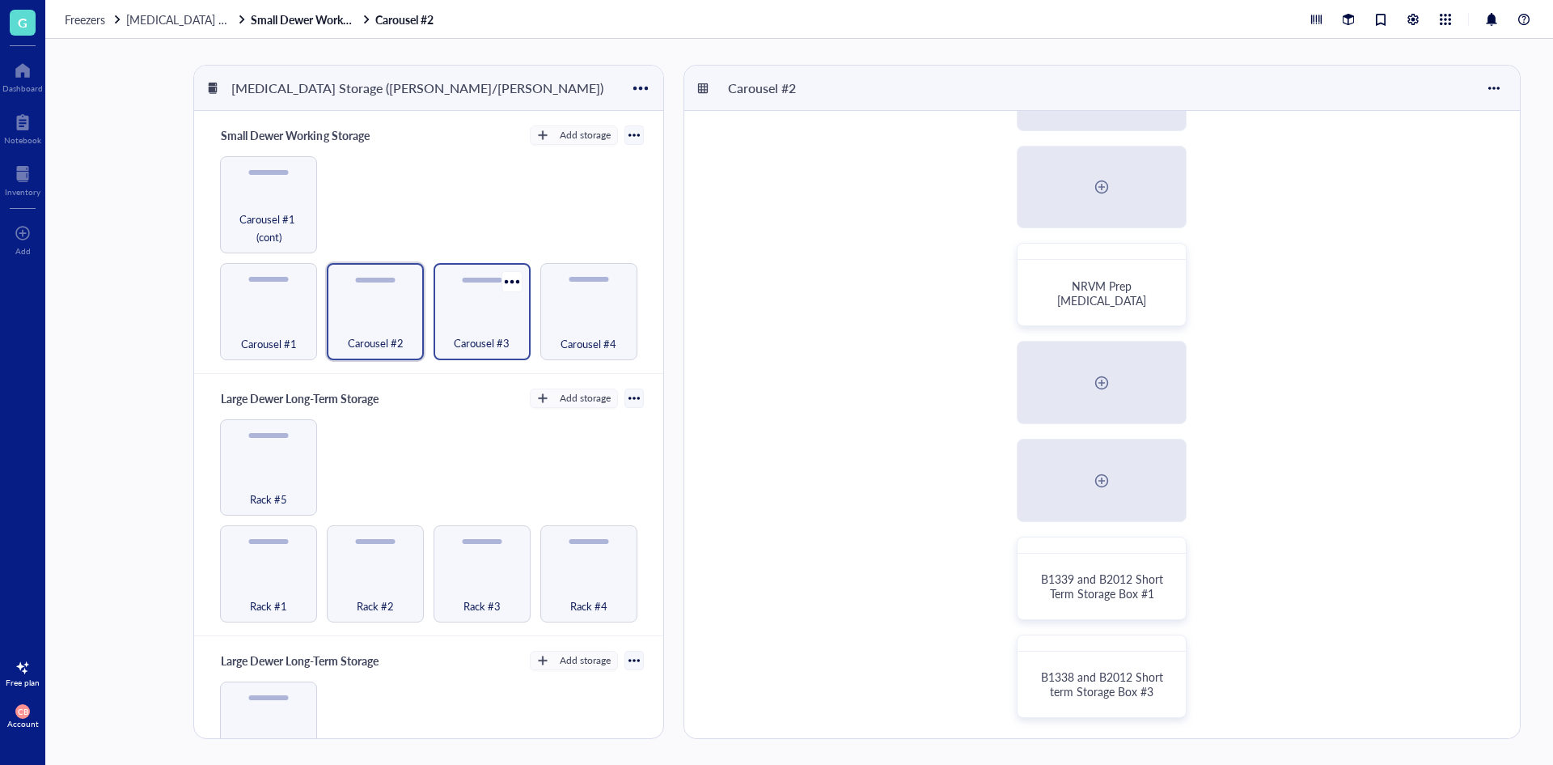
click at [495, 327] on div "Carousel #3" at bounding box center [482, 334] width 81 height 36
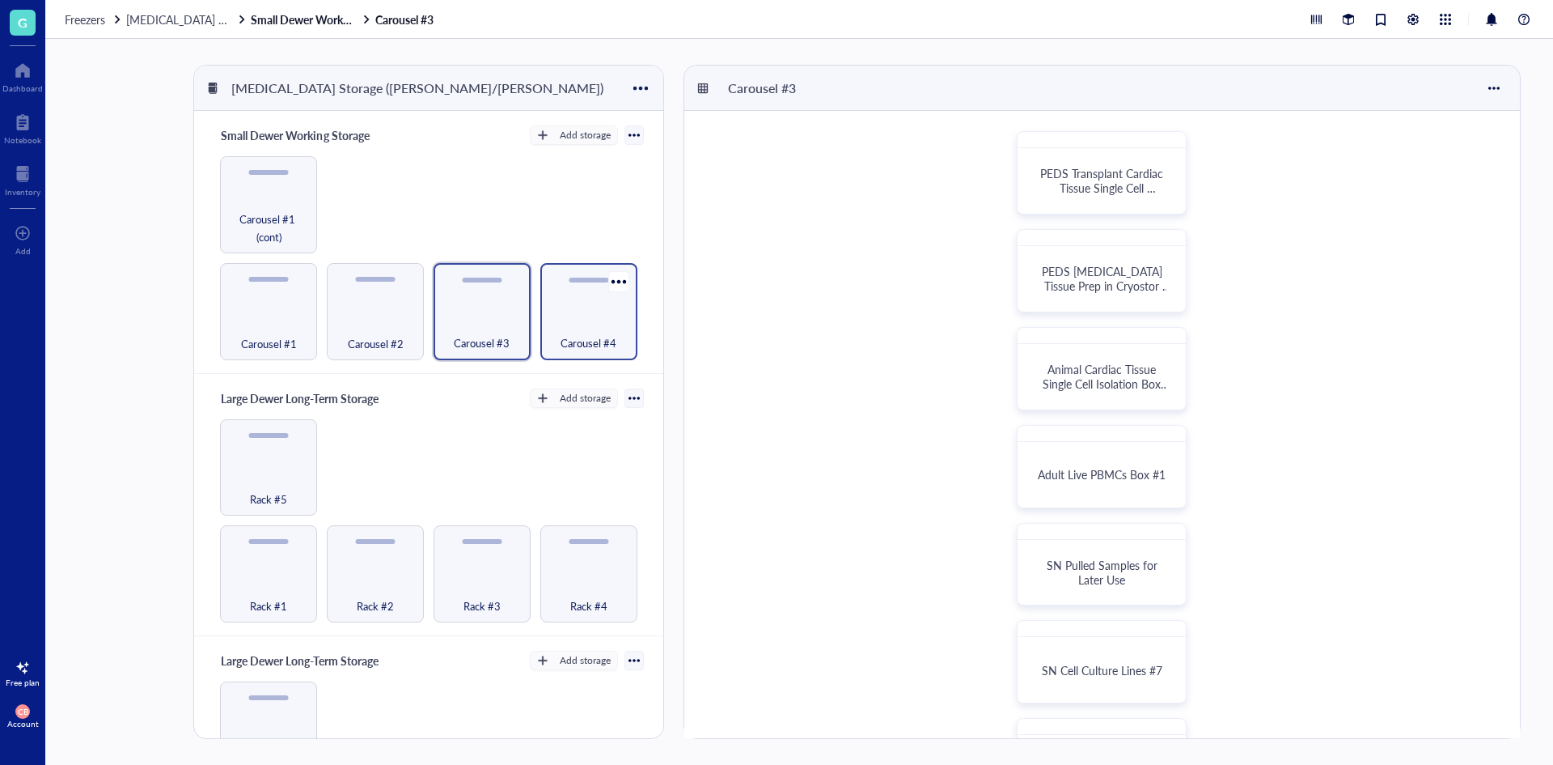
click at [570, 308] on div "Carousel #4" at bounding box center [588, 311] width 97 height 97
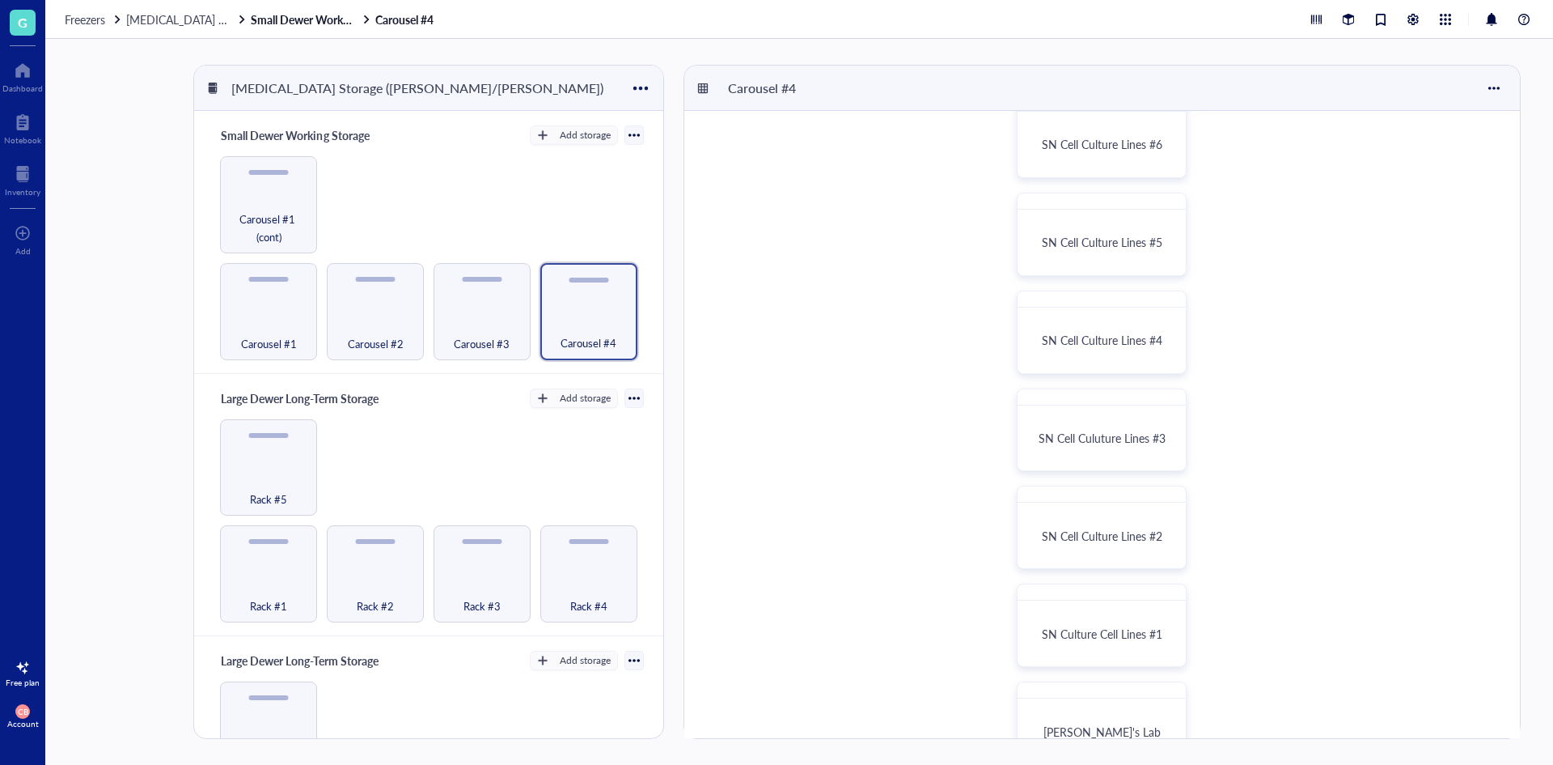
scroll to position [279, 0]
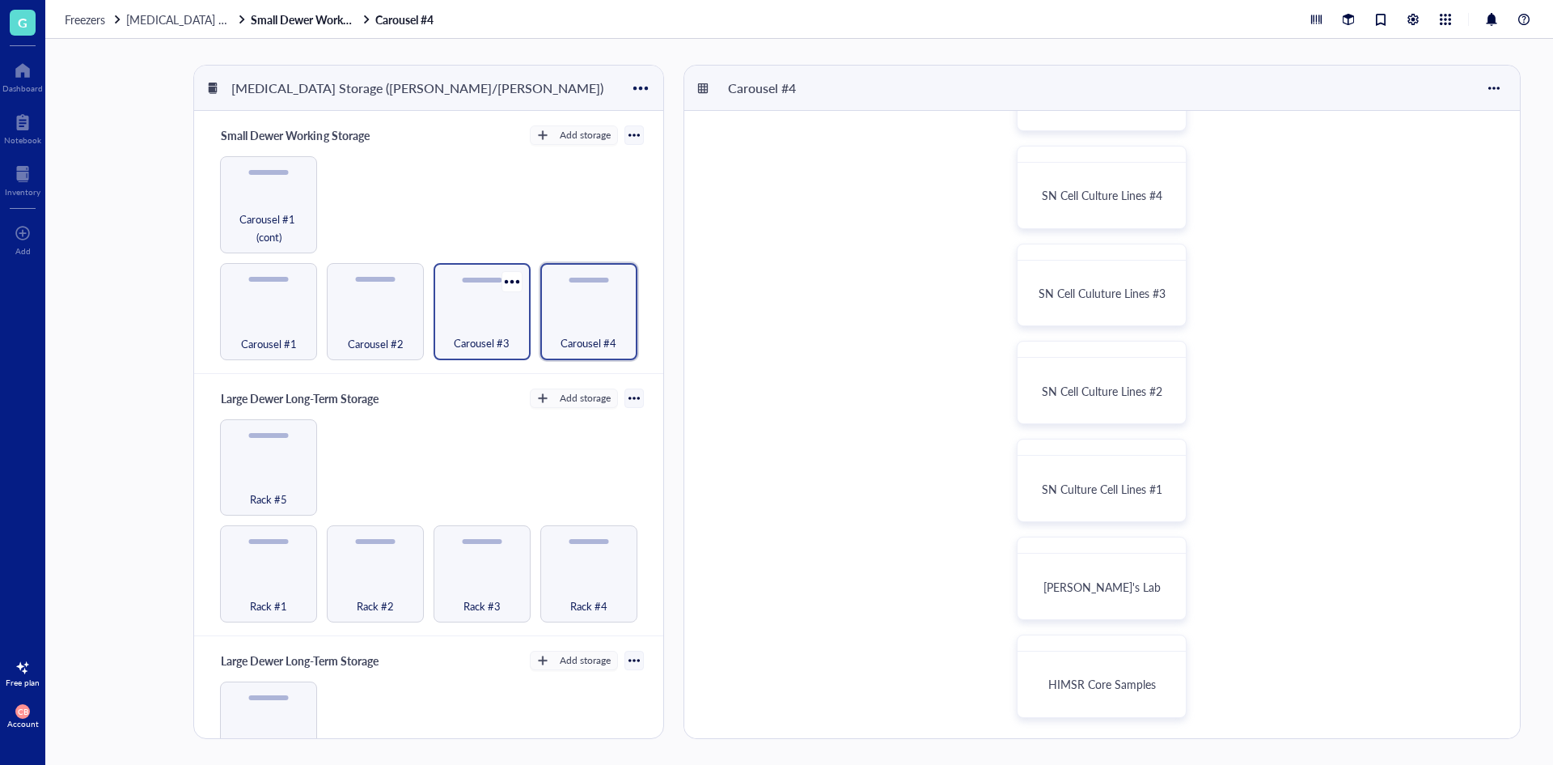
click at [497, 341] on span "Carousel #3" at bounding box center [482, 343] width 56 height 18
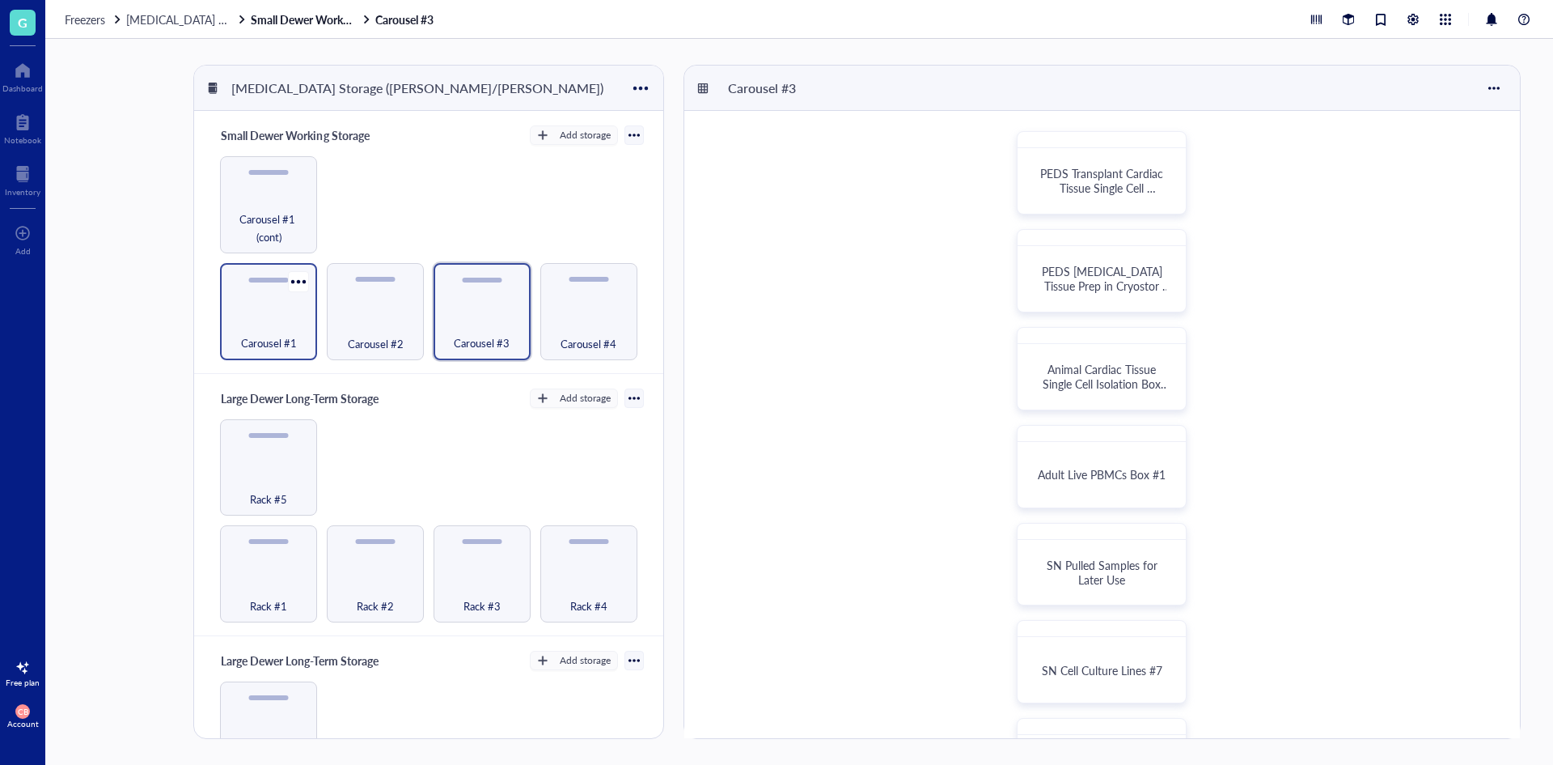
click at [279, 303] on div "Carousel #1" at bounding box center [268, 311] width 97 height 97
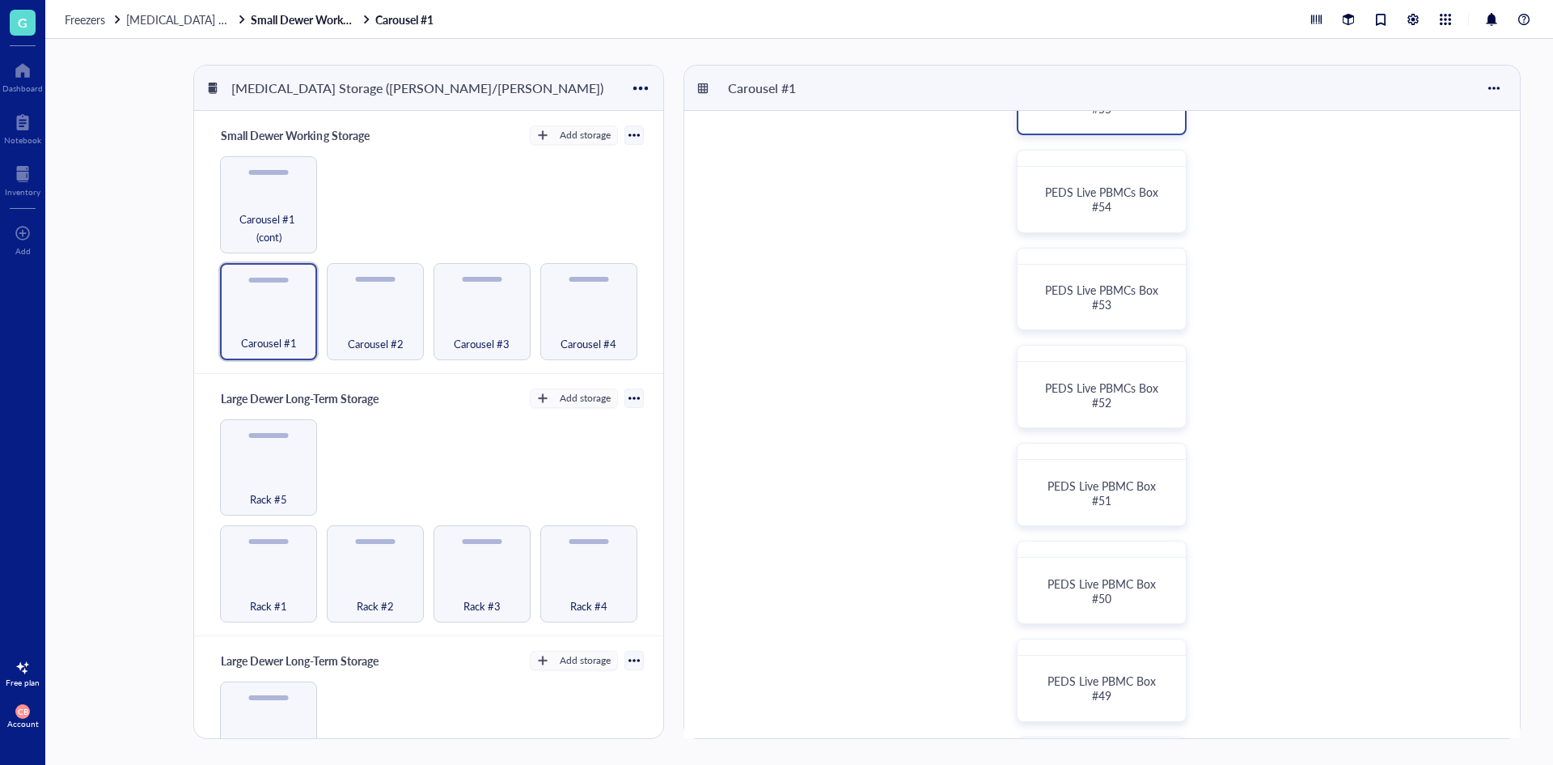
scroll to position [377, 0]
click at [1051, 709] on div "Cord Blood Bag Samples (_C) Live CBMC Box #1" at bounding box center [1102, 684] width 154 height 51
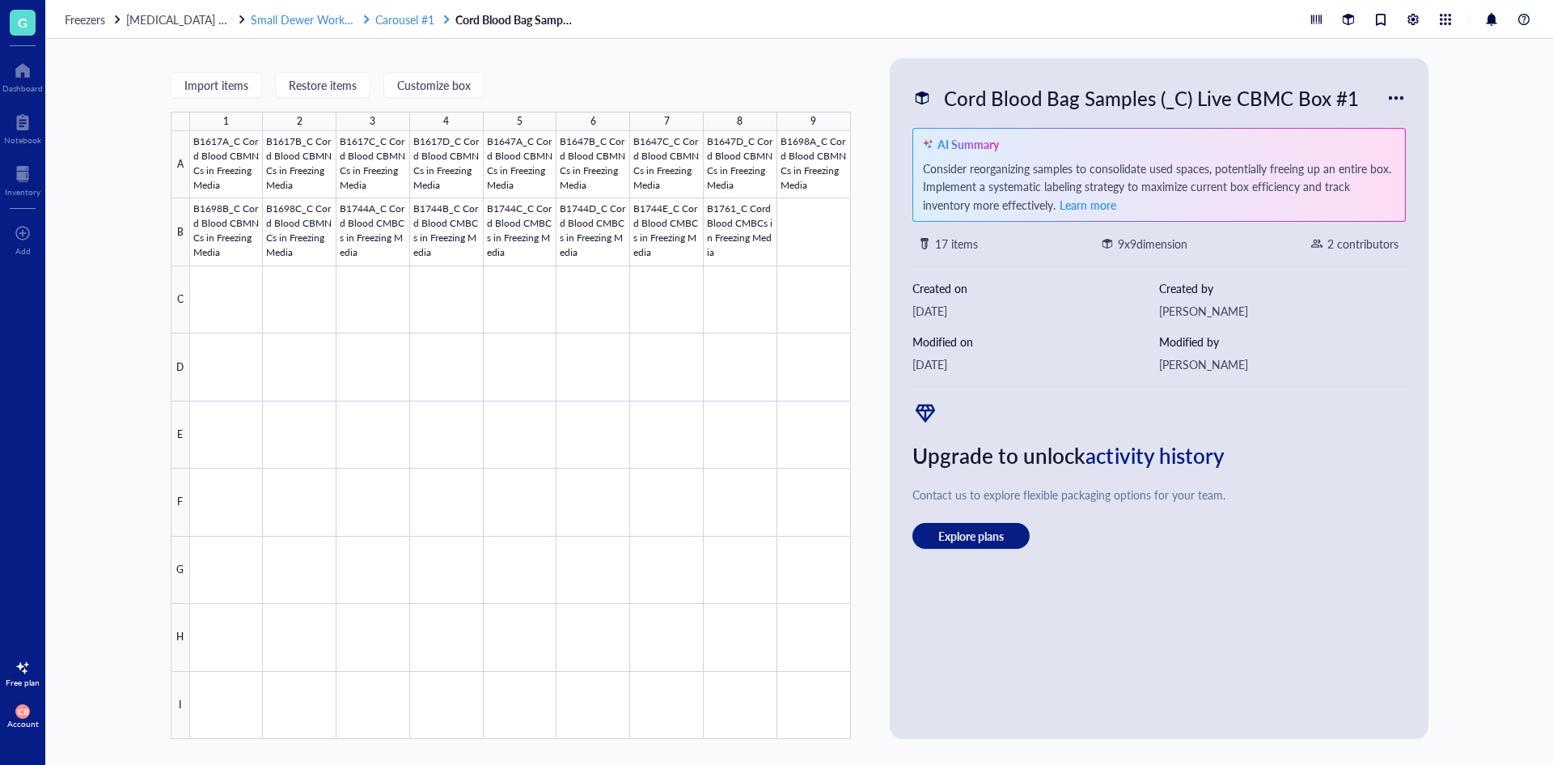
click at [416, 19] on span "Carousel #1" at bounding box center [404, 19] width 59 height 16
